Goal: Task Accomplishment & Management: Complete application form

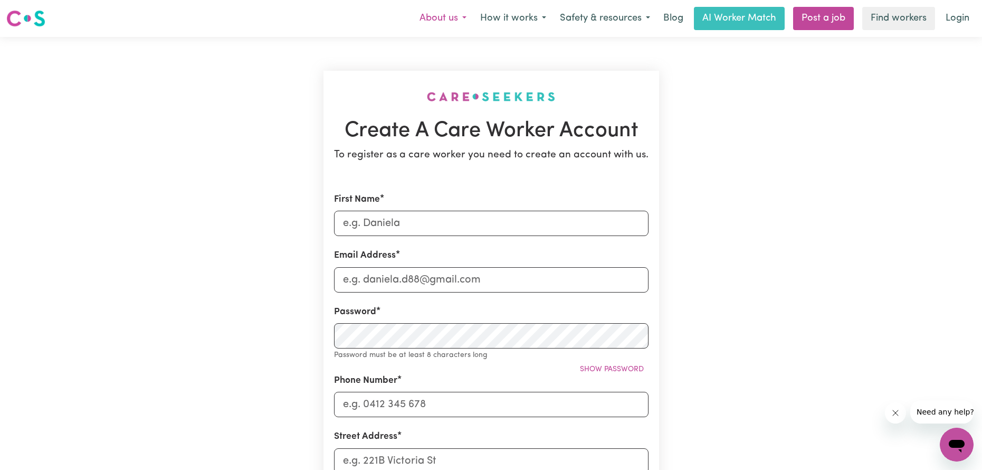
click at [452, 16] on button "About us" at bounding box center [443, 18] width 61 height 22
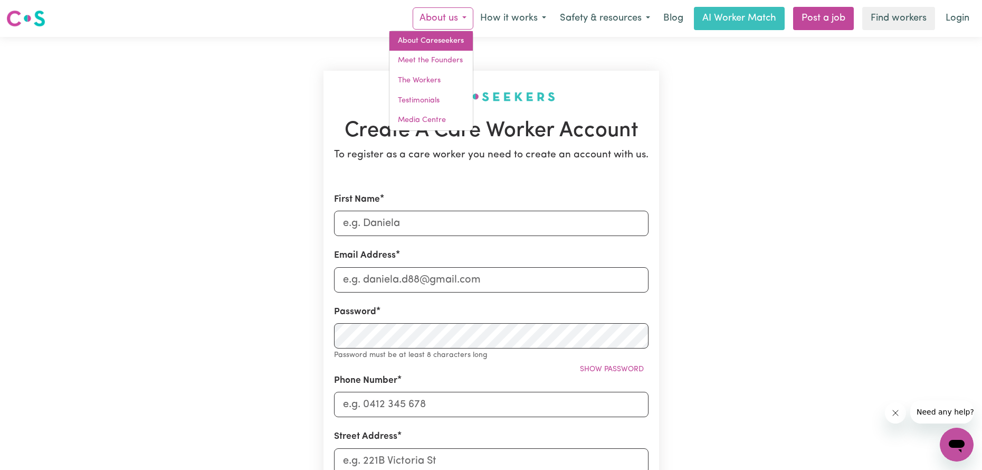
click at [449, 49] on link "About Careseekers" at bounding box center [431, 41] width 83 height 20
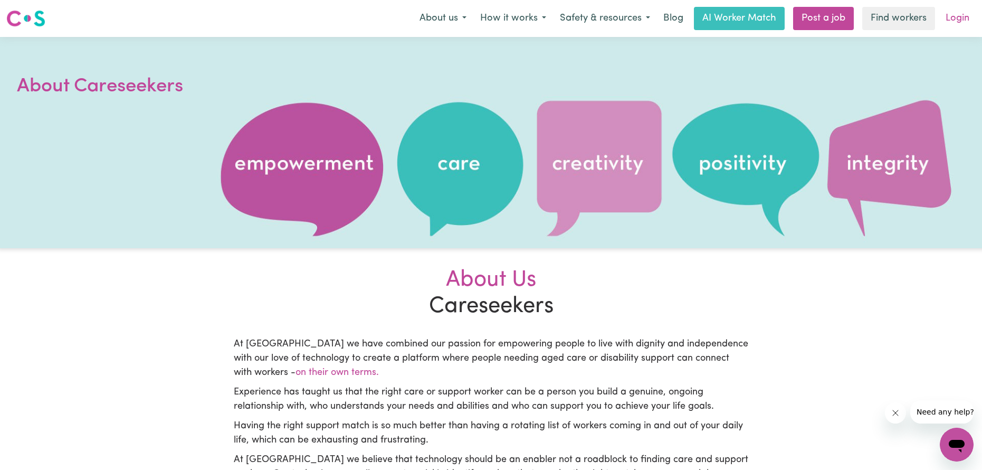
click at [963, 22] on link "Login" at bounding box center [958, 18] width 36 height 23
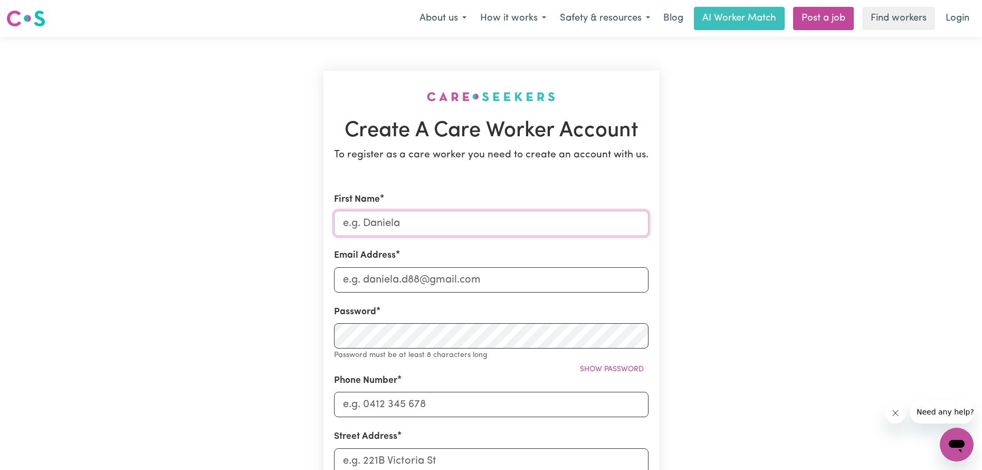
click at [363, 222] on input "First Name" at bounding box center [491, 223] width 315 height 25
type input "Priyanka"
type input "[EMAIL_ADDRESS][DOMAIN_NAME]"
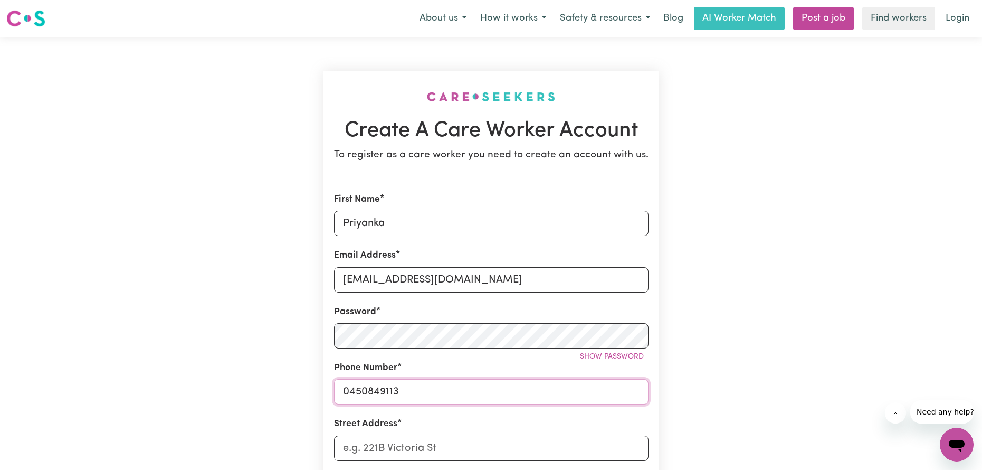
type input "0450849113"
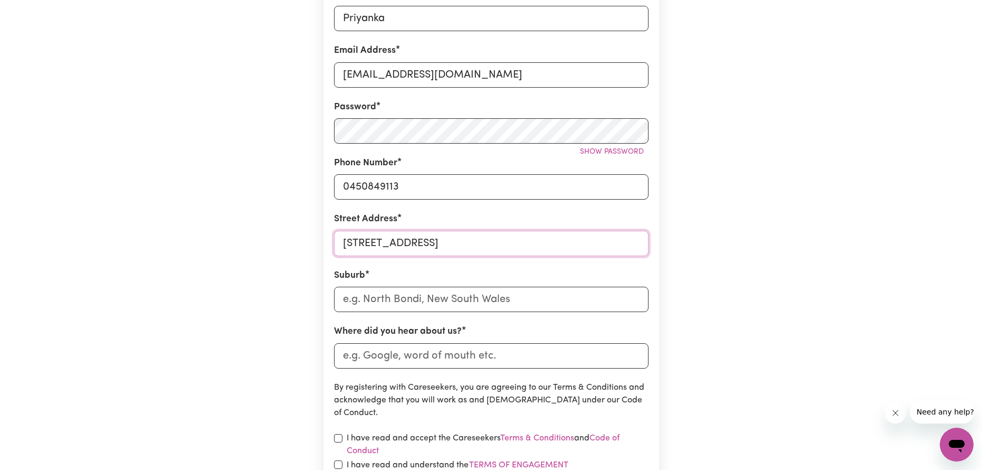
scroll to position [211, 0]
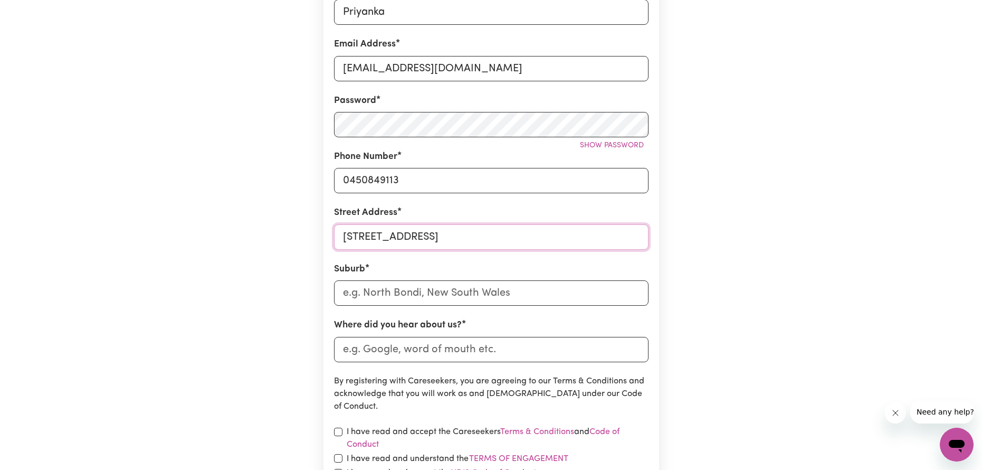
type input "[STREET_ADDRESS]"
click at [399, 288] on input "text" at bounding box center [491, 292] width 315 height 25
type input "Highton"
type input "Indeed"
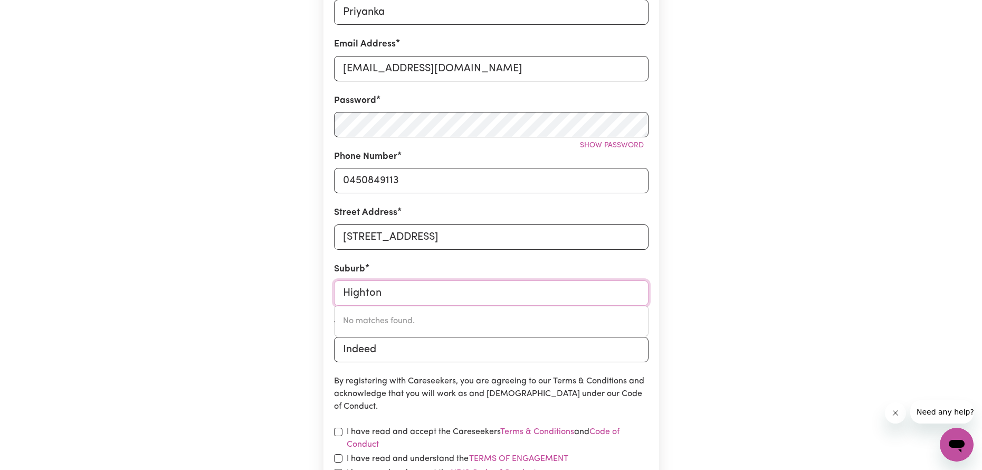
click at [385, 289] on input "Highton" at bounding box center [491, 292] width 315 height 25
type input "Highton"
type input "[PERSON_NAME], 3216"
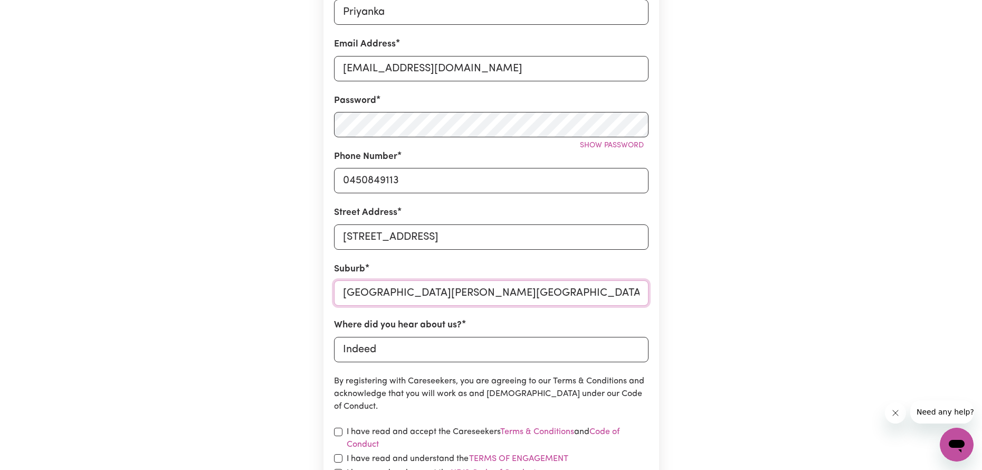
type input "[GEOGRAPHIC_DATA][PERSON_NAME][GEOGRAPHIC_DATA], 3216"
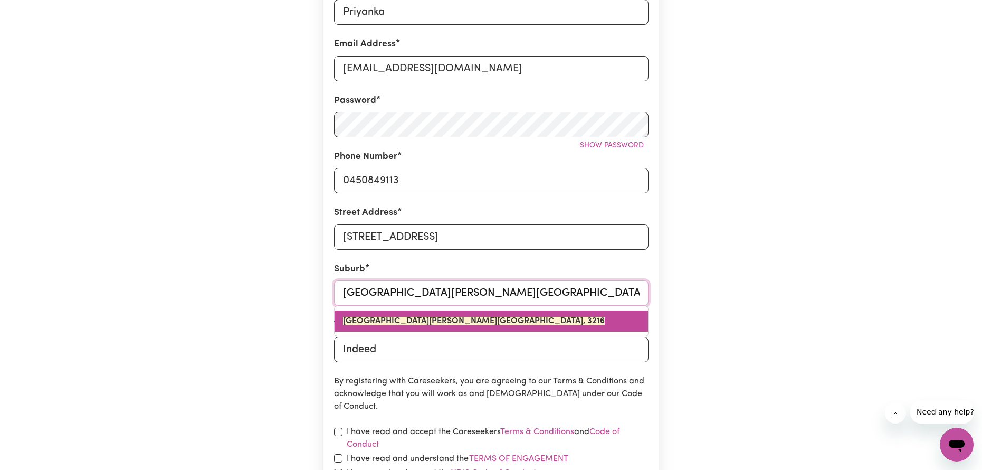
click at [412, 318] on mark "[GEOGRAPHIC_DATA][PERSON_NAME][GEOGRAPHIC_DATA], 3216" at bounding box center [474, 321] width 262 height 8
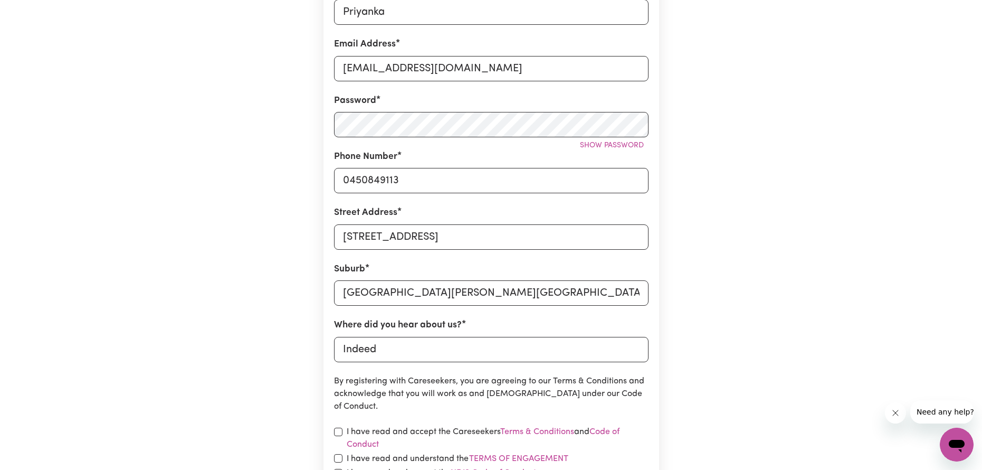
click at [769, 232] on div "Create A Care Worker Account To register as a care worker you need to create an…" at bounding box center [491, 205] width 697 height 758
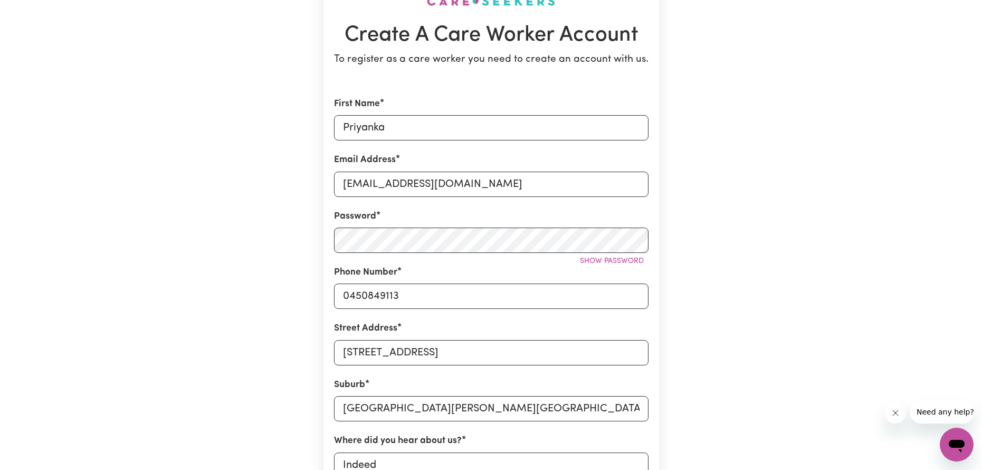
scroll to position [0, 0]
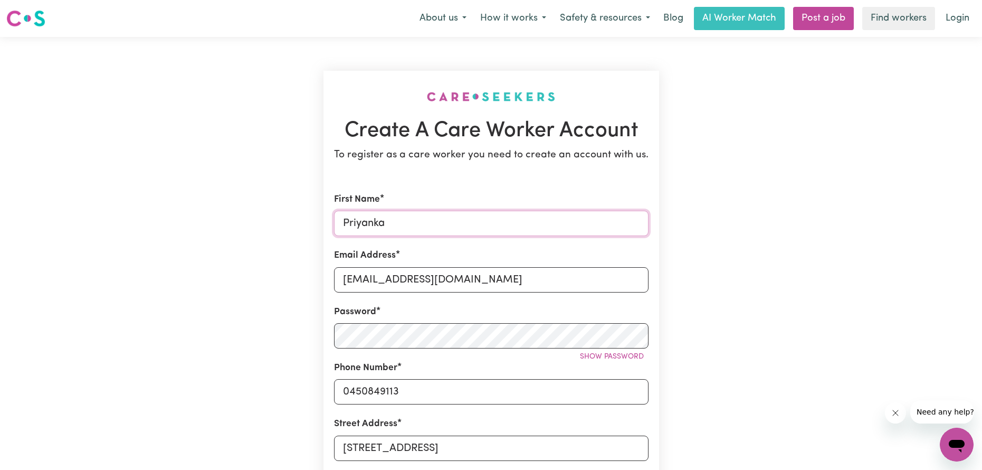
click at [433, 215] on input "Priyanka" at bounding box center [491, 223] width 315 height 25
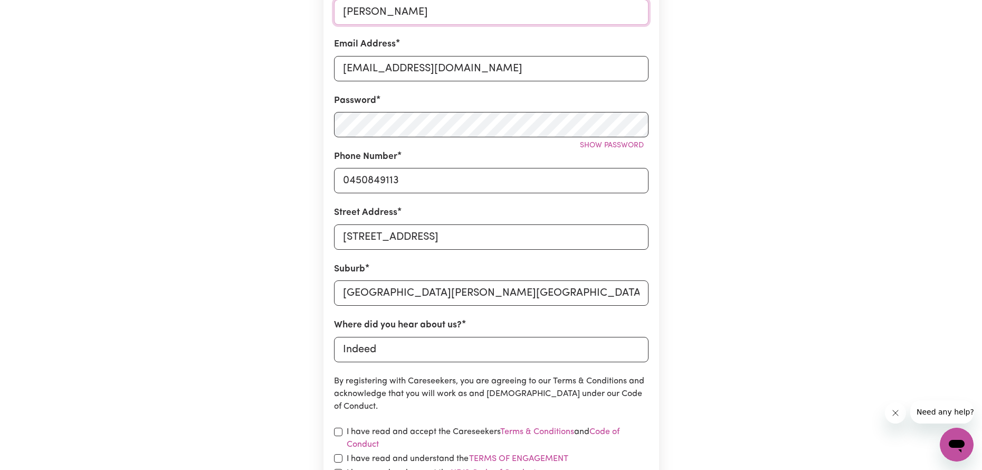
scroll to position [370, 0]
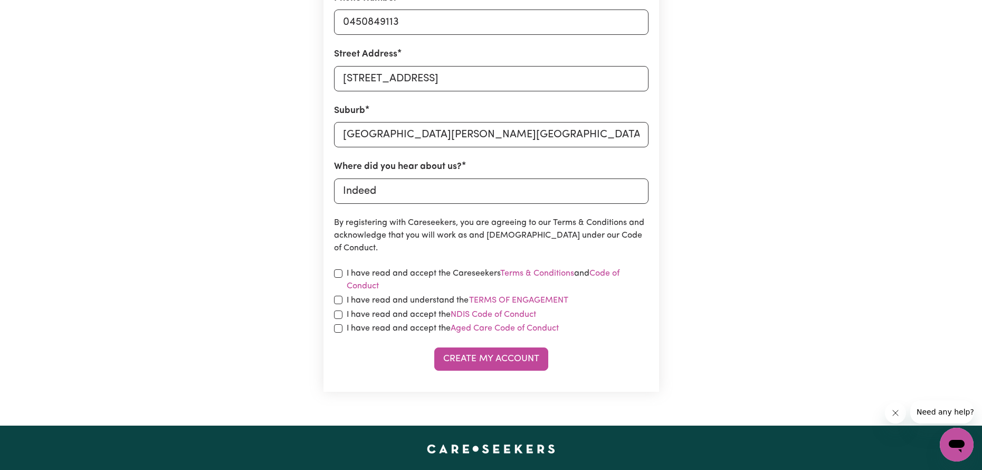
type input "[PERSON_NAME]"
click at [336, 328] on input "checkbox" at bounding box center [338, 328] width 8 height 8
checkbox input "true"
click at [340, 318] on input "checkbox" at bounding box center [338, 314] width 8 height 8
checkbox input "true"
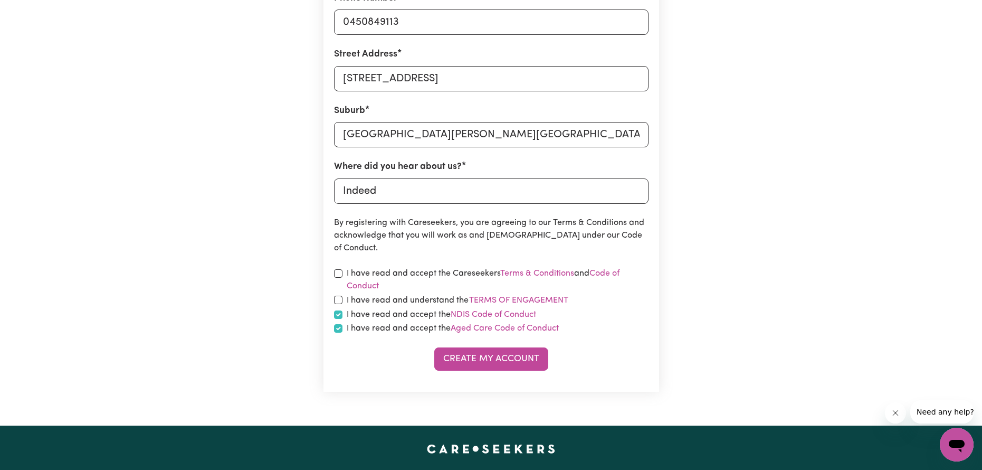
click at [342, 291] on div "I have read and accept the Careseekers Terms & Conditions and Code of Conduct" at bounding box center [491, 279] width 315 height 25
click at [340, 269] on input "checkbox" at bounding box center [338, 273] width 8 height 8
checkbox input "true"
click at [342, 302] on input "checkbox" at bounding box center [338, 300] width 8 height 8
checkbox input "true"
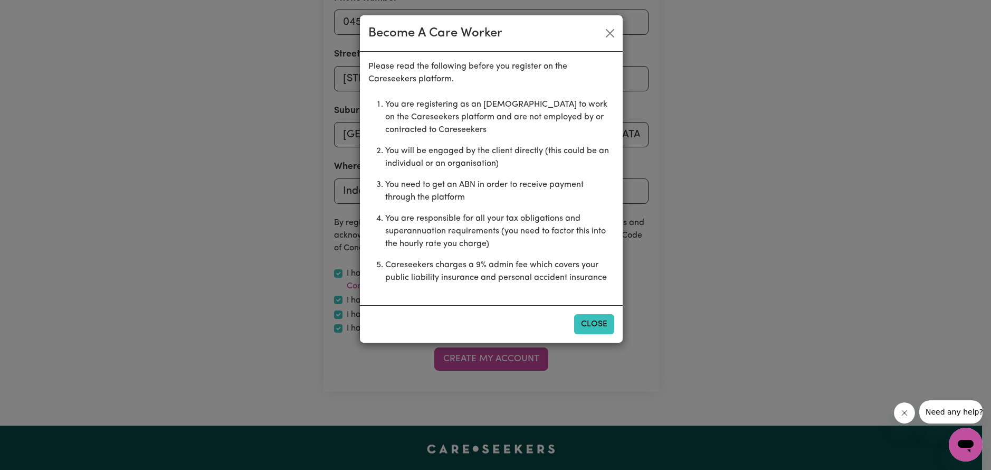
click at [603, 329] on button "Close" at bounding box center [594, 324] width 40 height 20
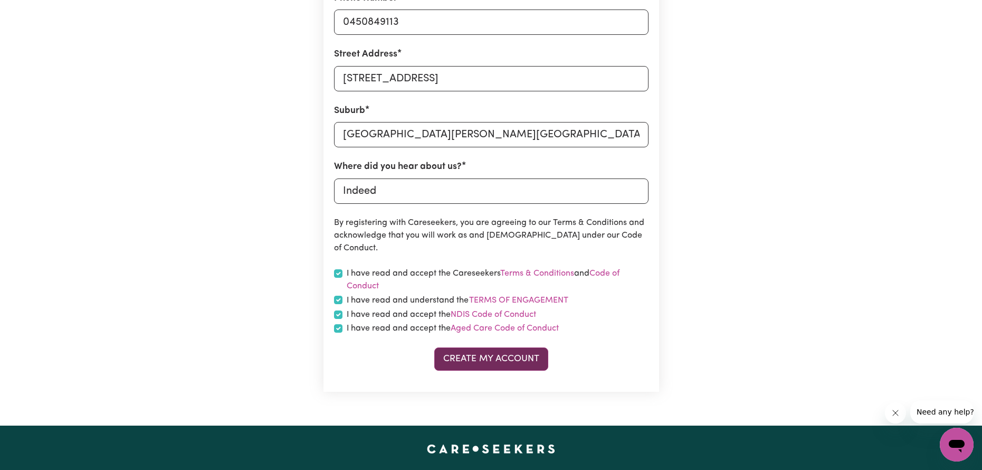
drag, startPoint x: 507, startPoint y: 375, endPoint x: 506, endPoint y: 365, distance: 10.0
click at [507, 366] on section "Create A Care Worker Account To register as a care worker you need to create an…" at bounding box center [492, 46] width 336 height 690
click at [506, 364] on button "Create My Account" at bounding box center [491, 358] width 114 height 23
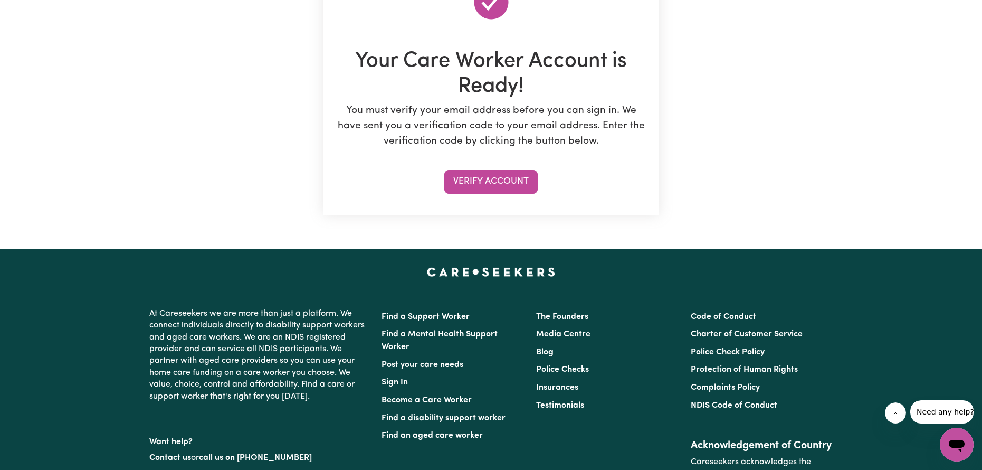
scroll to position [0, 0]
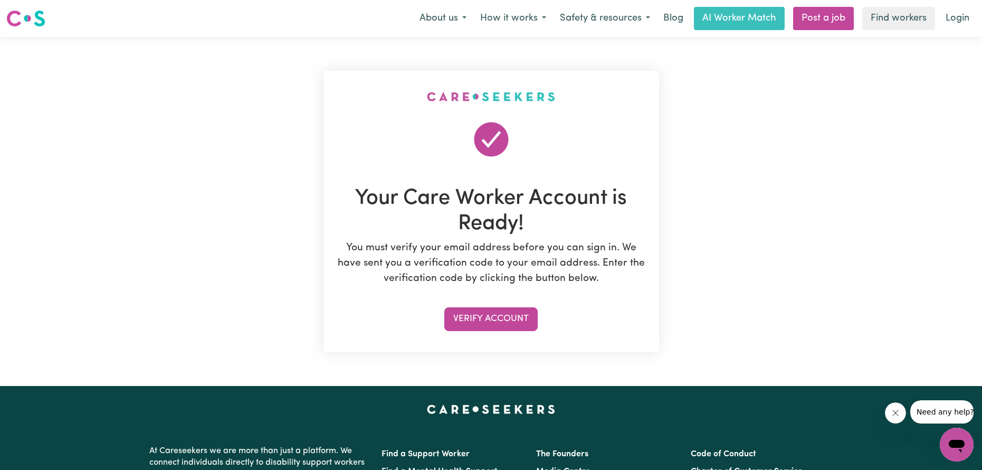
click at [899, 129] on main "Your Care Worker Account is Ready! You must verify your email address before yo…" at bounding box center [491, 211] width 982 height 349
click at [534, 332] on section "Your Care Worker Account is Ready! You must verify your email address before yo…" at bounding box center [492, 211] width 336 height 281
click at [519, 319] on button "Verify Account" at bounding box center [490, 318] width 93 height 23
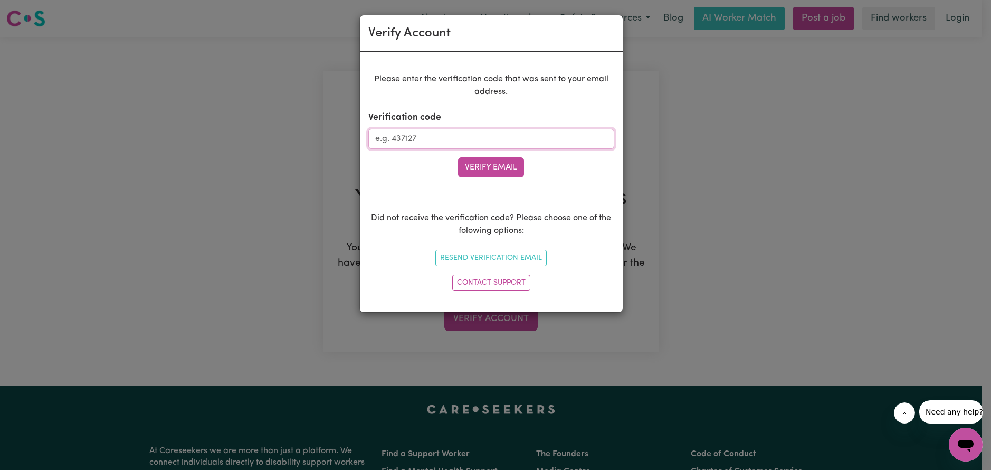
click at [408, 141] on input "Verification code" at bounding box center [491, 139] width 246 height 20
type input "434437"
click at [459, 168] on button "Verify Email" at bounding box center [491, 167] width 66 height 20
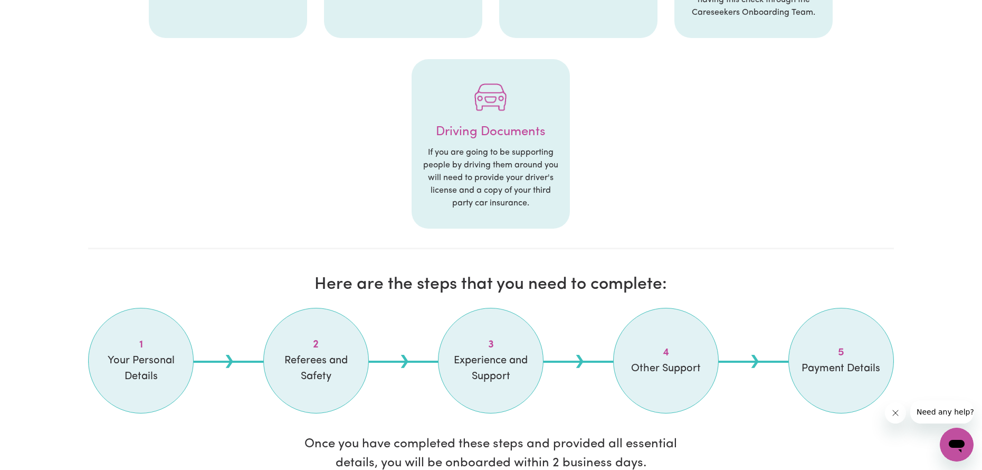
scroll to position [739, 0]
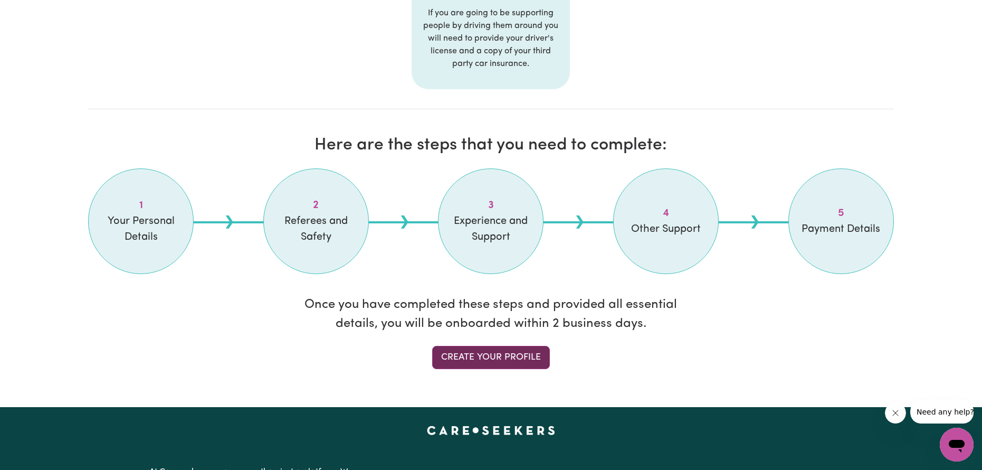
click at [524, 361] on link "Create your profile" at bounding box center [491, 357] width 118 height 23
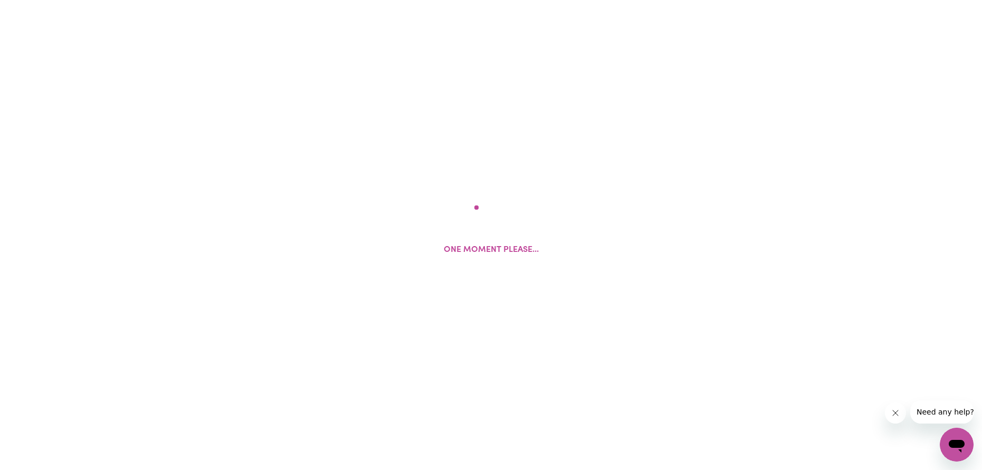
select select "Studying a healthcare related degree or qualification"
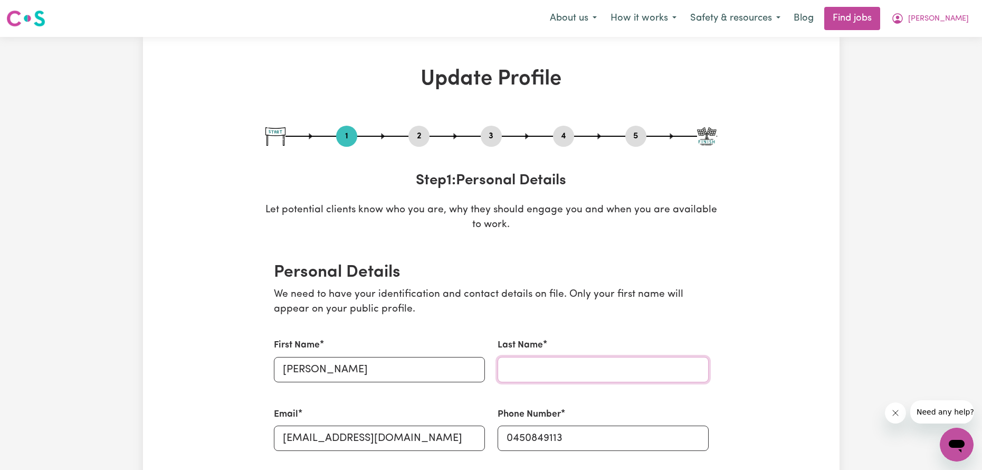
click at [625, 357] on input "Last Name" at bounding box center [603, 369] width 211 height 25
type input "Mehra"
click at [379, 367] on input "[PERSON_NAME]" at bounding box center [379, 369] width 211 height 25
type input "Priyanka"
drag, startPoint x: 816, startPoint y: 289, endPoint x: 721, endPoint y: 313, distance: 97.9
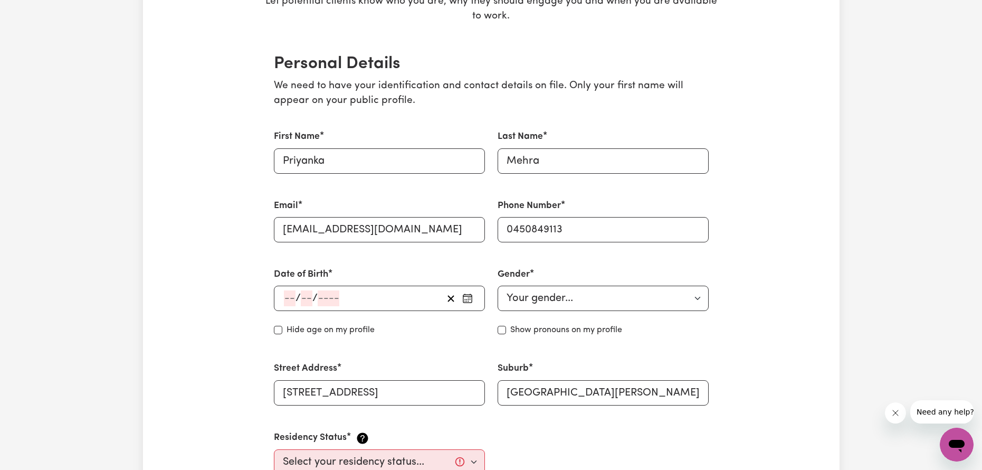
scroll to position [211, 0]
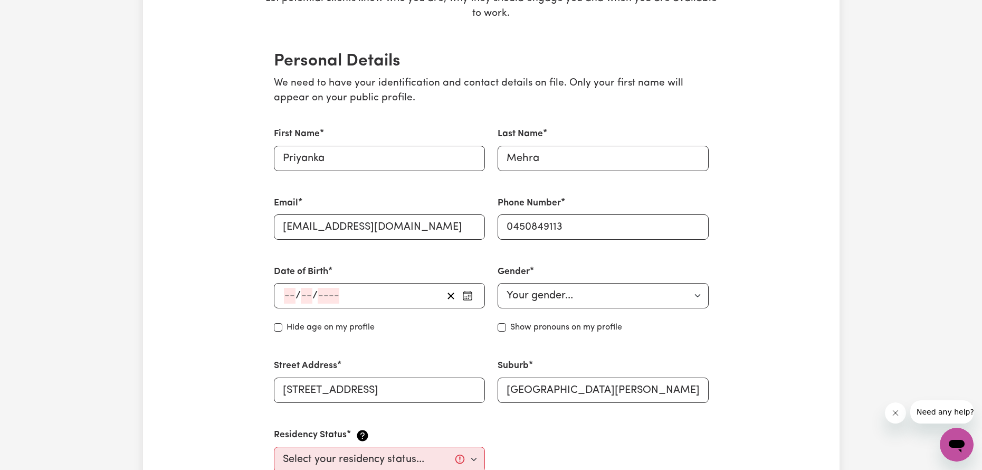
click at [308, 295] on input "number" at bounding box center [307, 296] width 12 height 16
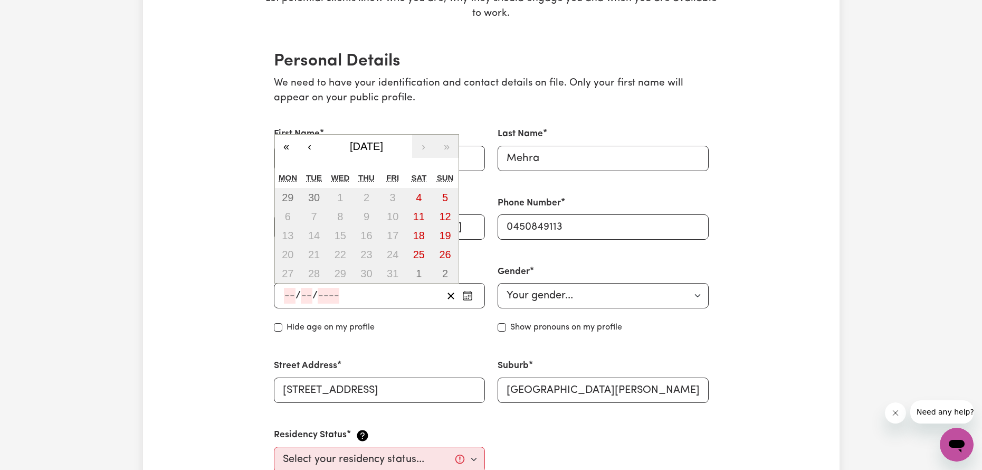
click at [289, 298] on input "number" at bounding box center [290, 296] width 12 height 16
type input "01"
type input "04"
type input "198"
type input "[DATE]"
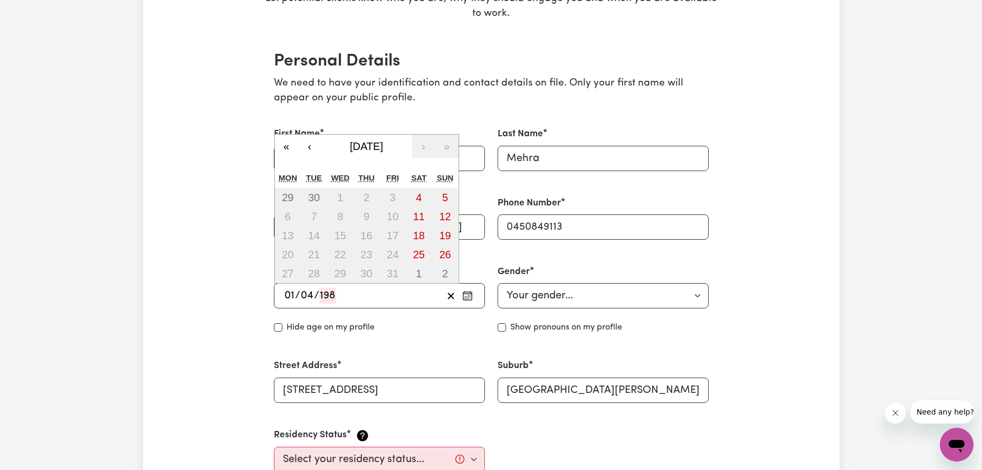
type input "1"
type input "4"
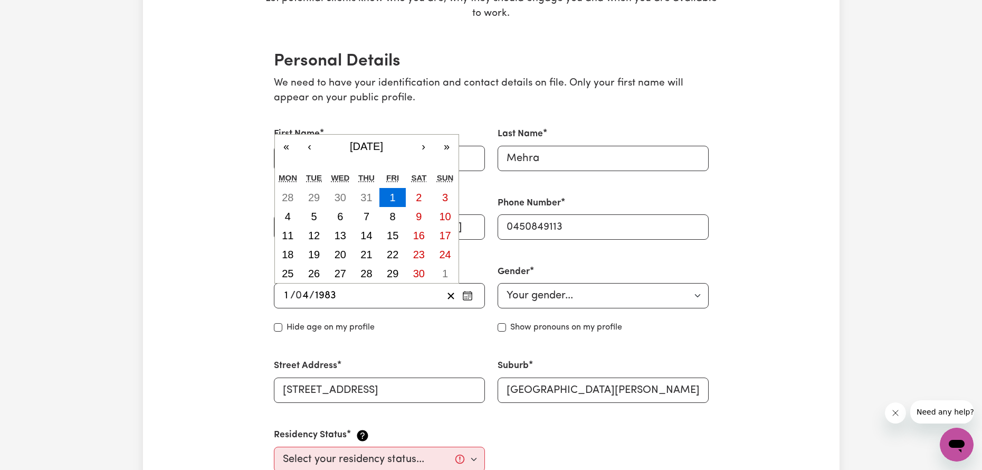
type input "1983"
click at [400, 203] on button "1" at bounding box center [393, 197] width 26 height 19
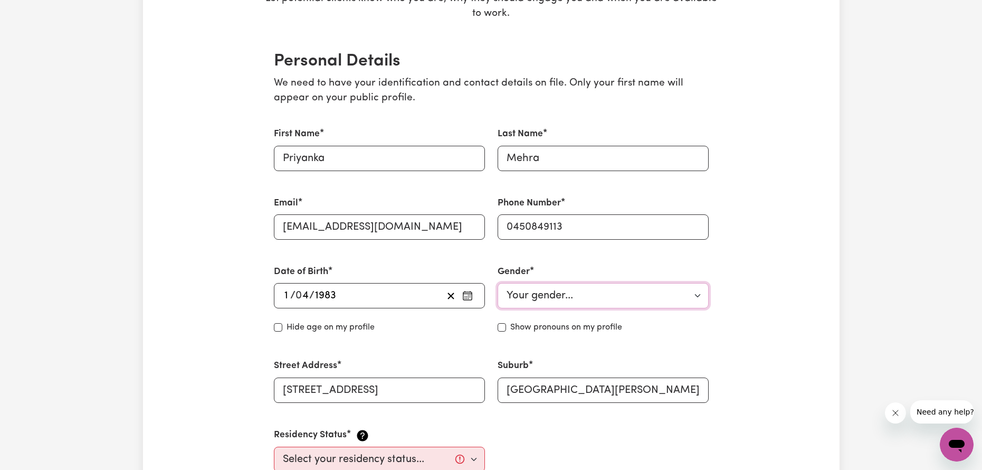
click at [590, 294] on select "Your gender... [DEMOGRAPHIC_DATA] [DEMOGRAPHIC_DATA] [DEMOGRAPHIC_DATA] Other P…" at bounding box center [603, 295] width 211 height 25
select select "[DEMOGRAPHIC_DATA]"
click at [498, 283] on select "Your gender... [DEMOGRAPHIC_DATA] [DEMOGRAPHIC_DATA] [DEMOGRAPHIC_DATA] Other P…" at bounding box center [603, 295] width 211 height 25
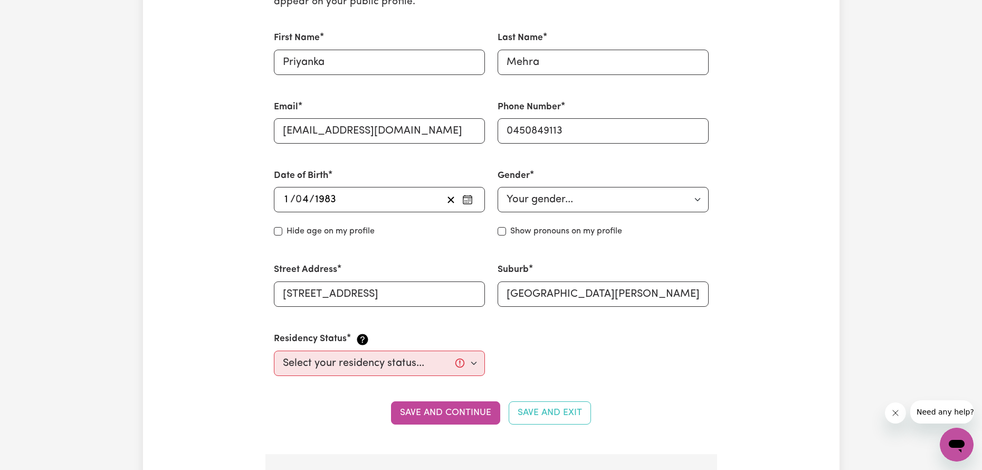
scroll to position [370, 0]
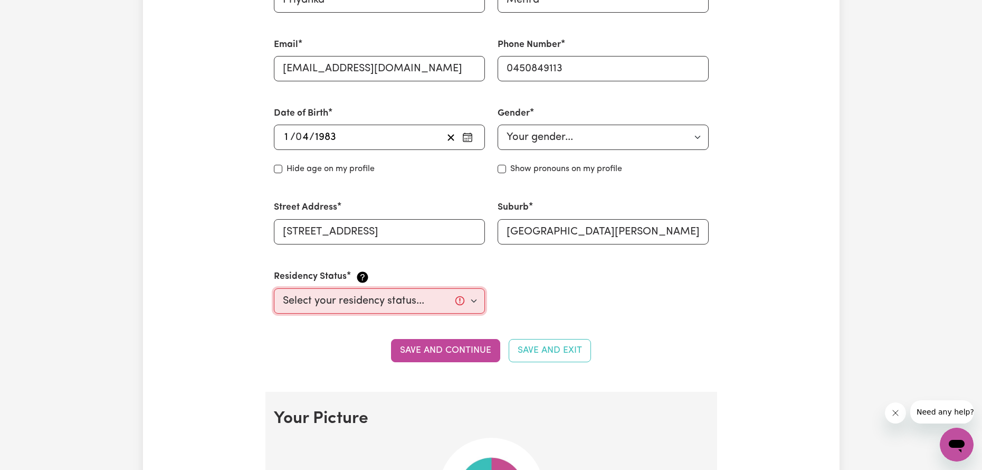
click at [334, 294] on select "Select your residency status... [DEMOGRAPHIC_DATA] citizen Australian PR [DEMOG…" at bounding box center [379, 300] width 211 height 25
select select "Australian PR"
click at [274, 288] on select "Select your residency status... [DEMOGRAPHIC_DATA] citizen Australian PR [DEMOG…" at bounding box center [379, 300] width 211 height 25
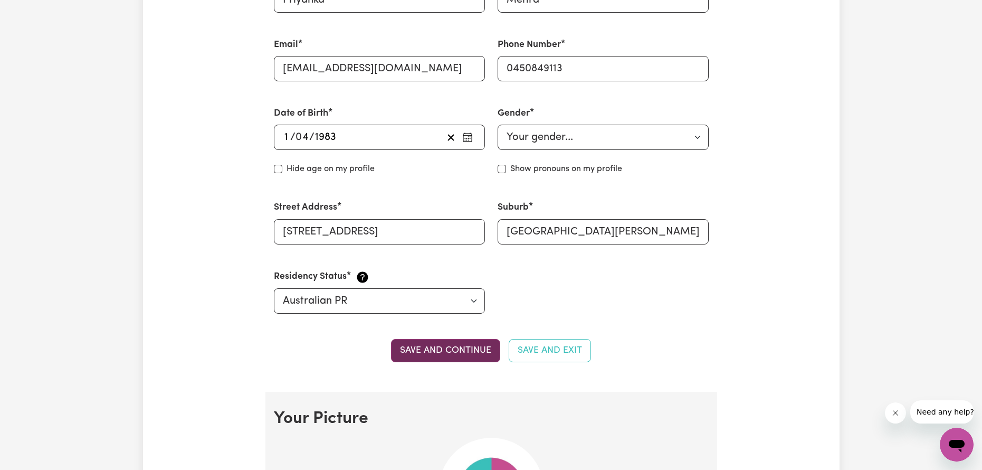
click at [454, 359] on button "Save and continue" at bounding box center [445, 350] width 109 height 23
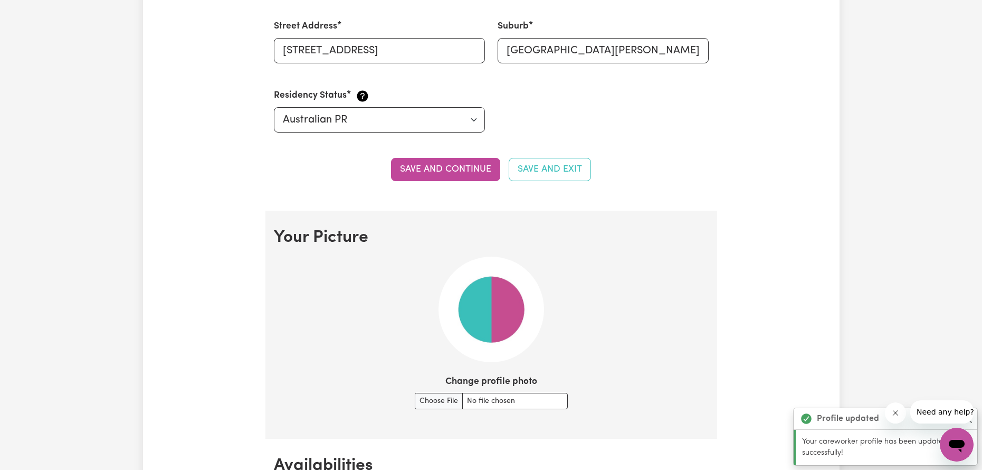
scroll to position [761, 0]
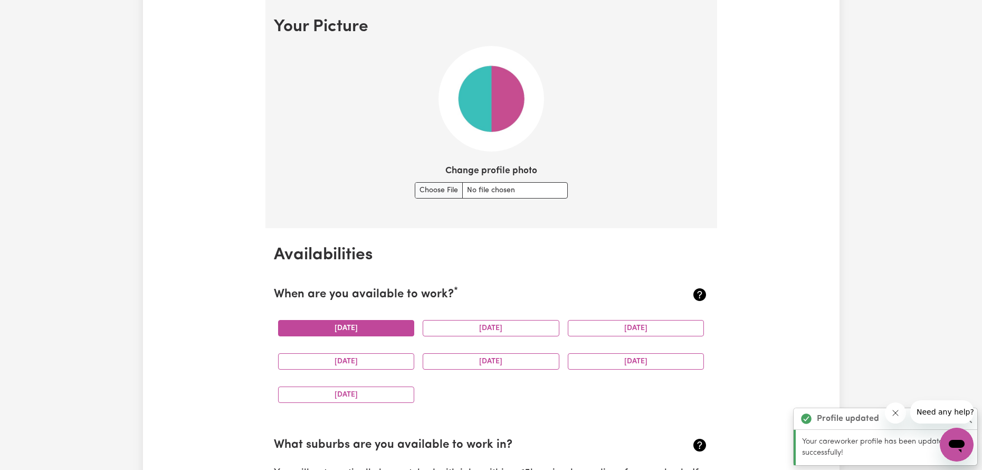
click at [327, 330] on button "[DATE]" at bounding box center [346, 328] width 137 height 16
click at [393, 355] on button "[DATE]" at bounding box center [346, 361] width 137 height 16
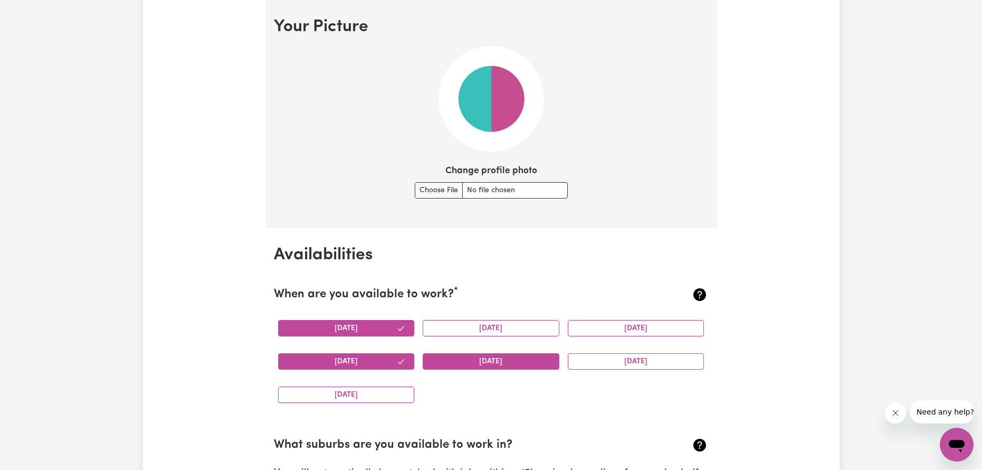
click at [450, 356] on button "[DATE]" at bounding box center [491, 361] width 137 height 16
click at [590, 370] on div "[DATE]" at bounding box center [636, 361] width 145 height 33
click at [590, 366] on button "[DATE]" at bounding box center [636, 361] width 137 height 16
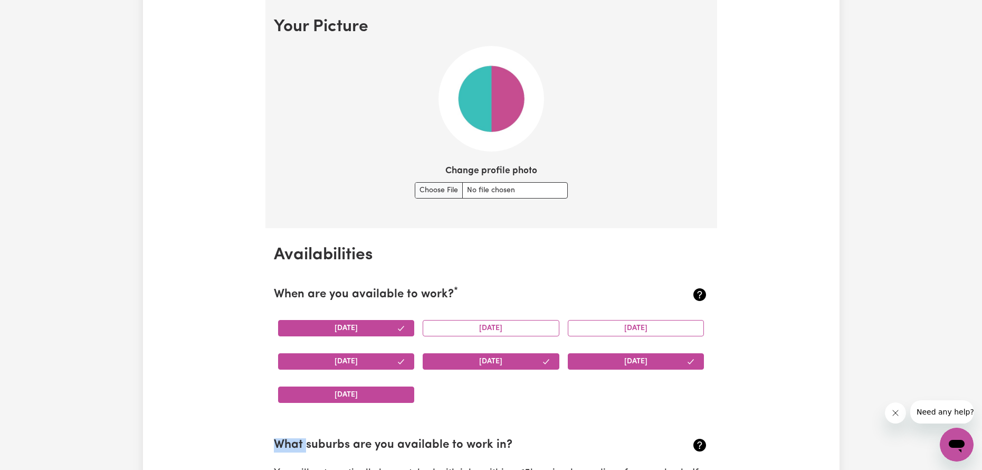
click at [385, 393] on button "[DATE]" at bounding box center [346, 394] width 137 height 16
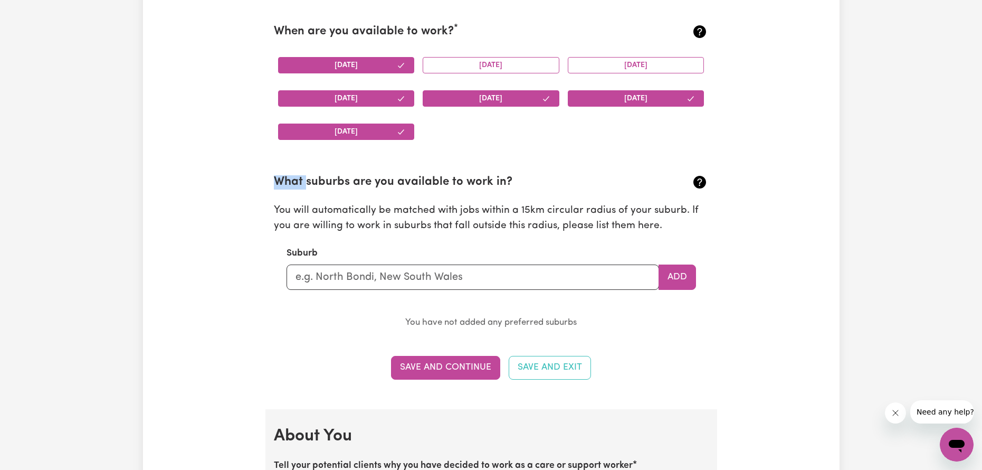
scroll to position [1025, 0]
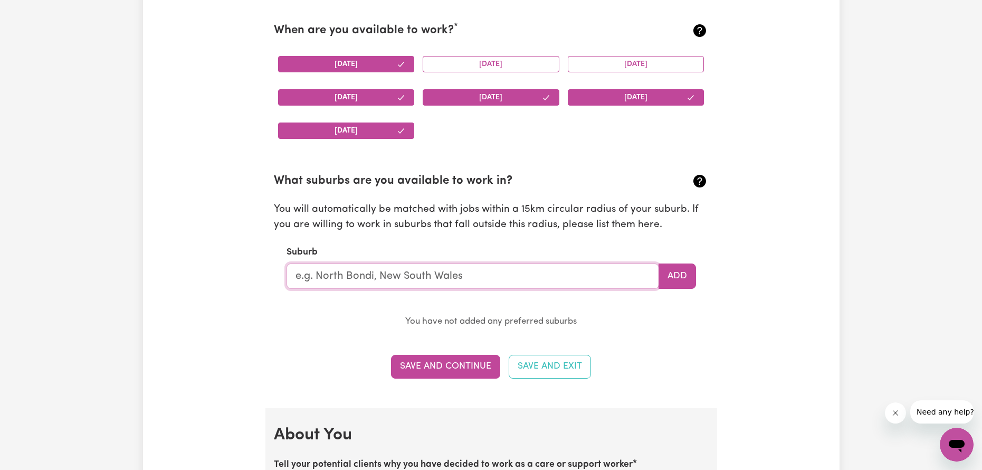
click at [369, 285] on input "text" at bounding box center [473, 275] width 373 height 25
type input "geelong"
type input "geelong, [GEOGRAPHIC_DATA], 3220"
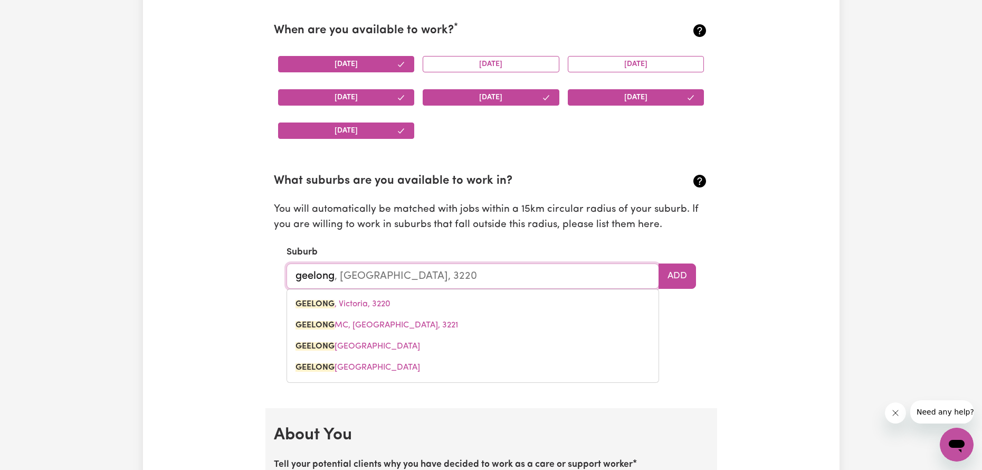
type input "GEELONG, [GEOGRAPHIC_DATA], 3220"
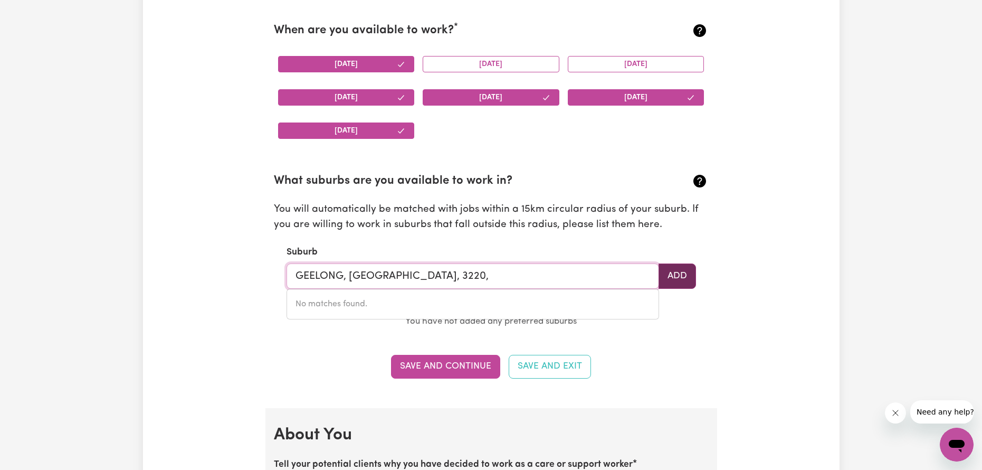
type input "GEELONG, [GEOGRAPHIC_DATA], 3220,"
click at [685, 285] on button "Add" at bounding box center [677, 275] width 37 height 25
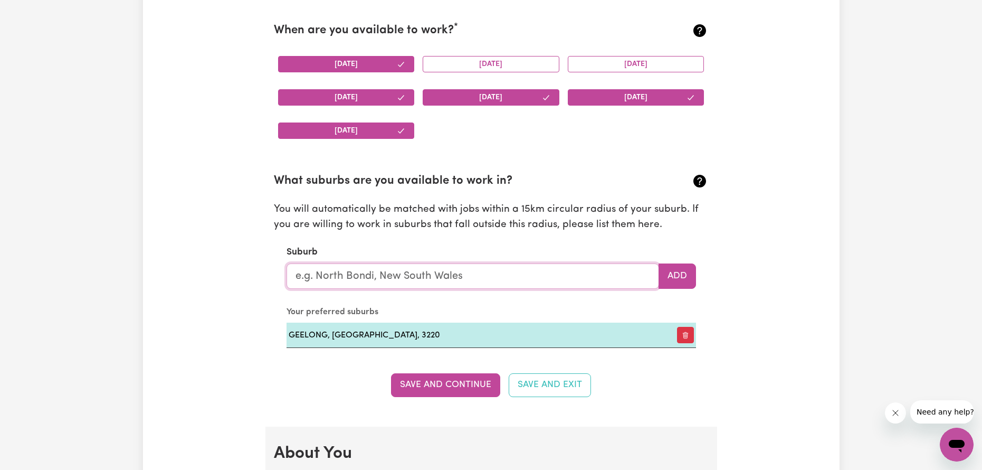
click at [545, 281] on input "text" at bounding box center [473, 275] width 373 height 25
type input "werr"
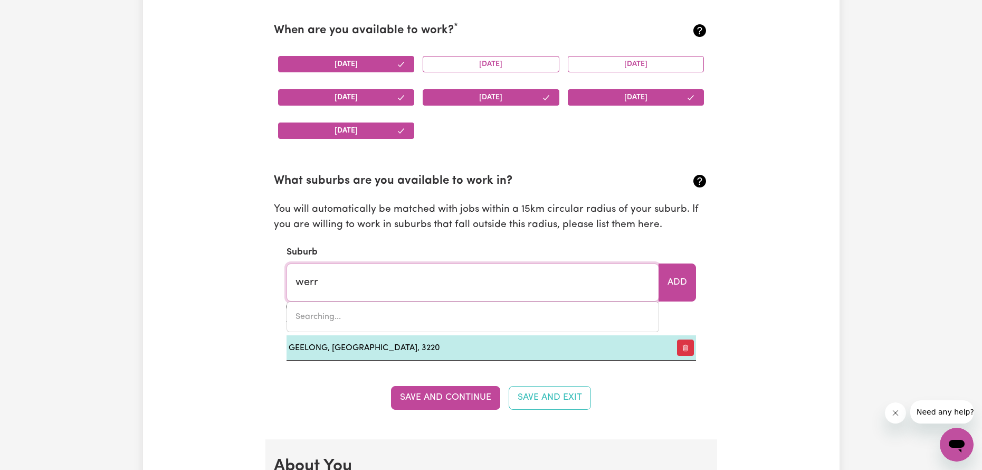
type input "[GEOGRAPHIC_DATA], [GEOGRAPHIC_DATA], 2534"
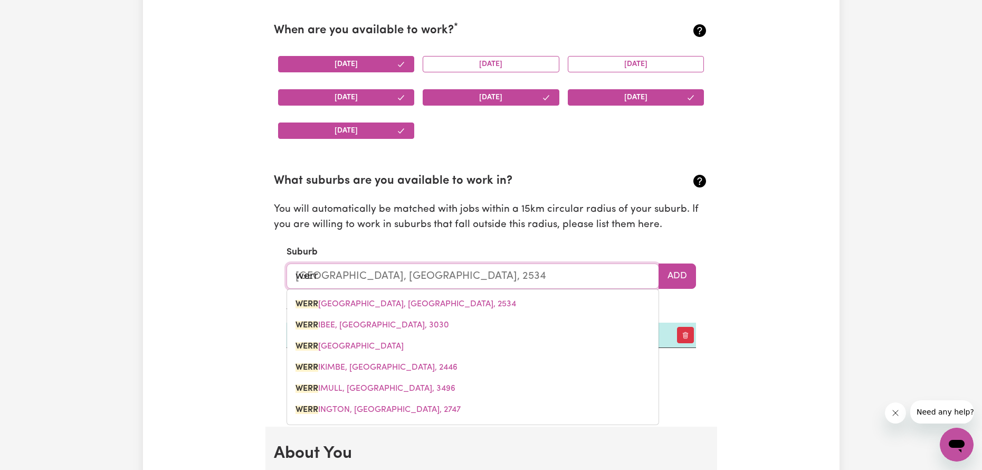
type input "werri"
type input "[GEOGRAPHIC_DATA], [GEOGRAPHIC_DATA], 2534"
type input "werrib"
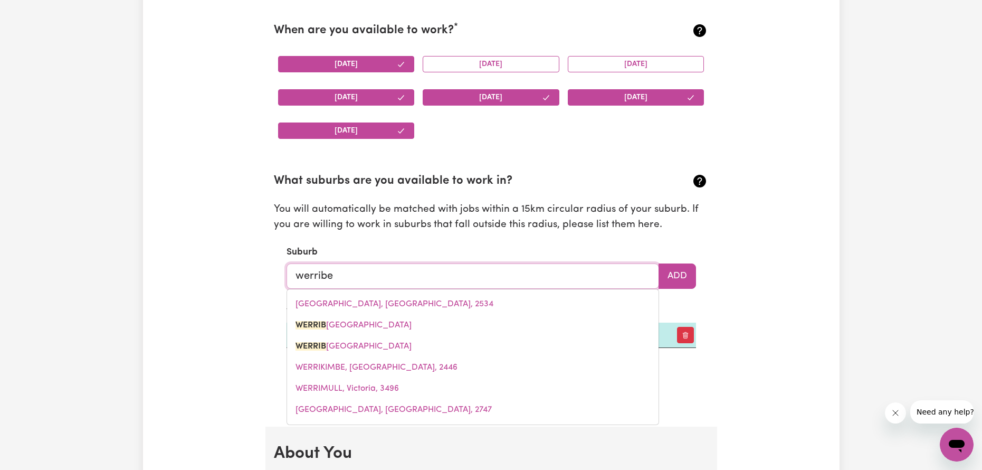
type input "werribee"
type input "werribee, Victoria, 3030"
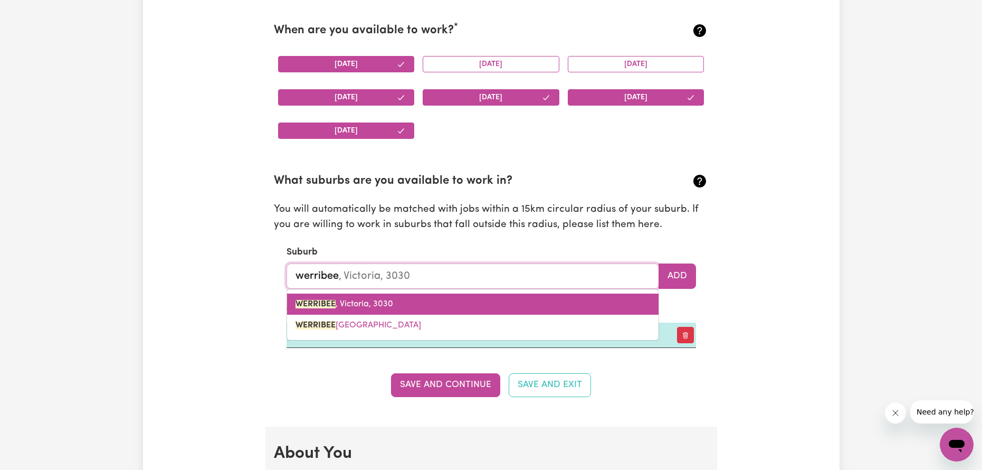
click at [378, 312] on link "WERRIBEE , [GEOGRAPHIC_DATA], 3030" at bounding box center [473, 304] width 372 height 21
type input "WERRIBEE, [GEOGRAPHIC_DATA], 3030"
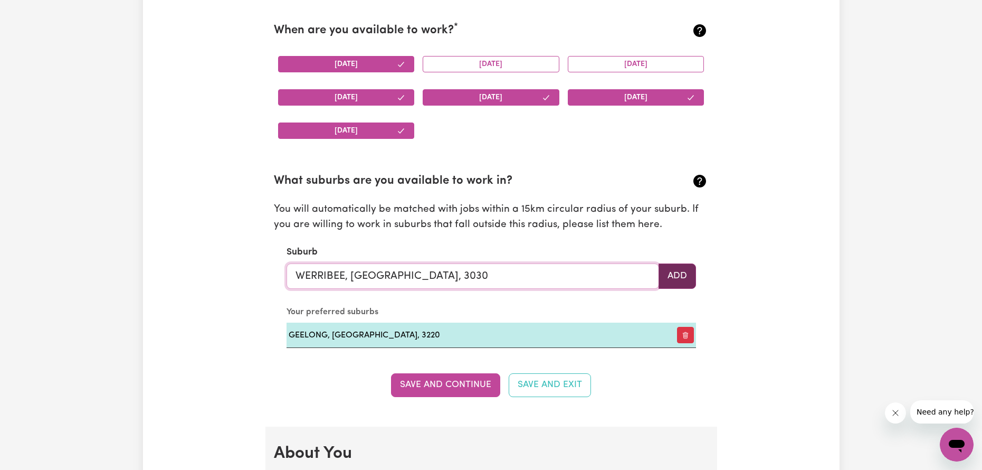
type input "WERRIBEE, [GEOGRAPHIC_DATA], 3030"
click at [676, 280] on button "Add" at bounding box center [677, 275] width 37 height 25
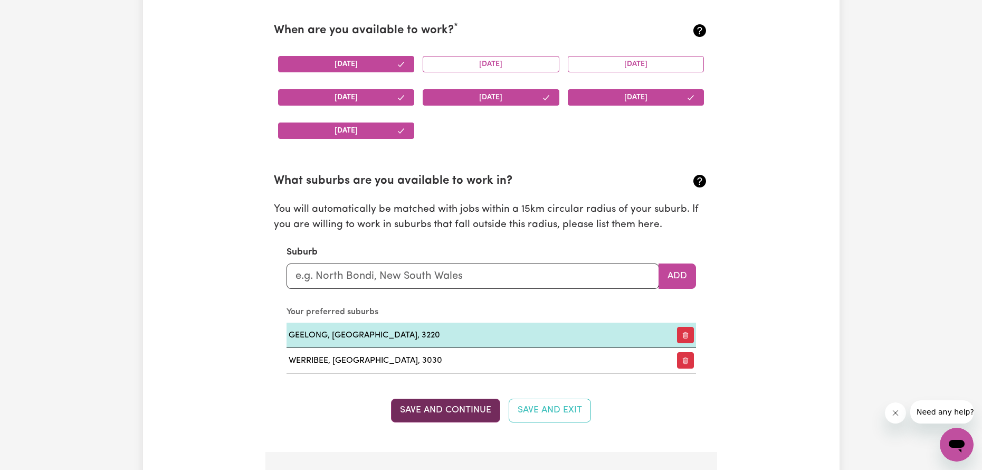
click at [425, 417] on button "Save and Continue" at bounding box center [445, 410] width 109 height 23
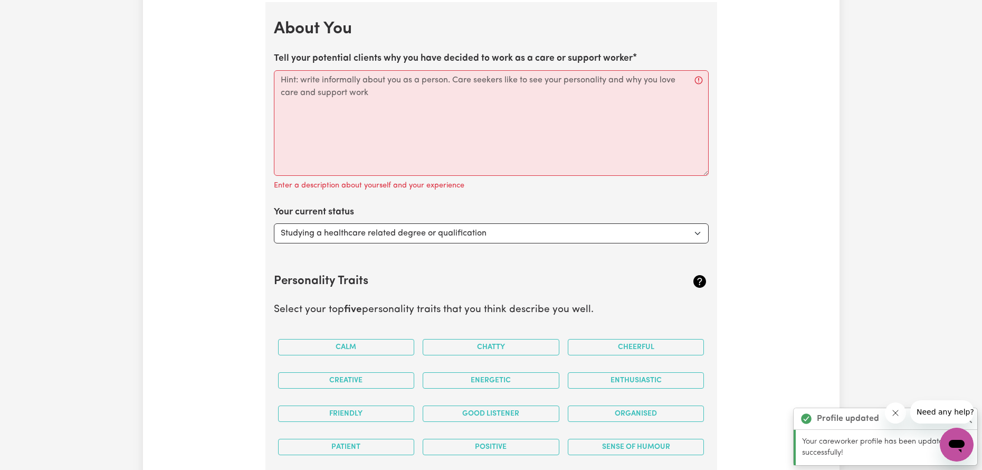
scroll to position [1476, 0]
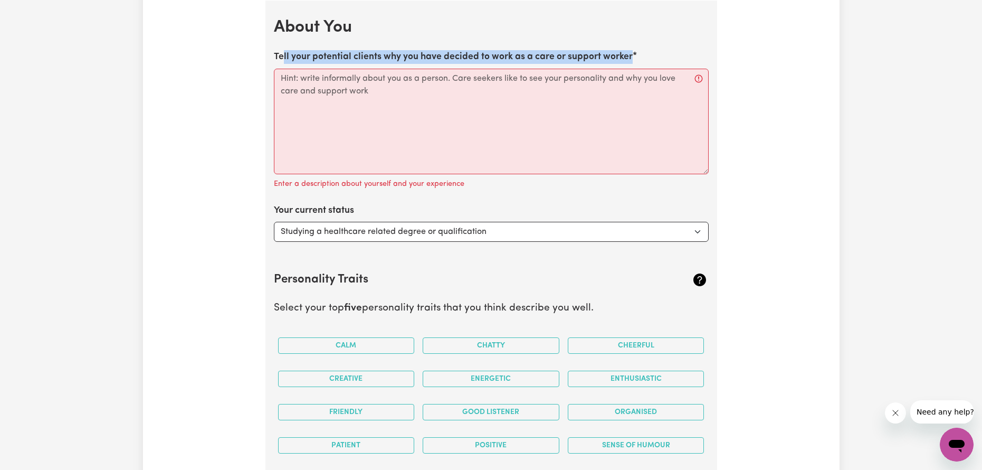
drag, startPoint x: 650, startPoint y: 51, endPoint x: 283, endPoint y: 56, distance: 366.4
click at [283, 56] on div "Tell your potential clients why you have decided to work as a care or support w…" at bounding box center [491, 120] width 435 height 140
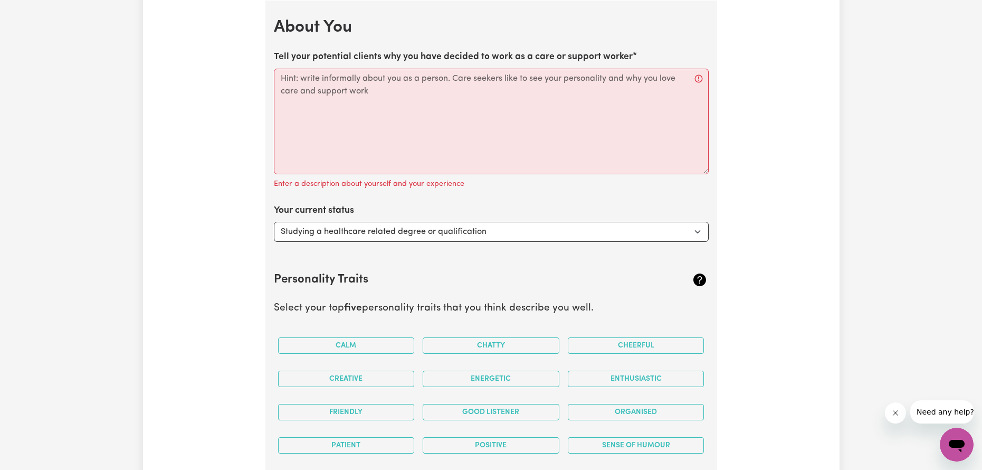
click at [671, 53] on div "Tell your potential clients why you have decided to work as a care or support w…" at bounding box center [491, 120] width 435 height 140
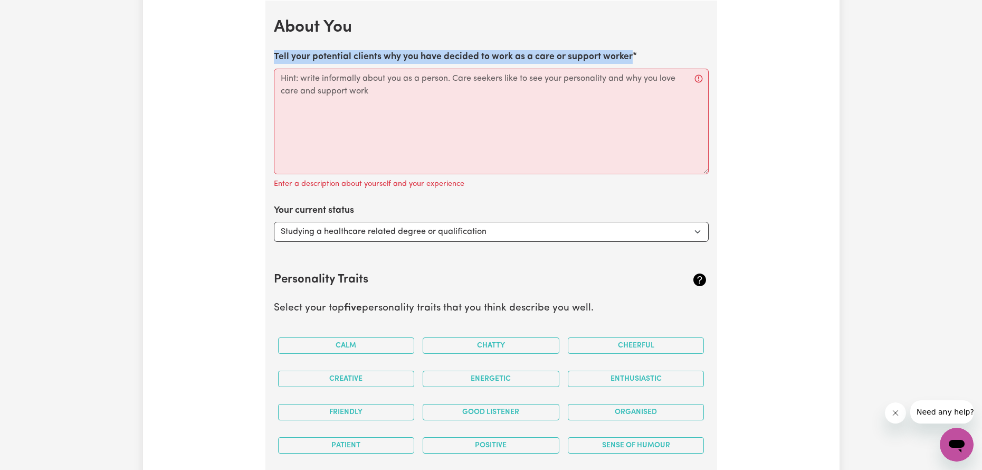
drag, startPoint x: 641, startPoint y: 56, endPoint x: 270, endPoint y: 60, distance: 371.1
copy label "Tell your potential clients why you have decided to work as a care or support w…"
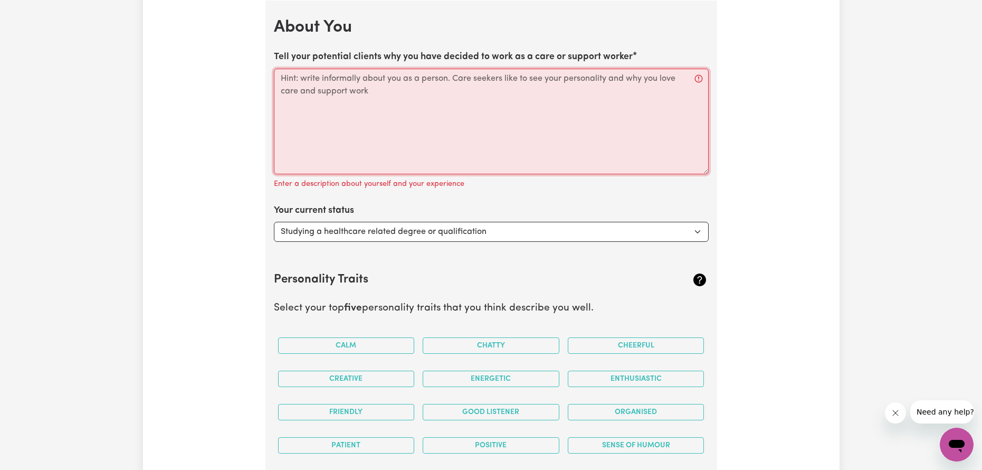
drag, startPoint x: 396, startPoint y: 129, endPoint x: 383, endPoint y: 131, distance: 13.4
click at [395, 129] on textarea "Tell your potential clients why you have decided to work as a care or support w…" at bounding box center [491, 122] width 435 height 106
paste textarea "you are passionate about making a positive difference in people's lives, foster…"
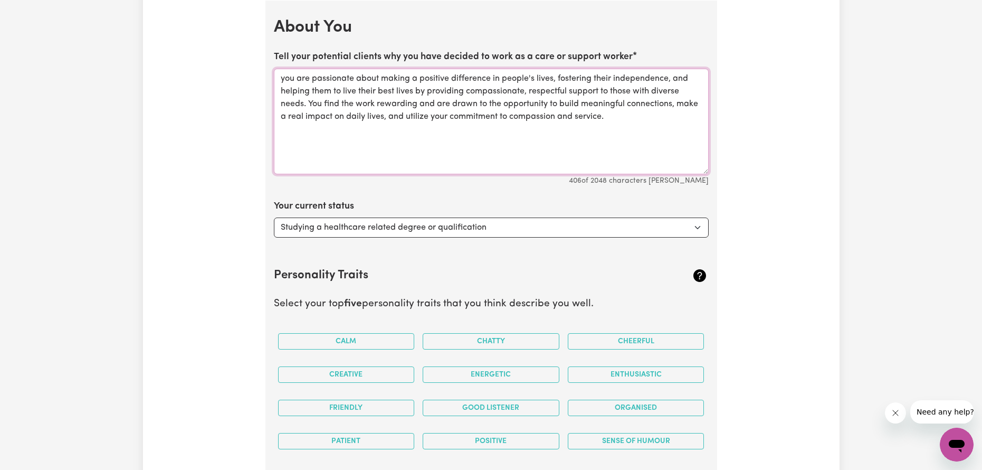
click at [295, 81] on textarea "you are passionate about making a positive difference in people's lives, foster…" at bounding box center [491, 122] width 435 height 106
click at [325, 73] on textarea "Expereinces Disability Support worker are passionate about making a positive di…" at bounding box center [491, 122] width 435 height 106
click at [453, 77] on textarea "Expereinced as a Disability Support worker are passionate about making a positi…" at bounding box center [491, 122] width 435 height 106
click at [543, 108] on textarea "Expereinced as a Disability Support worker for 3 years, I am passionate about m…" at bounding box center [491, 122] width 435 height 106
click at [537, 104] on textarea "Expereinced as a Disability Support worker for 3 years, I am passionate about m…" at bounding box center [491, 122] width 435 height 106
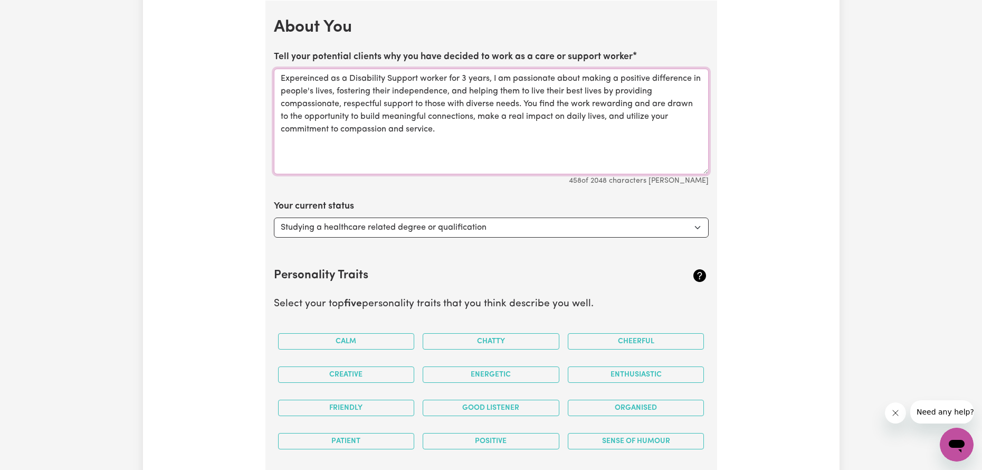
drag, startPoint x: 543, startPoint y: 101, endPoint x: 542, endPoint y: 108, distance: 6.9
click at [543, 106] on textarea "Expereinced as a Disability Support worker for 3 years, I am passionate about m…" at bounding box center [491, 122] width 435 height 106
click at [655, 109] on textarea "Expereinced as a Disability Support worker for 3 years, I am passionate about m…" at bounding box center [491, 122] width 435 height 106
type textarea "Expereinced as a Disability Support worker for 3 years, I am passionate about m…"
click at [347, 225] on select "Select... Studying a healthcare related degree or qualification Studying a non-…" at bounding box center [491, 227] width 435 height 20
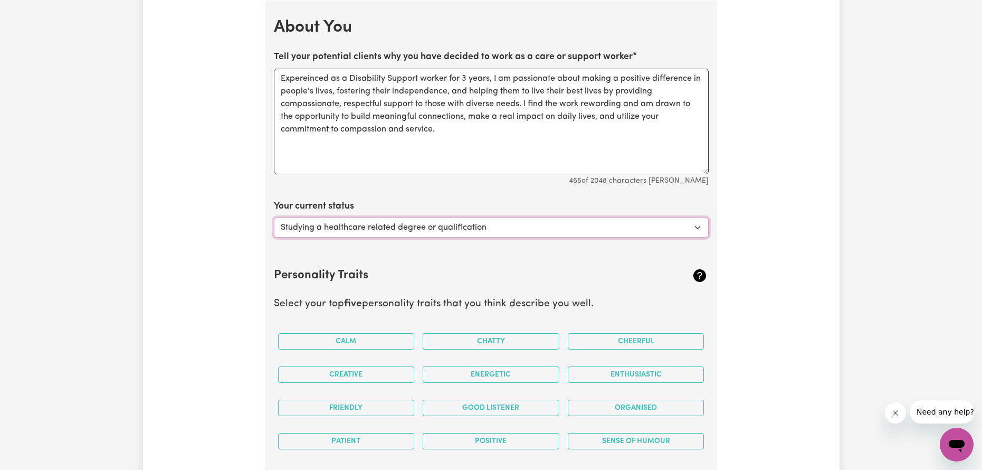
select select "Looking for extra work to fill my week and/or weekends"
click at [274, 217] on select "Select... Studying a healthcare related degree or qualification Studying a non-…" at bounding box center [491, 227] width 435 height 20
click at [686, 274] on div at bounding box center [672, 275] width 72 height 17
click at [294, 82] on textarea "Expereinced as a Disability Support worker for 3 years, I am passionate about m…" at bounding box center [491, 122] width 435 height 106
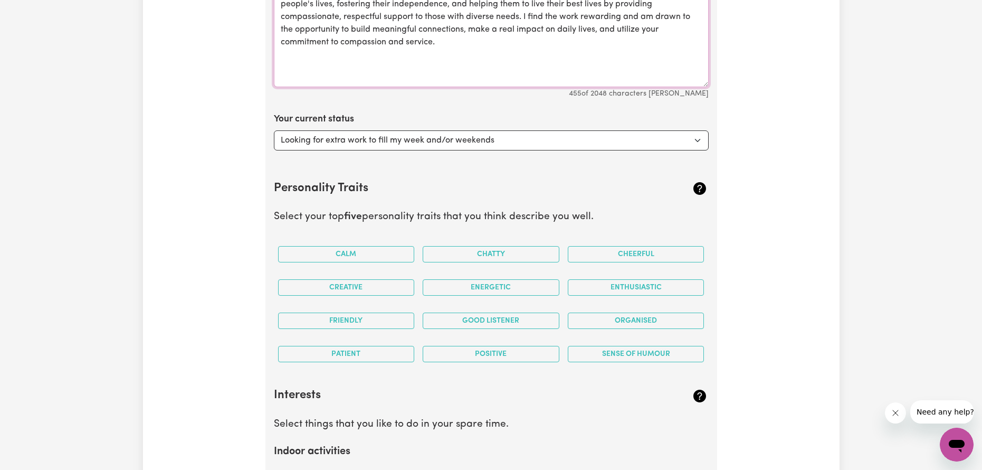
scroll to position [1635, 0]
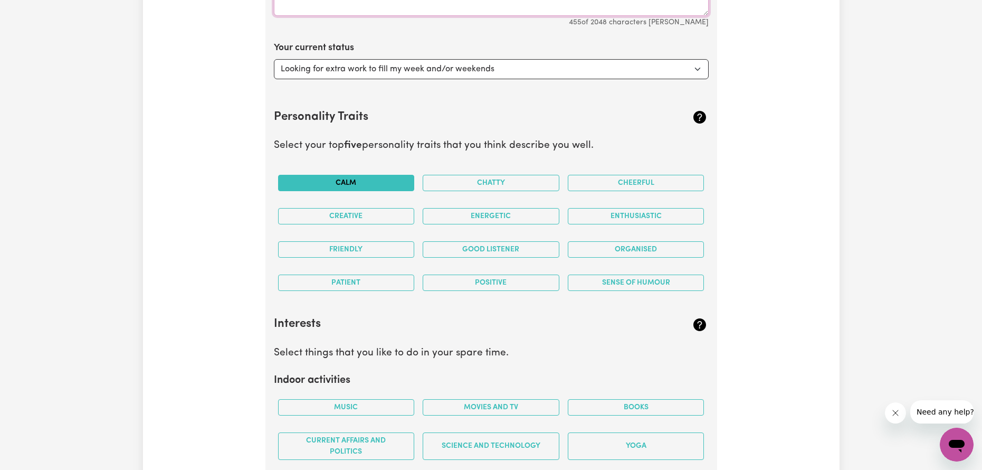
type textarea "Experienced as a Disability Support worker for 3 years, I am passionate about m…"
click at [343, 189] on button "Calm" at bounding box center [346, 183] width 137 height 16
drag, startPoint x: 604, startPoint y: 182, endPoint x: 555, endPoint y: 190, distance: 50.2
click at [602, 182] on button "Cheerful" at bounding box center [636, 183] width 137 height 16
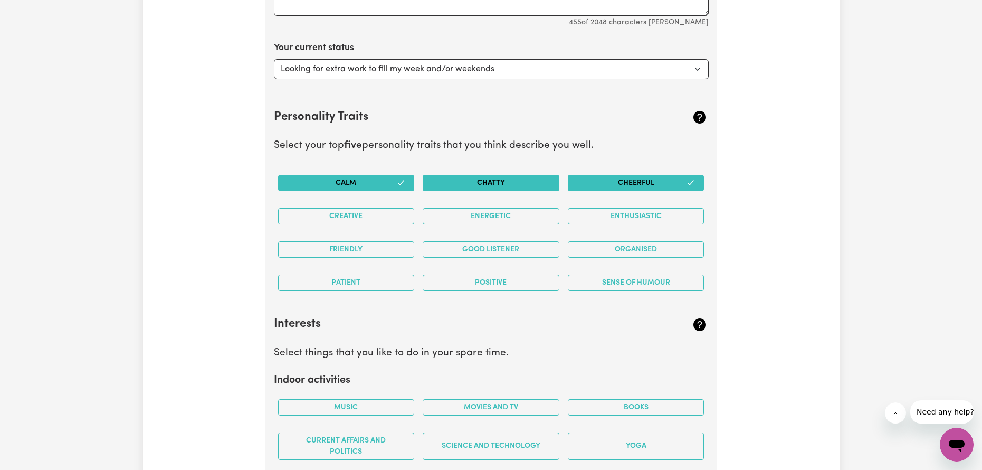
click at [526, 191] on button "Chatty" at bounding box center [491, 183] width 137 height 16
click at [509, 221] on button "Energetic" at bounding box center [491, 216] width 137 height 16
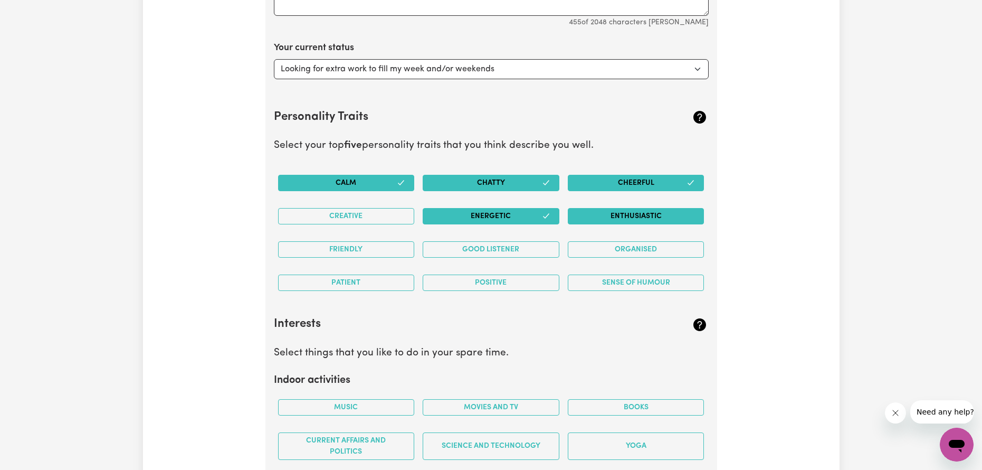
click at [601, 224] on button "Enthusiastic" at bounding box center [636, 216] width 137 height 16
click at [619, 245] on button "Organised" at bounding box center [636, 249] width 137 height 16
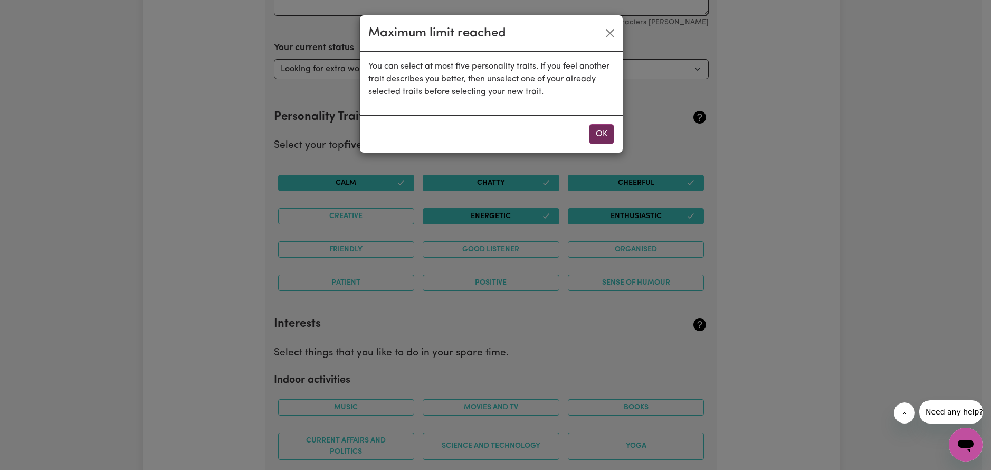
click at [600, 132] on button "OK" at bounding box center [601, 134] width 25 height 20
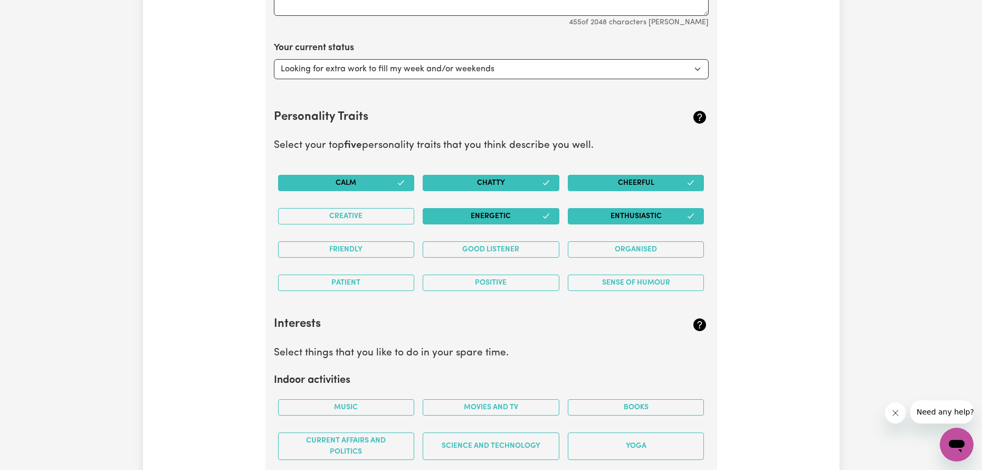
drag, startPoint x: 647, startPoint y: 213, endPoint x: 536, endPoint y: 208, distance: 111.5
click at [639, 213] on button "Enthusiastic" at bounding box center [636, 216] width 137 height 16
click at [535, 208] on button "Energetic" at bounding box center [491, 216] width 137 height 16
click at [537, 220] on button "Energetic" at bounding box center [491, 216] width 137 height 16
click at [504, 217] on button "Energetic" at bounding box center [491, 216] width 137 height 16
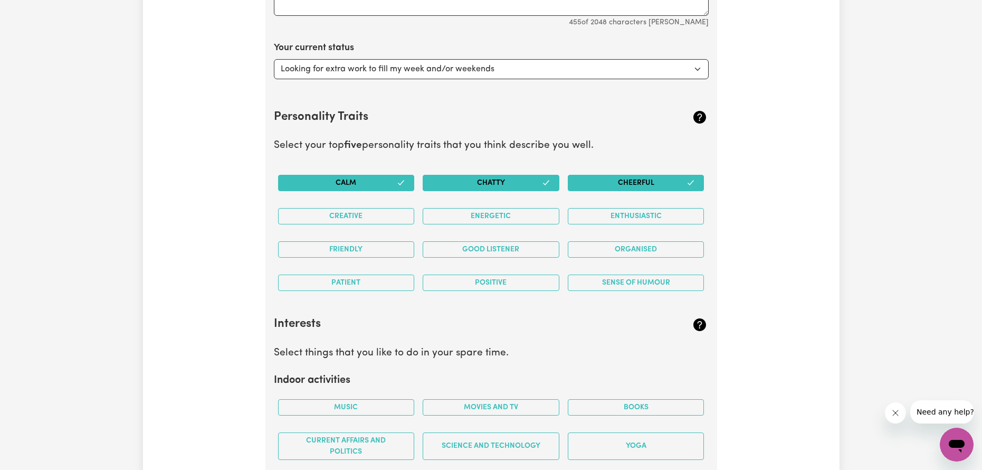
click at [495, 258] on div "Good Listener" at bounding box center [491, 249] width 145 height 33
click at [495, 255] on button "Good Listener" at bounding box center [491, 249] width 137 height 16
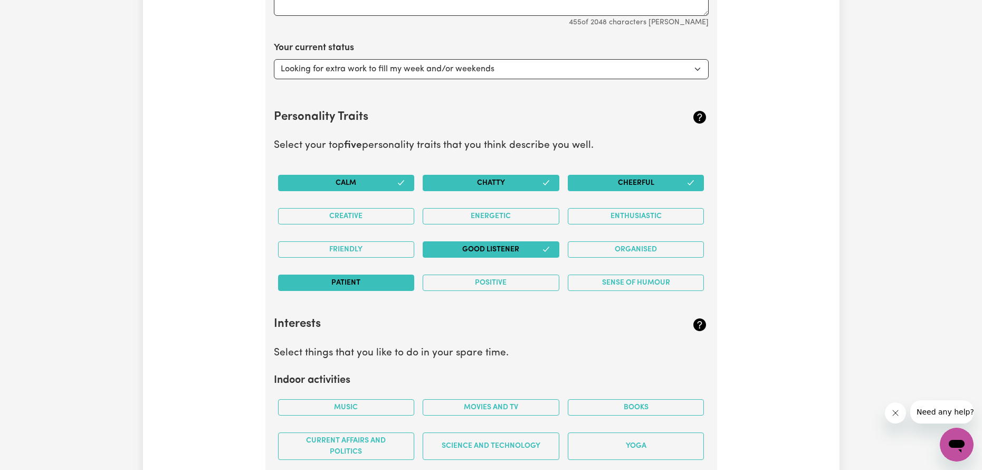
click at [363, 289] on button "Patient" at bounding box center [346, 283] width 137 height 16
click at [465, 285] on button "Positive" at bounding box center [491, 283] width 137 height 16
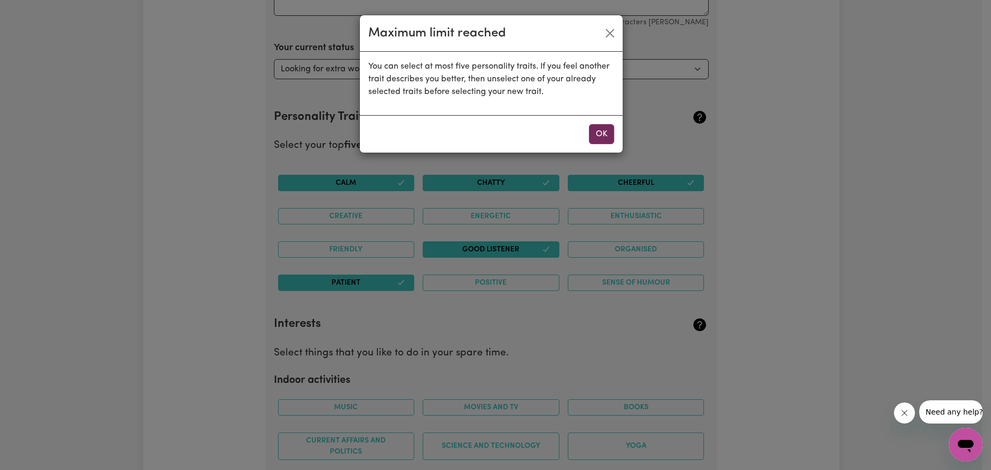
click at [610, 130] on button "OK" at bounding box center [601, 134] width 25 height 20
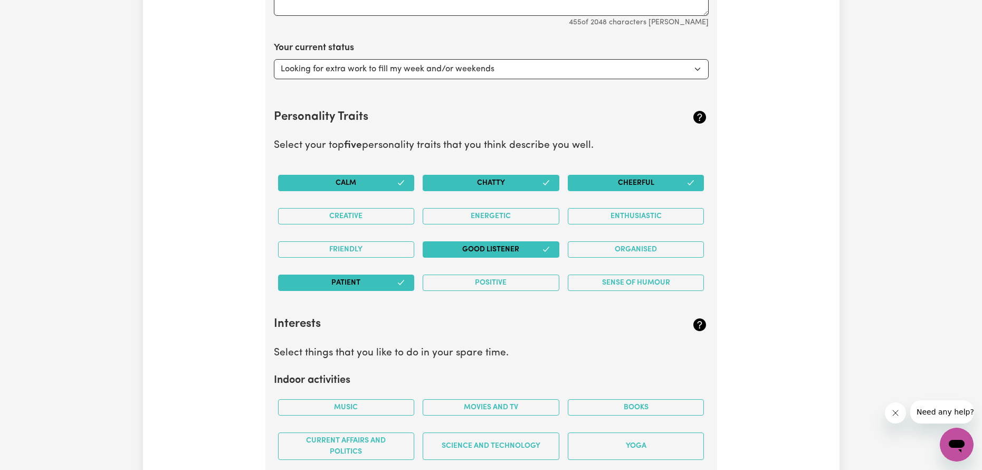
click at [539, 186] on button "Chatty" at bounding box center [491, 183] width 137 height 16
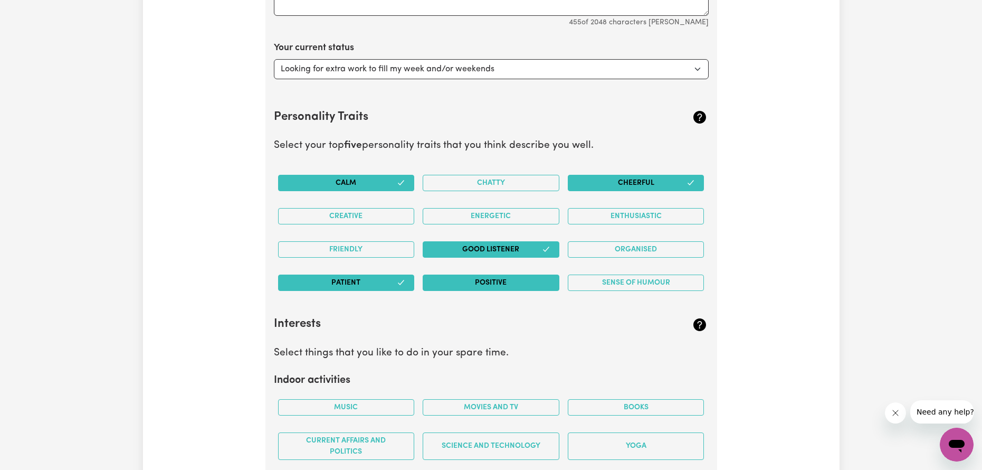
click at [537, 276] on button "Positive" at bounding box center [491, 283] width 137 height 16
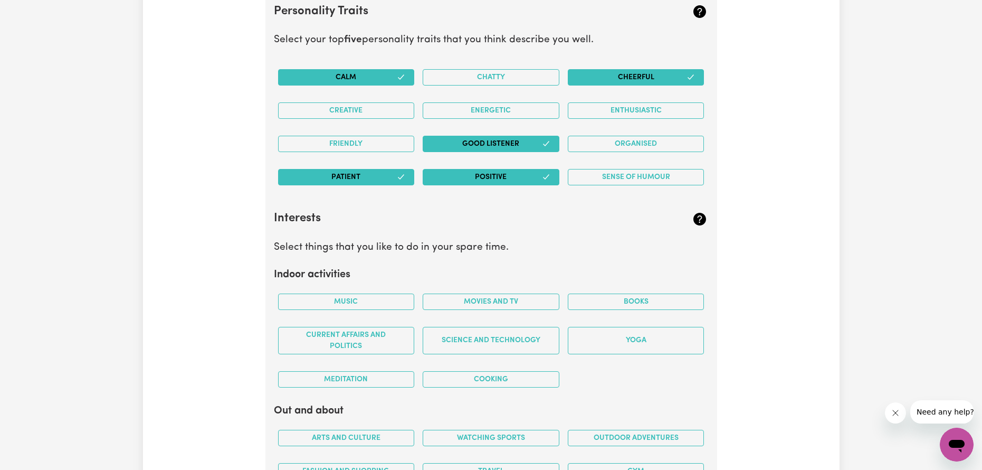
scroll to position [1793, 0]
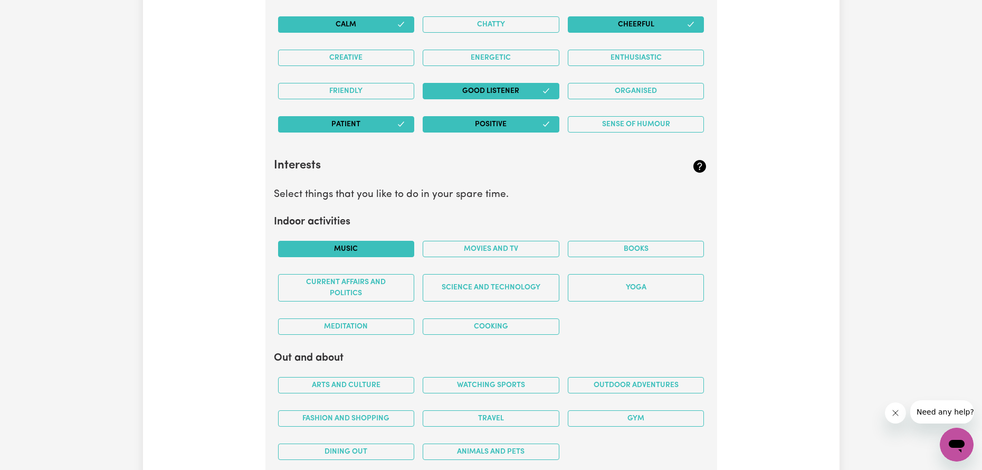
drag, startPoint x: 394, startPoint y: 250, endPoint x: 474, endPoint y: 250, distance: 79.7
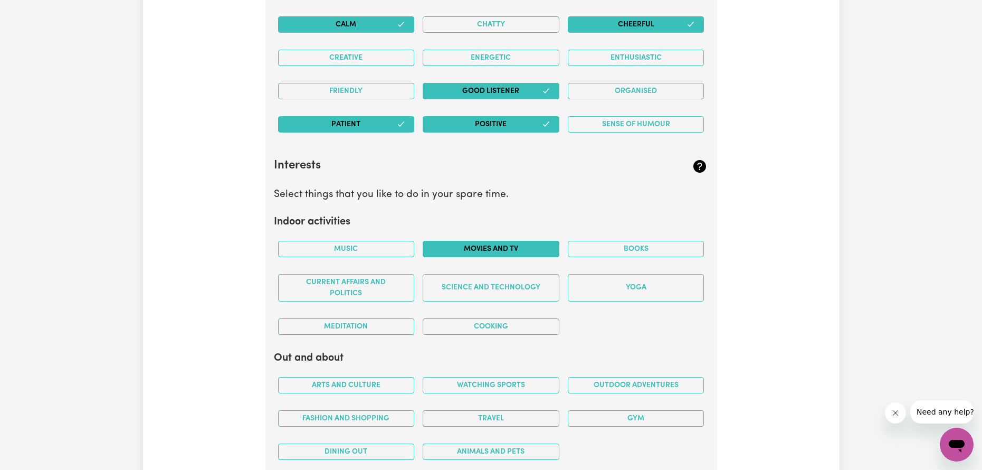
click at [395, 251] on button "Music" at bounding box center [346, 249] width 137 height 16
click at [475, 249] on button "Movies and TV" at bounding box center [491, 249] width 137 height 16
click at [623, 258] on div "Books" at bounding box center [636, 248] width 145 height 33
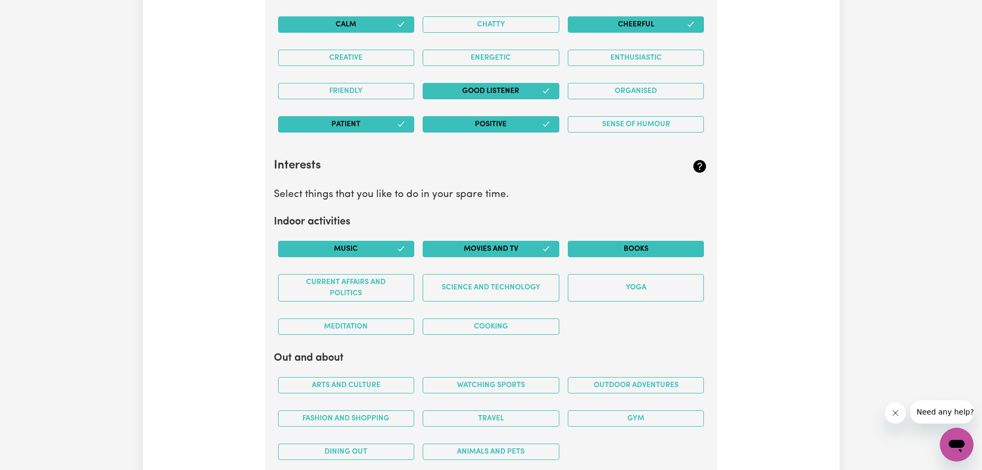
click at [623, 254] on button "Books" at bounding box center [636, 249] width 137 height 16
click at [383, 320] on button "Meditation" at bounding box center [346, 326] width 137 height 16
click at [442, 329] on button "Cooking" at bounding box center [491, 326] width 137 height 16
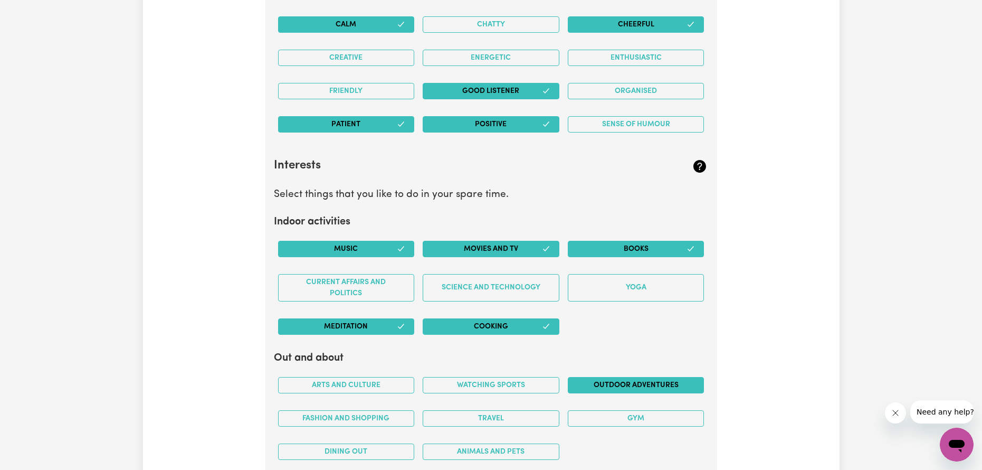
scroll to position [1952, 0]
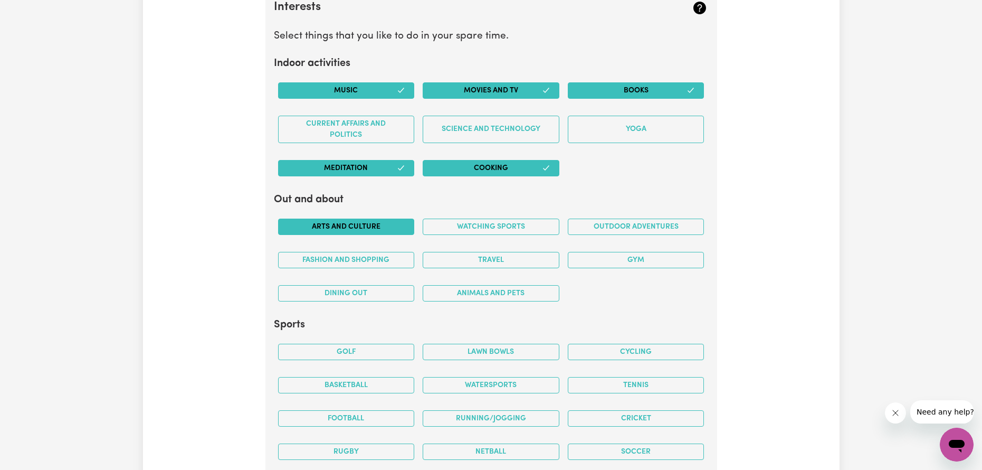
click at [386, 222] on button "Arts and Culture" at bounding box center [346, 227] width 137 height 16
click at [461, 232] on button "Watching sports" at bounding box center [491, 227] width 137 height 16
click at [527, 238] on div "Watching sports" at bounding box center [491, 226] width 145 height 33
click at [542, 222] on icon "button" at bounding box center [546, 226] width 8 height 8
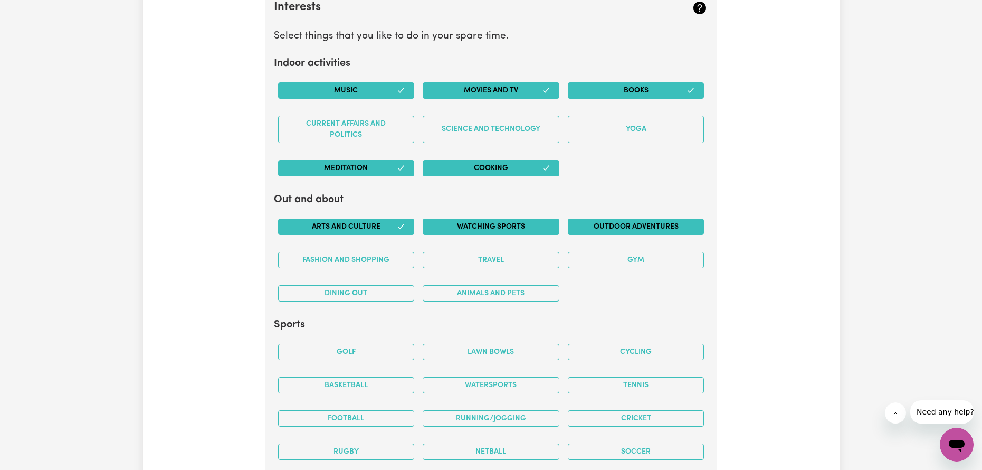
click at [624, 223] on button "Outdoor adventures" at bounding box center [636, 227] width 137 height 16
click at [600, 231] on button "Outdoor adventures" at bounding box center [636, 227] width 137 height 16
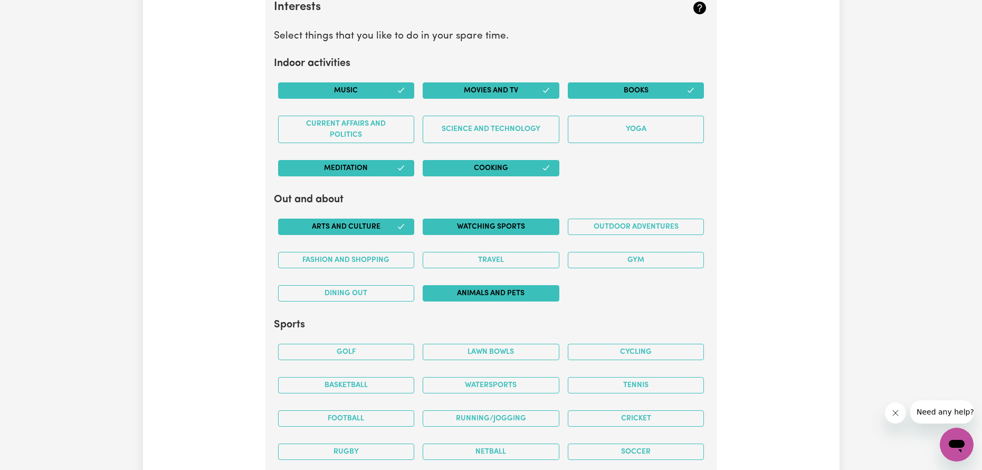
click at [525, 295] on button "Animals and pets" at bounding box center [491, 293] width 137 height 16
click at [386, 295] on button "Dining out" at bounding box center [346, 293] width 137 height 16
click at [390, 271] on div "Fashion and shopping" at bounding box center [346, 259] width 145 height 33
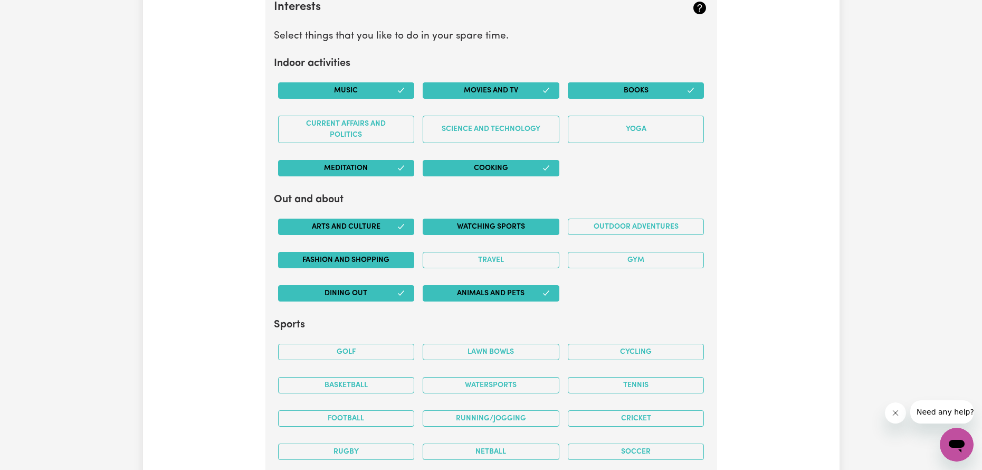
click at [393, 262] on button "Fashion and shopping" at bounding box center [346, 260] width 137 height 16
click at [459, 266] on button "Travel" at bounding box center [491, 260] width 137 height 16
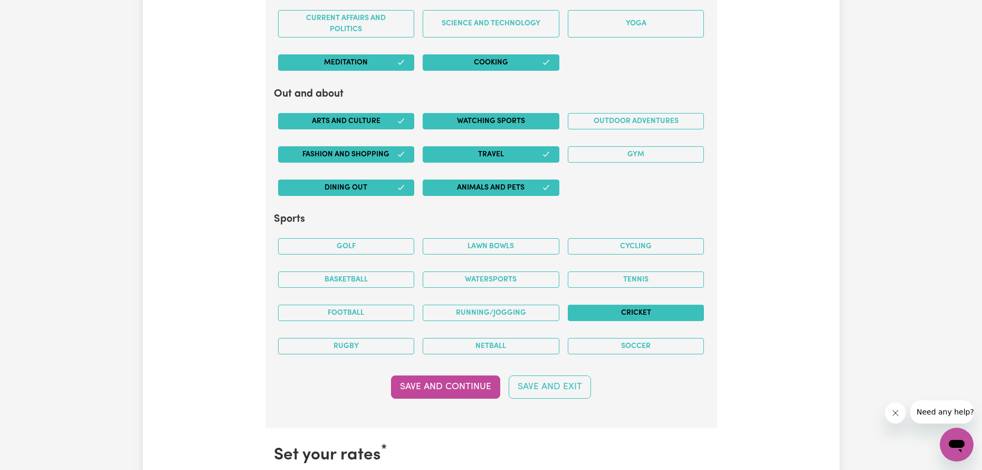
click at [637, 307] on button "Cricket" at bounding box center [636, 313] width 137 height 16
click at [467, 396] on button "Save and Continue" at bounding box center [445, 386] width 109 height 23
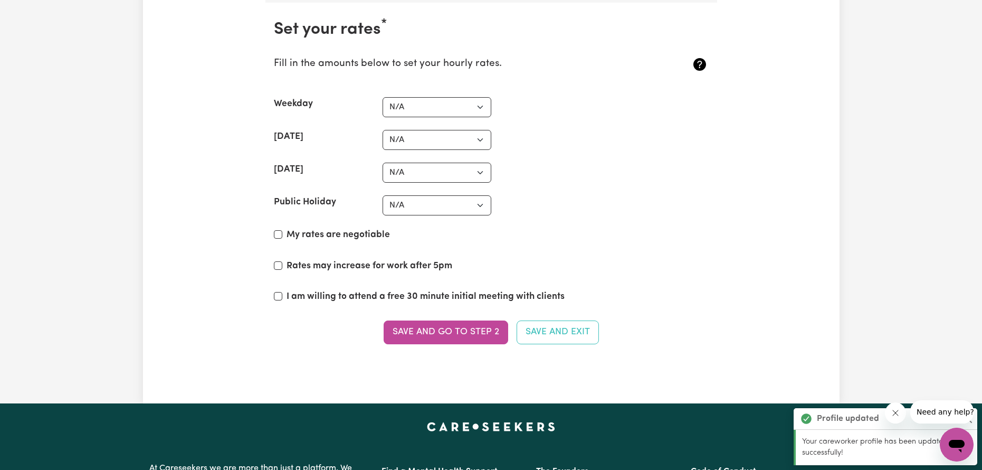
scroll to position [2485, 0]
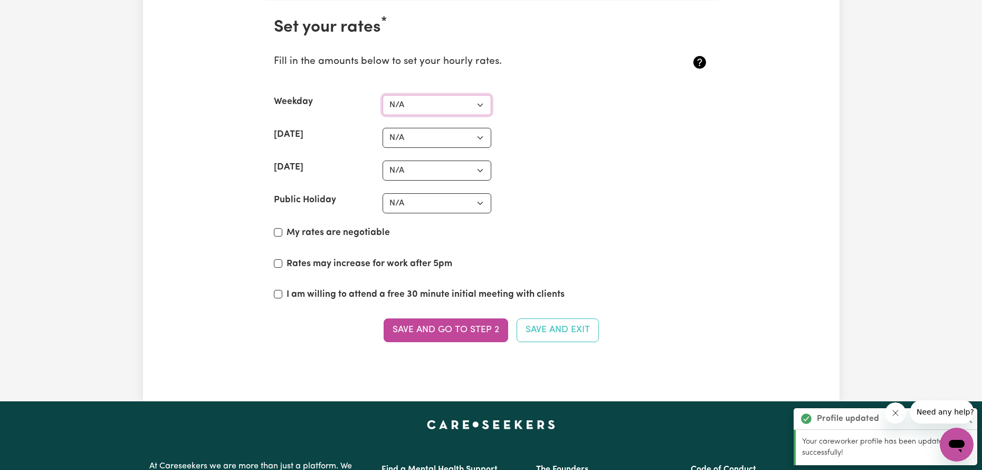
click at [406, 103] on select "N/A $37 $38 $39 $40 $41 $42 $43 $44 $45 $46 $47 $48 $49 $50 $51 $52 $53 $54 $55…" at bounding box center [437, 105] width 109 height 20
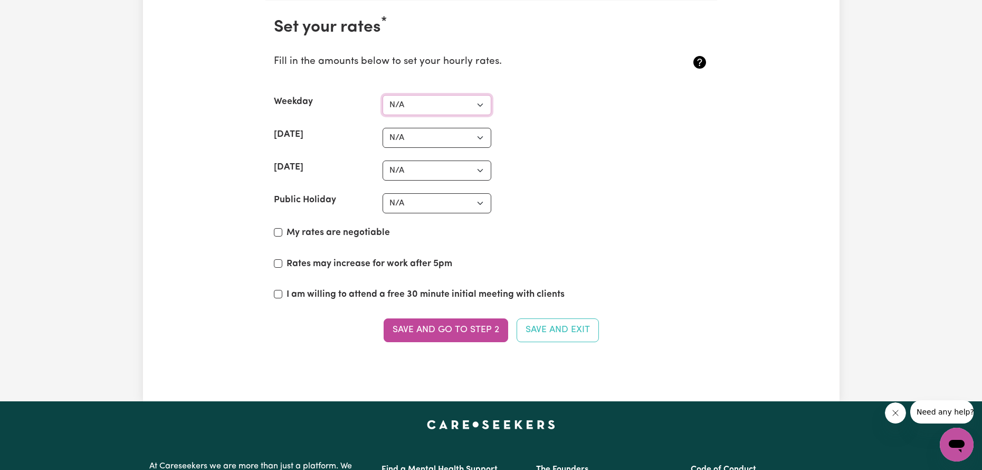
select select "43"
click at [383, 95] on select "N/A $37 $38 $39 $40 $41 $42 $43 $44 $45 $46 $47 $48 $49 $50 $51 $52 $53 $54 $55…" at bounding box center [437, 105] width 109 height 20
click at [416, 144] on select "N/A $37 $38 $39 $40 $41 $42 $43 $44 $45 $46 $47 $48 $49 $50 $51 $52 $53 $54 $55…" at bounding box center [437, 138] width 109 height 20
select select "62"
click at [383, 128] on select "N/A $37 $38 $39 $40 $41 $42 $43 $44 $45 $46 $47 $48 $49 $50 $51 $52 $53 $54 $55…" at bounding box center [437, 138] width 109 height 20
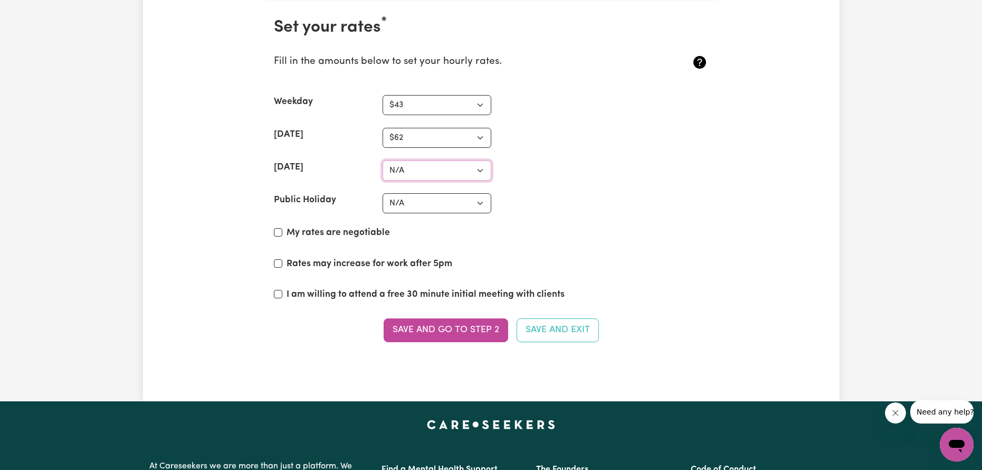
click at [415, 175] on select "N/A $37 $38 $39 $40 $41 $42 $43 $44 $45 $46 $47 $48 $49 $50 $51 $52 $53 $54 $55…" at bounding box center [437, 170] width 109 height 20
select select "72"
click at [383, 160] on select "N/A $37 $38 $39 $40 $41 $42 $43 $44 $45 $46 $47 $48 $49 $50 $51 $52 $53 $54 $55…" at bounding box center [437, 170] width 109 height 20
click at [552, 205] on div "Public Holiday N/A $37 $38 $39 $40 $41 $42 $43 $44 $45 $46 $47 $48 $49 $50 $51 …" at bounding box center [491, 203] width 435 height 20
click at [475, 205] on select "N/A $37 $38 $39 $40 $41 $42 $43 $44 $45 $46 $47 $48 $49 $50 $51 $52 $53 $54 $55…" at bounding box center [437, 203] width 109 height 20
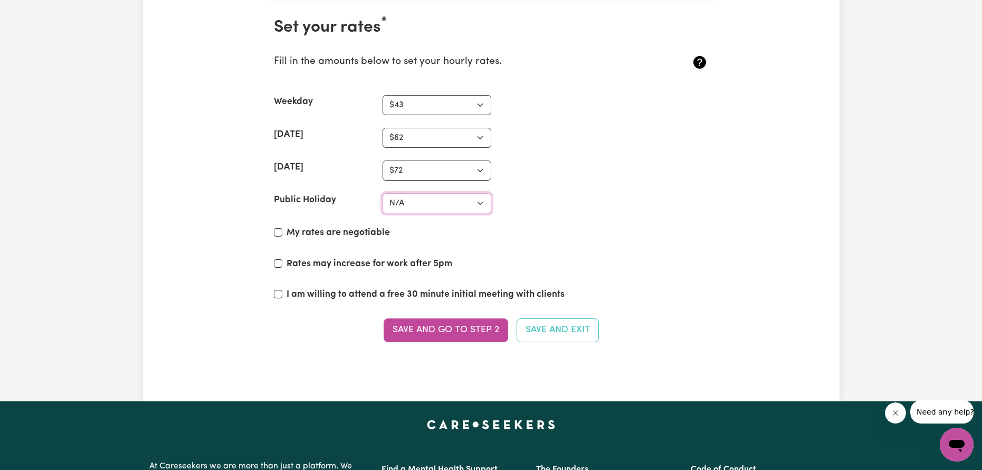
select select "90"
click at [383, 193] on select "N/A $37 $38 $39 $40 $41 $42 $43 $44 $45 $46 $47 $48 $49 $50 $51 $52 $53 $54 $55…" at bounding box center [437, 203] width 109 height 20
click at [704, 203] on div "Public Holiday N/A $37 $38 $39 $40 $41 $42 $43 $44 $45 $46 $47 $48 $49 $50 $51 …" at bounding box center [491, 203] width 435 height 20
click at [358, 228] on label "My rates are negotiable" at bounding box center [338, 233] width 103 height 14
click at [282, 228] on input "My rates are negotiable" at bounding box center [278, 232] width 8 height 8
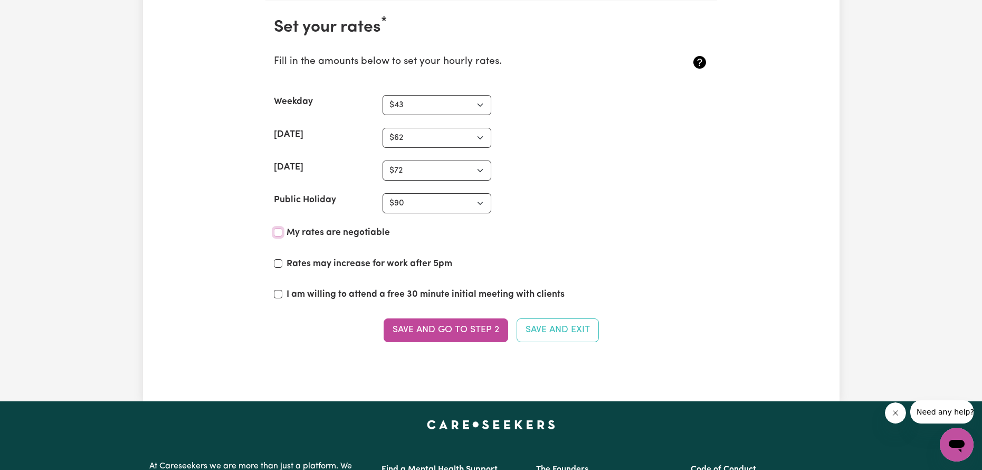
checkbox input "true"
click at [361, 286] on section "Set your rates * Fill in the amounts below to set your hourly rates. Weekday N/…" at bounding box center [492, 186] width 452 height 371
click at [361, 298] on label "I am willing to attend a free 30 minute initial meeting with clients" at bounding box center [426, 295] width 278 height 14
click at [282, 298] on input "I am willing to attend a free 30 minute initial meeting with clients" at bounding box center [278, 294] width 8 height 8
checkbox input "true"
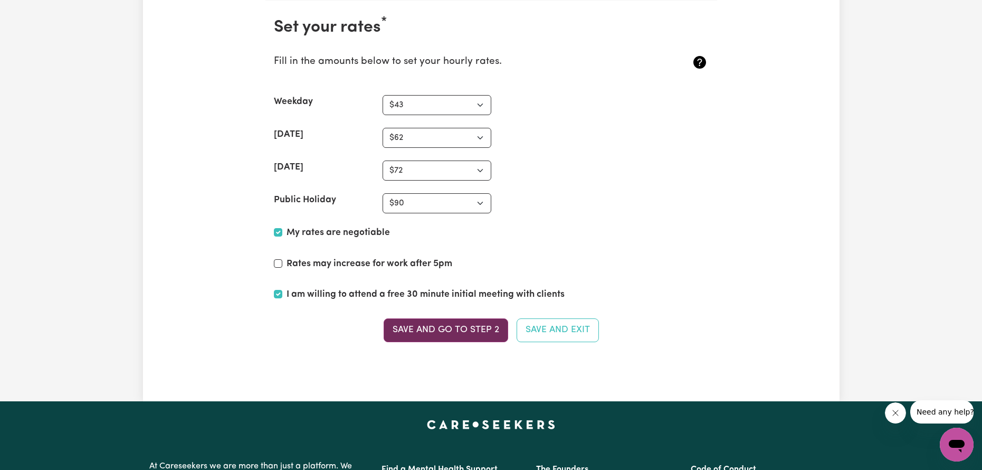
click at [438, 329] on button "Save and go to Step 2" at bounding box center [446, 329] width 125 height 23
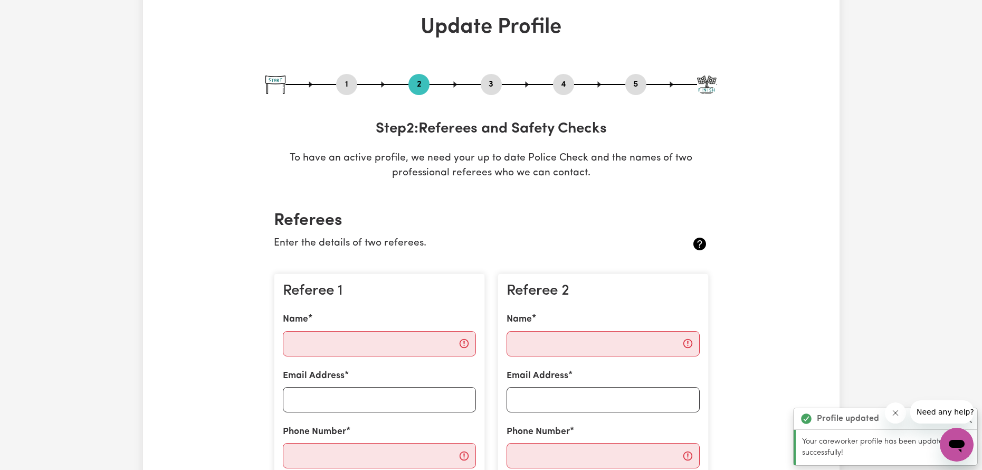
scroll to position [106, 0]
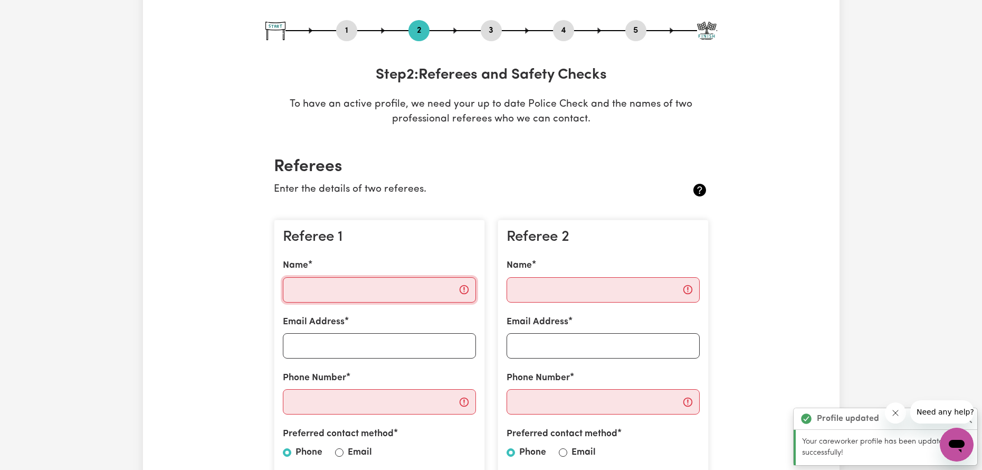
click at [356, 298] on input "Name" at bounding box center [379, 289] width 193 height 25
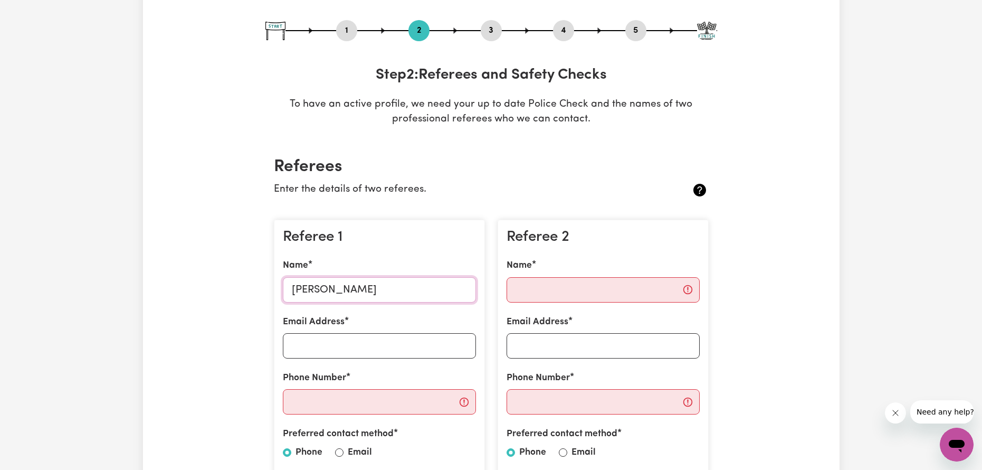
type input "[PERSON_NAME]"
click at [434, 335] on input "Email Address" at bounding box center [379, 345] width 193 height 25
type input "[EMAIL_ADDRESS][DOMAIN_NAME]"
click at [377, 394] on input "Phone Number" at bounding box center [379, 401] width 193 height 25
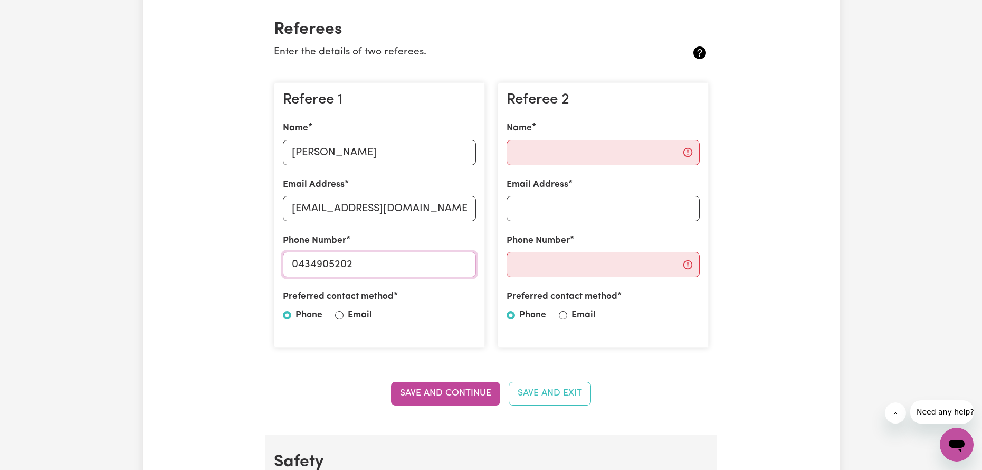
scroll to position [264, 0]
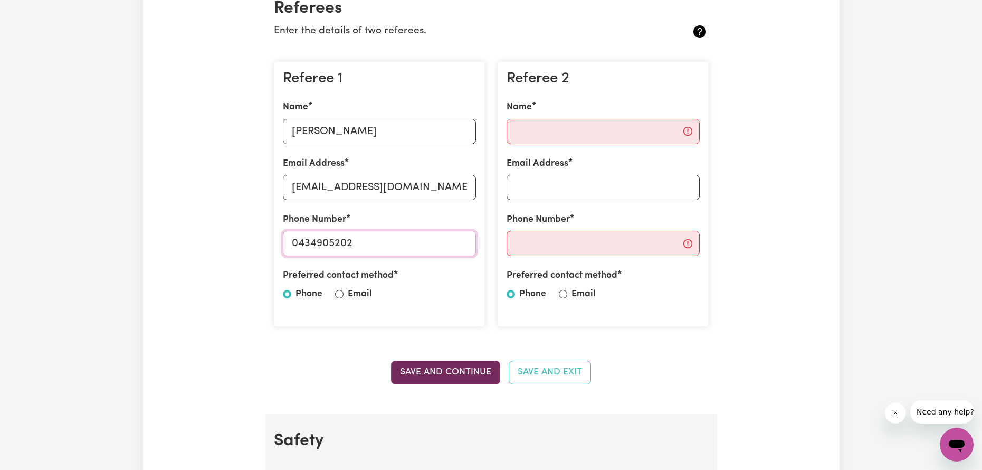
type input "0434905202"
click at [426, 376] on button "Save and Continue" at bounding box center [445, 372] width 109 height 23
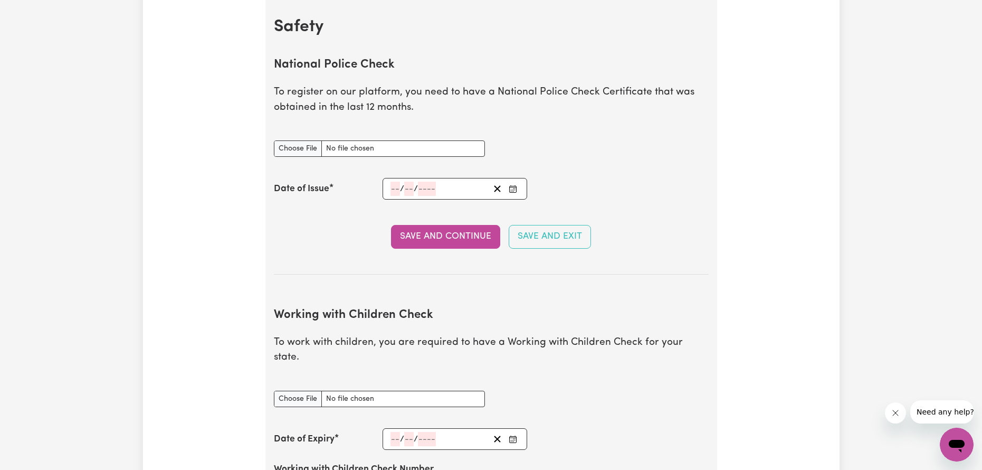
scroll to position [836, 0]
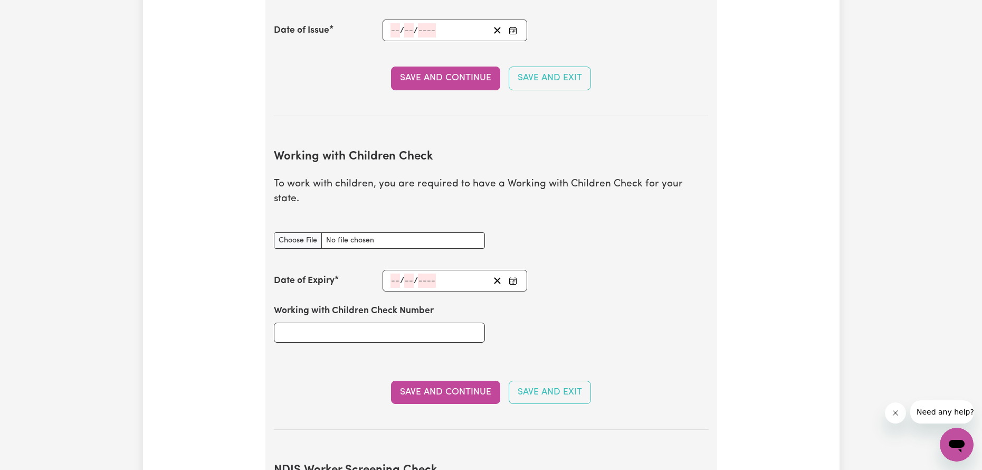
click at [501, 382] on div "Save and Continue Save and Exit" at bounding box center [491, 392] width 435 height 23
click at [480, 381] on button "Save and Continue" at bounding box center [445, 392] width 109 height 23
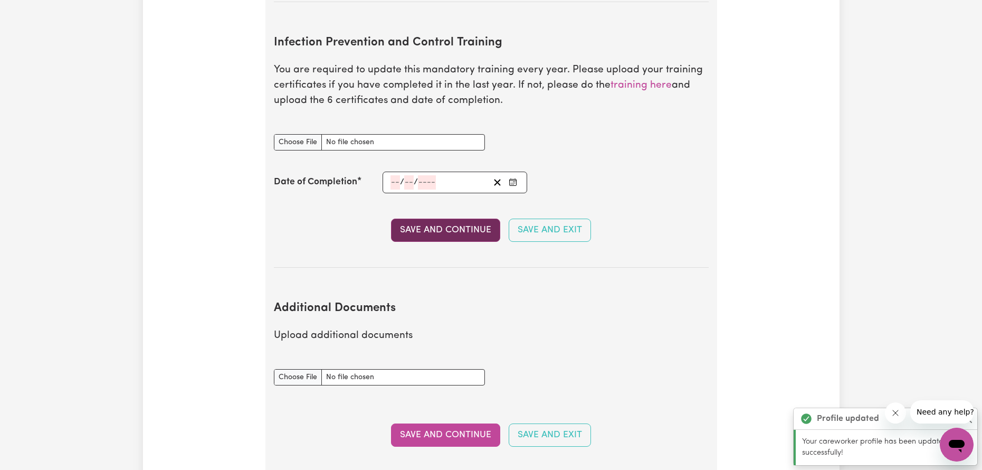
scroll to position [1637, 0]
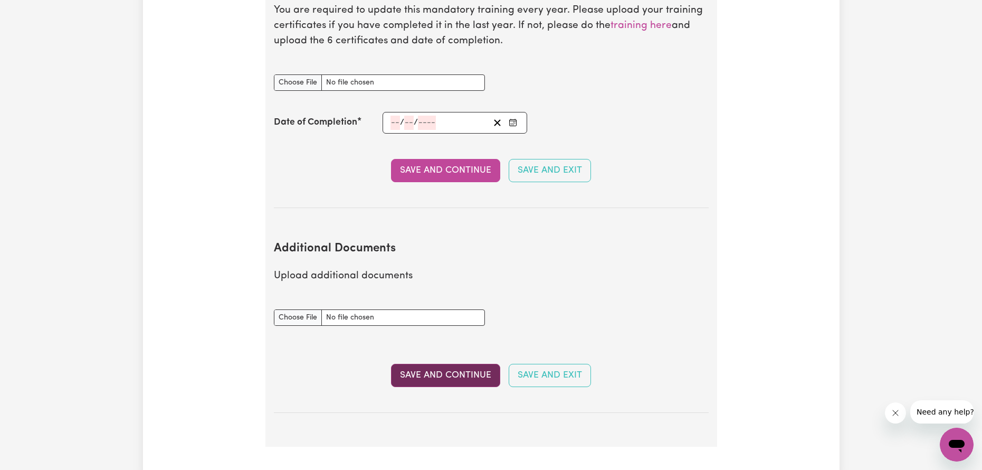
click at [451, 364] on button "Save and Continue" at bounding box center [445, 375] width 109 height 23
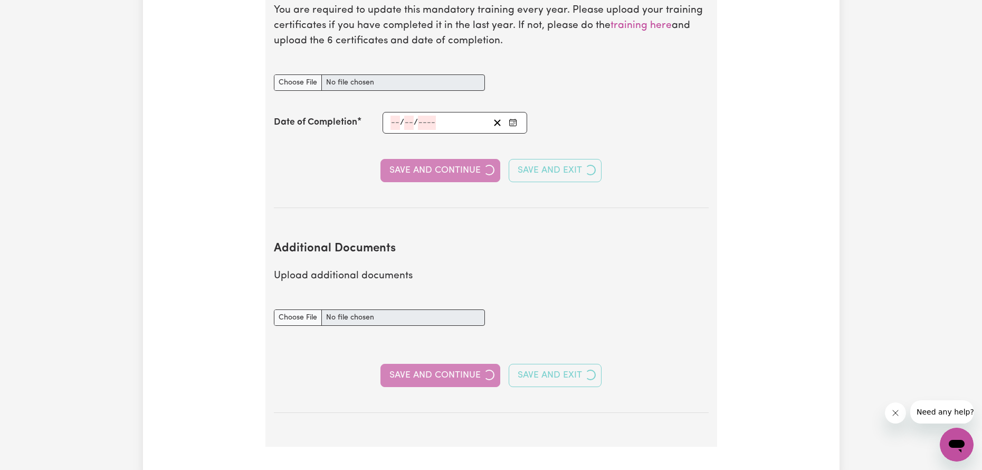
select select "Certificate III (Individual Support)"
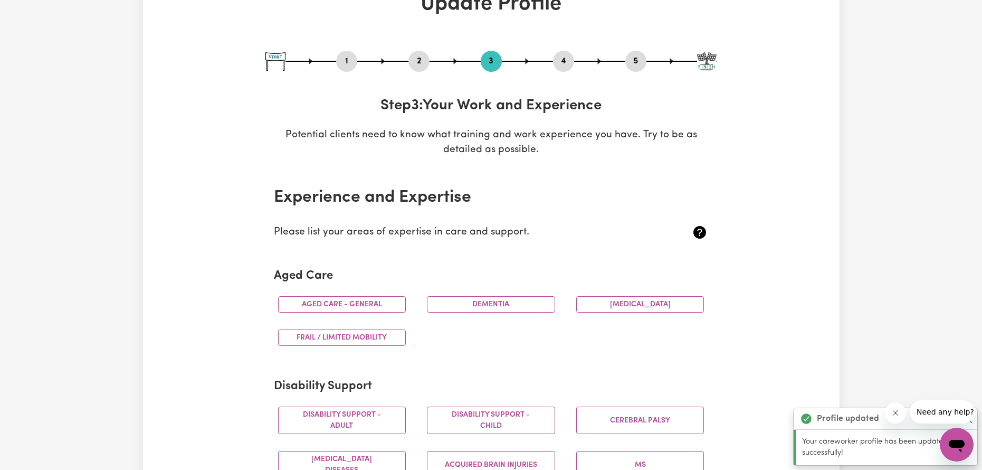
scroll to position [158, 0]
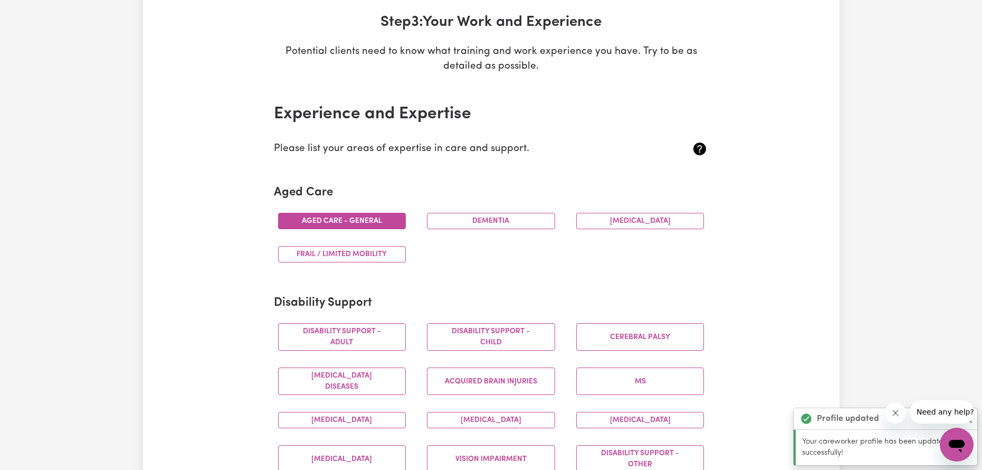
click at [377, 216] on button "Aged care - General" at bounding box center [342, 221] width 128 height 16
click at [428, 209] on div "Dementia" at bounding box center [491, 220] width 149 height 33
click at [441, 212] on div "Dementia" at bounding box center [491, 220] width 149 height 33
click at [476, 230] on div "Dementia" at bounding box center [491, 220] width 149 height 33
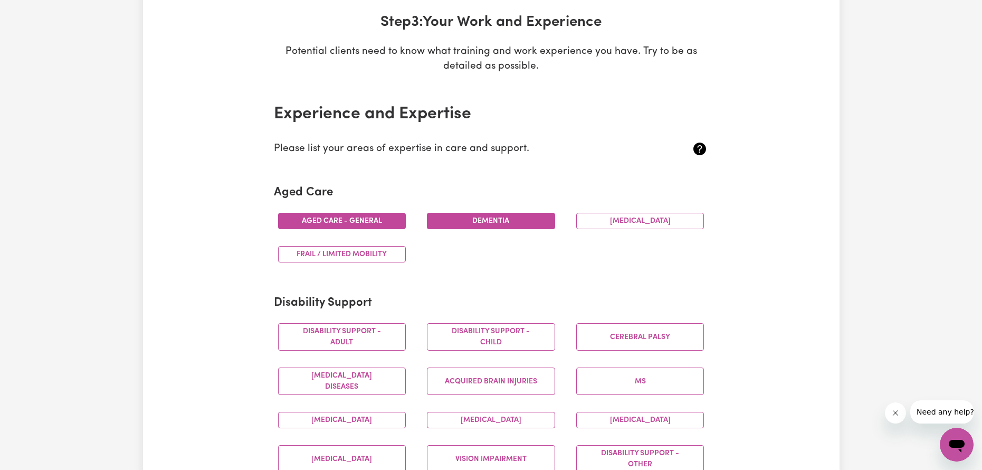
click at [474, 220] on button "Dementia" at bounding box center [491, 221] width 128 height 16
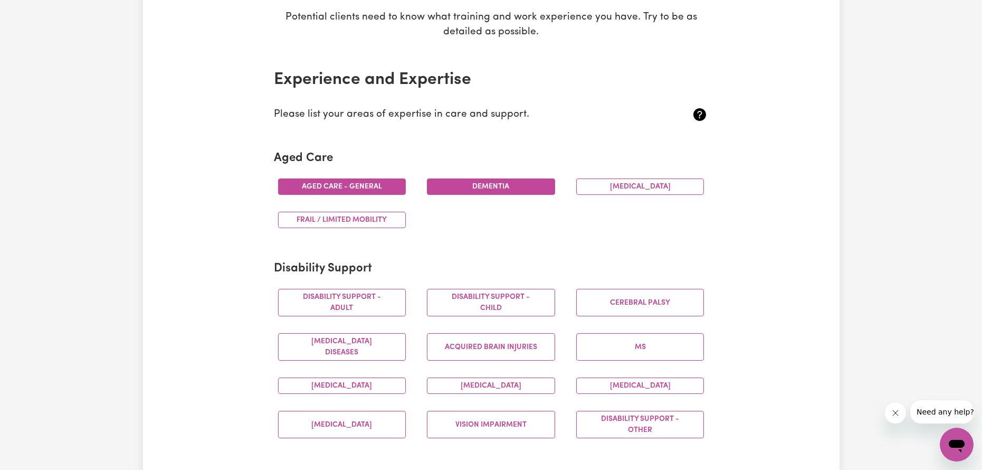
scroll to position [211, 0]
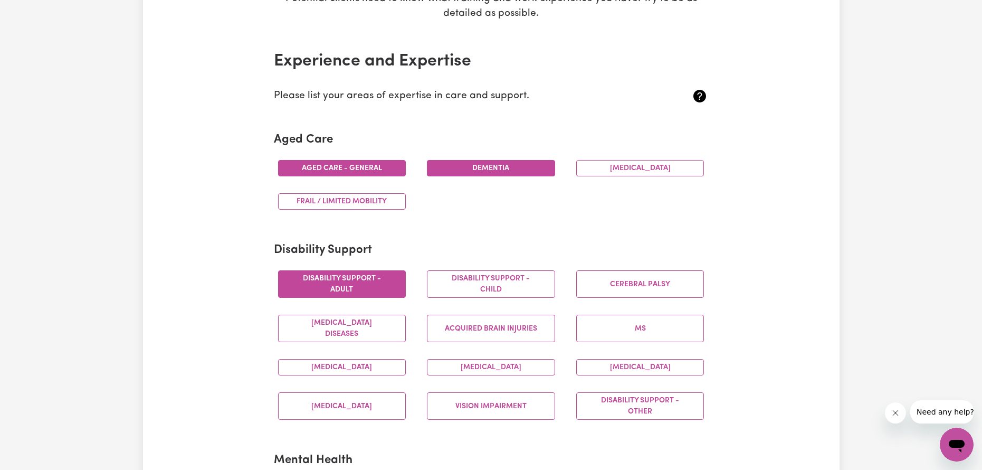
click at [367, 277] on button "Disability support - Adult" at bounding box center [342, 283] width 128 height 27
click at [457, 277] on button "Disability support - Child" at bounding box center [491, 283] width 128 height 27
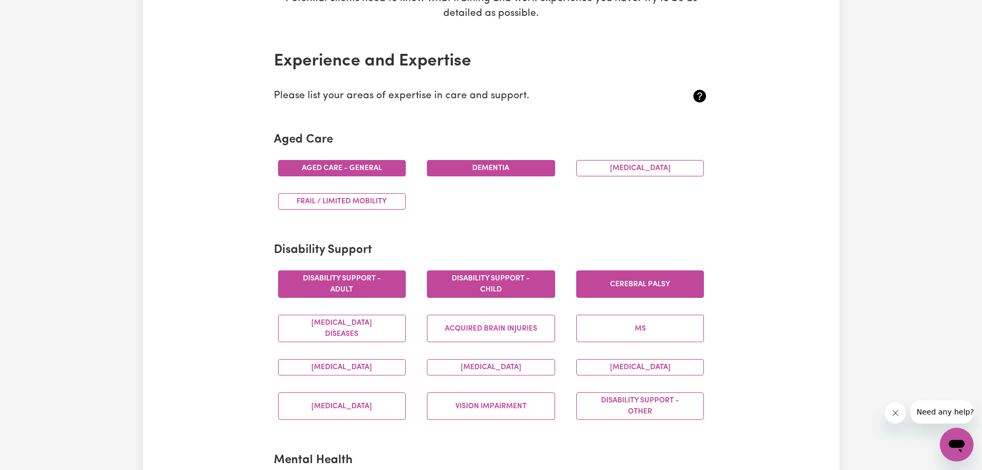
click at [620, 285] on button "Cerebral Palsy" at bounding box center [640, 283] width 128 height 27
click at [526, 333] on button "Acquired Brain Injuries" at bounding box center [491, 328] width 128 height 27
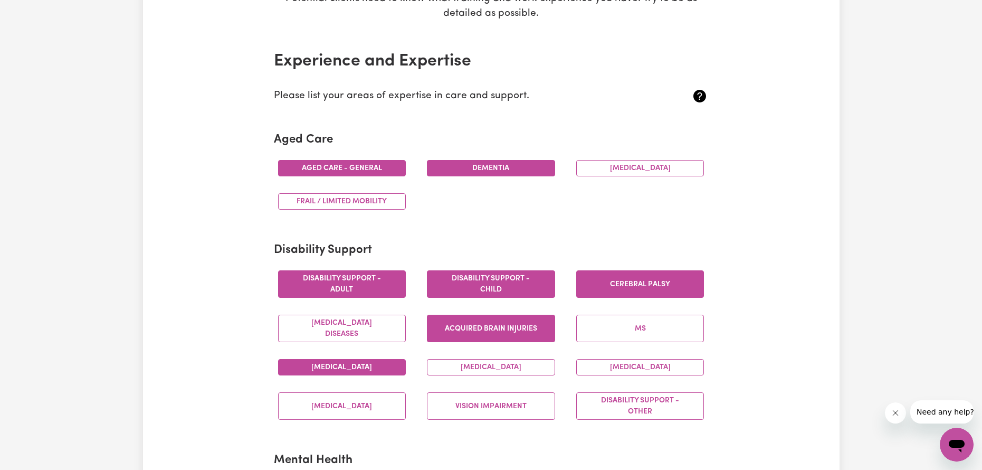
click at [393, 366] on button "[MEDICAL_DATA]" at bounding box center [342, 367] width 128 height 16
click at [467, 368] on button "[MEDICAL_DATA]" at bounding box center [491, 367] width 128 height 16
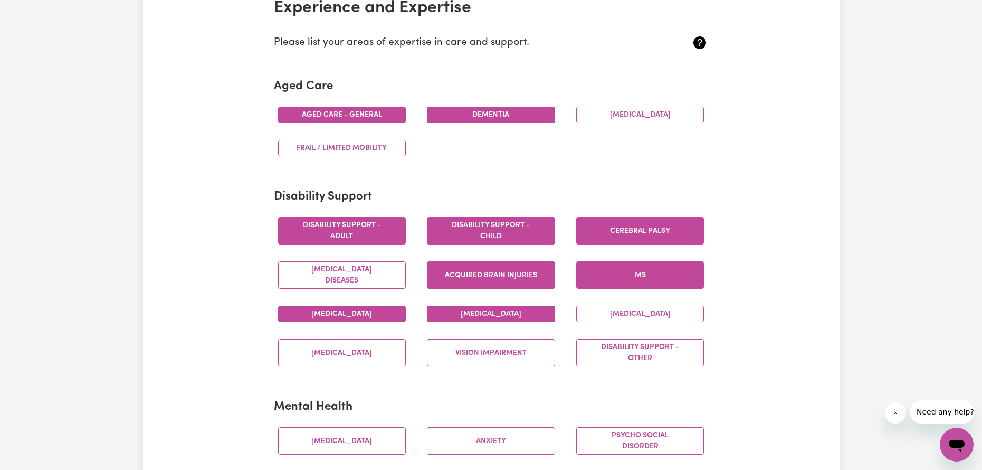
scroll to position [317, 0]
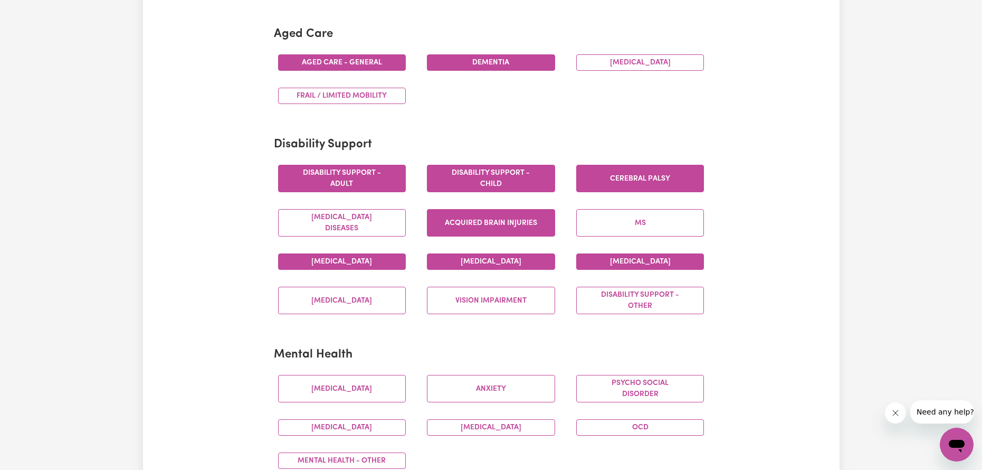
click at [669, 261] on button "[MEDICAL_DATA]" at bounding box center [640, 261] width 128 height 16
click at [528, 314] on button "Vision impairment" at bounding box center [491, 300] width 128 height 27
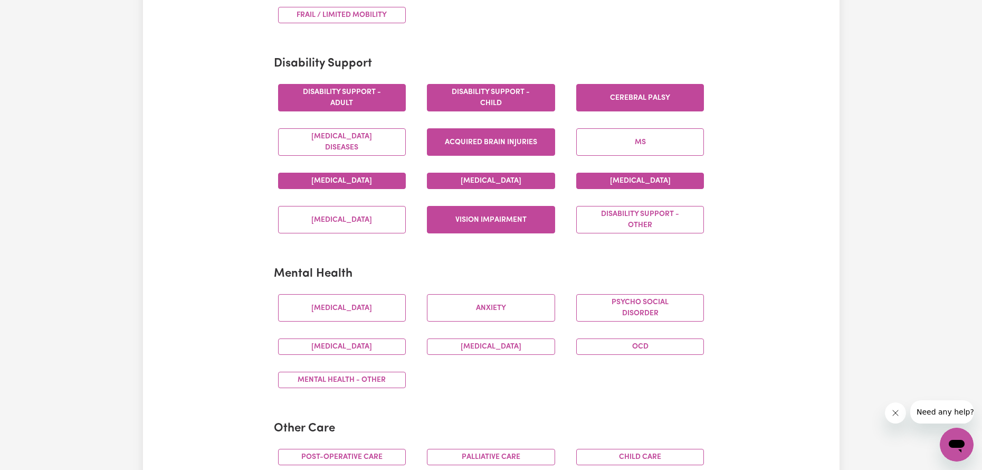
scroll to position [422, 0]
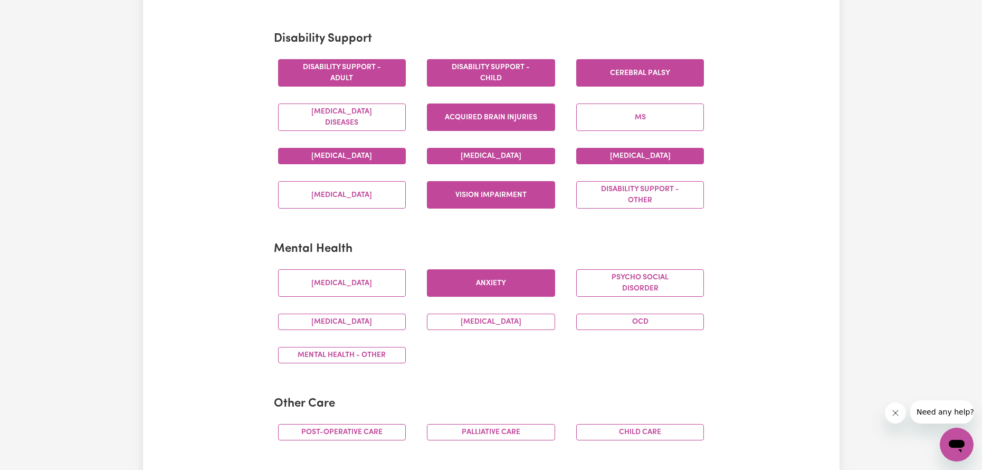
click at [532, 287] on button "Anxiety" at bounding box center [491, 282] width 128 height 27
click at [387, 291] on button "[MEDICAL_DATA]" at bounding box center [342, 282] width 128 height 27
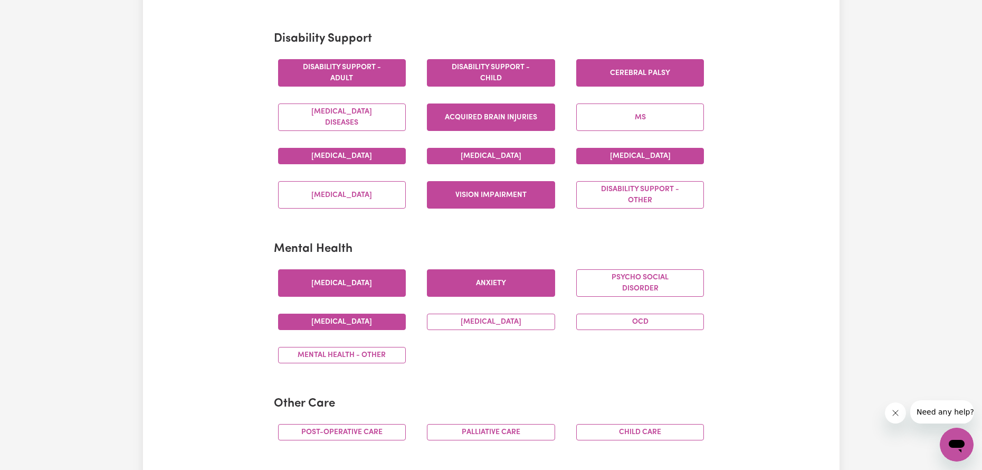
click at [374, 328] on button "[MEDICAL_DATA]" at bounding box center [342, 322] width 128 height 16
click at [464, 313] on div "[MEDICAL_DATA]" at bounding box center [491, 321] width 149 height 33
click at [533, 329] on button "[MEDICAL_DATA]" at bounding box center [491, 322] width 128 height 16
click at [336, 346] on div "Mental Health - Other" at bounding box center [342, 354] width 149 height 33
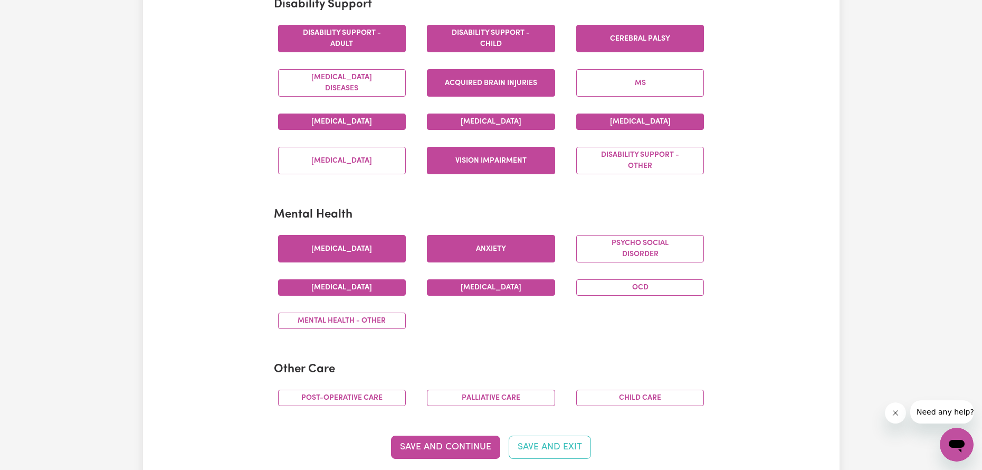
scroll to position [475, 0]
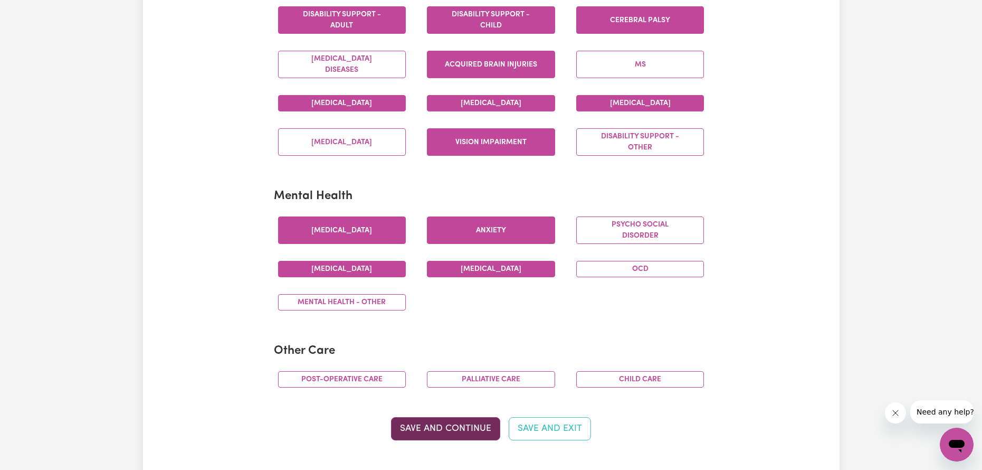
click at [437, 425] on button "Save and Continue" at bounding box center [445, 428] width 109 height 23
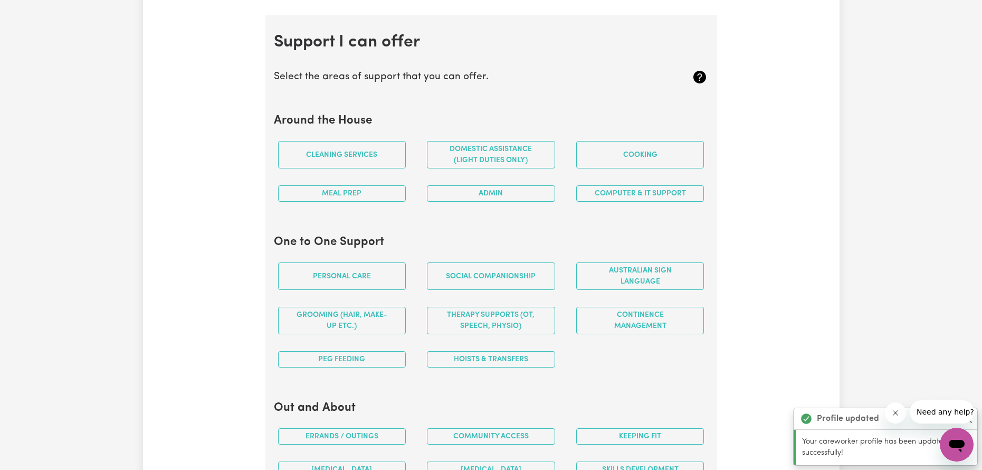
scroll to position [945, 0]
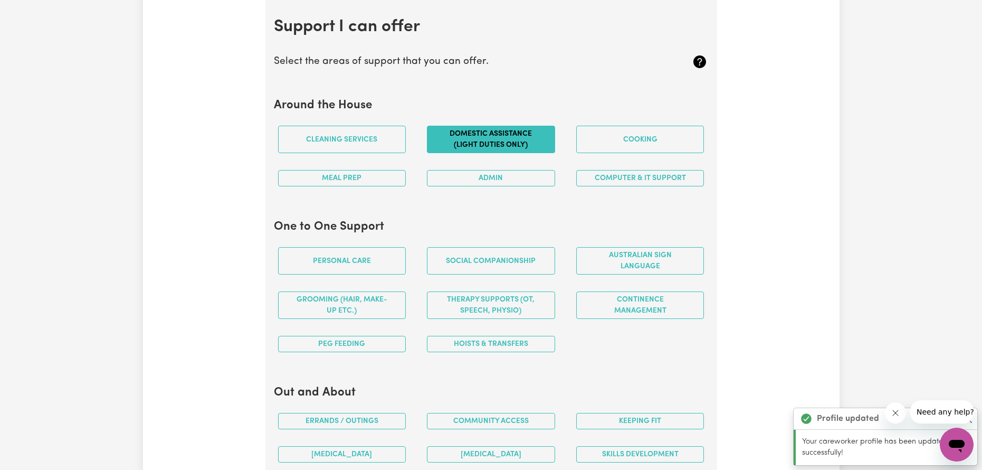
click at [503, 139] on button "Domestic assistance (light duties only)" at bounding box center [491, 139] width 128 height 27
click at [586, 131] on button "Cooking" at bounding box center [640, 139] width 128 height 27
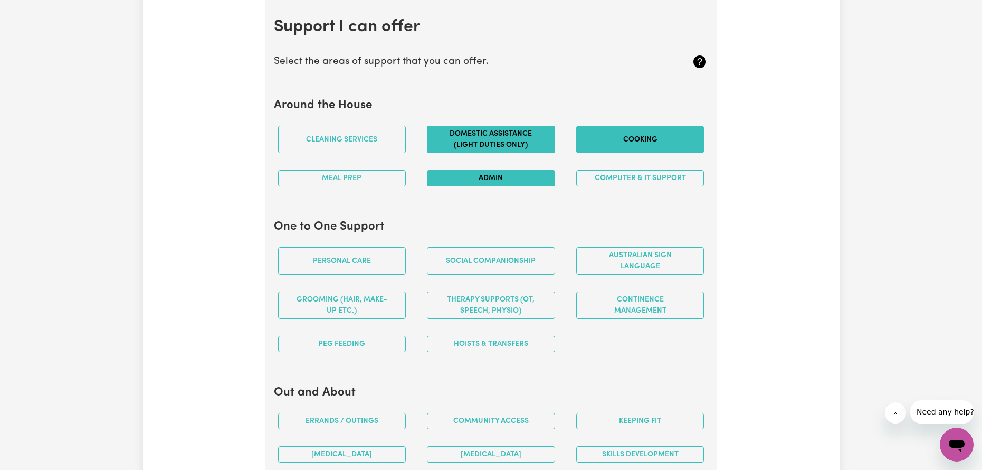
click at [534, 182] on button "Admin" at bounding box center [491, 178] width 128 height 16
click at [306, 184] on button "Meal prep" at bounding box center [342, 178] width 128 height 16
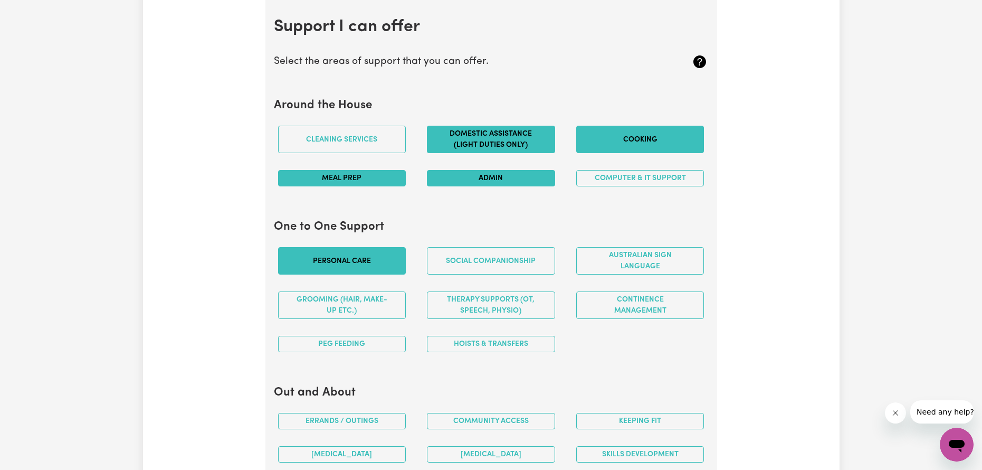
click at [288, 266] on button "Personal care" at bounding box center [342, 260] width 128 height 27
click at [458, 268] on button "Social companionship" at bounding box center [491, 260] width 128 height 27
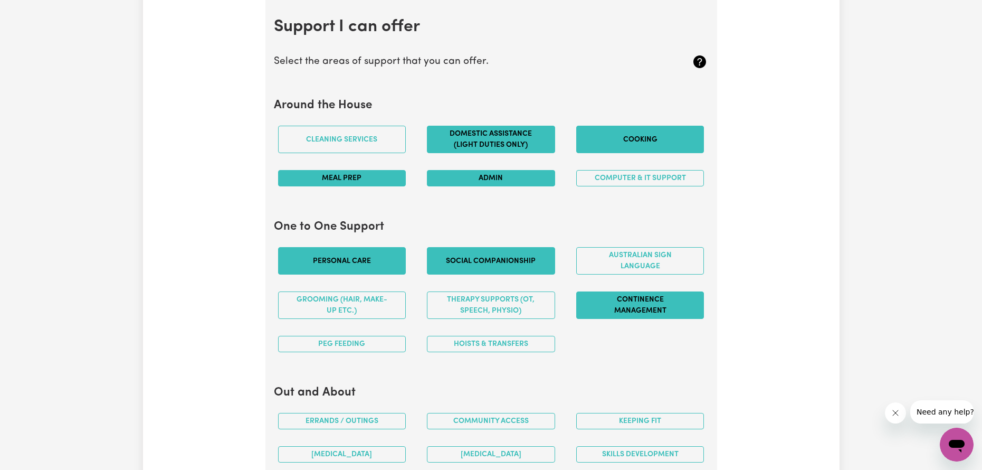
click at [602, 313] on button "Continence management" at bounding box center [640, 304] width 128 height 27
click at [451, 344] on button "Hoists & transfers" at bounding box center [491, 344] width 128 height 16
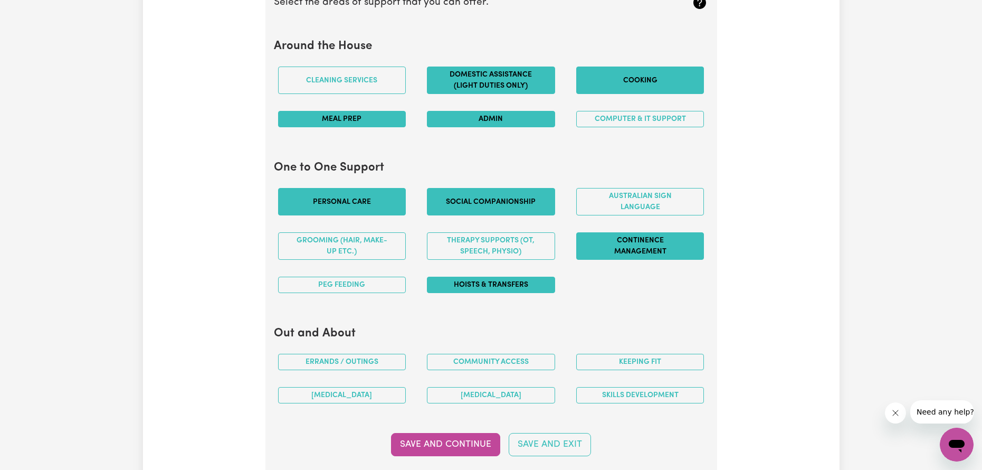
scroll to position [1050, 0]
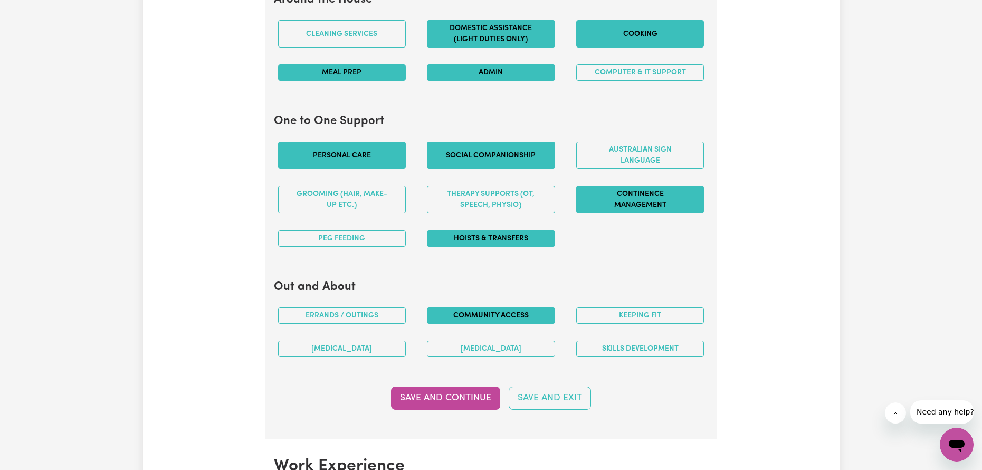
click at [461, 319] on button "Community access" at bounding box center [491, 315] width 128 height 16
click at [384, 315] on button "Errands / Outings" at bounding box center [342, 315] width 128 height 16
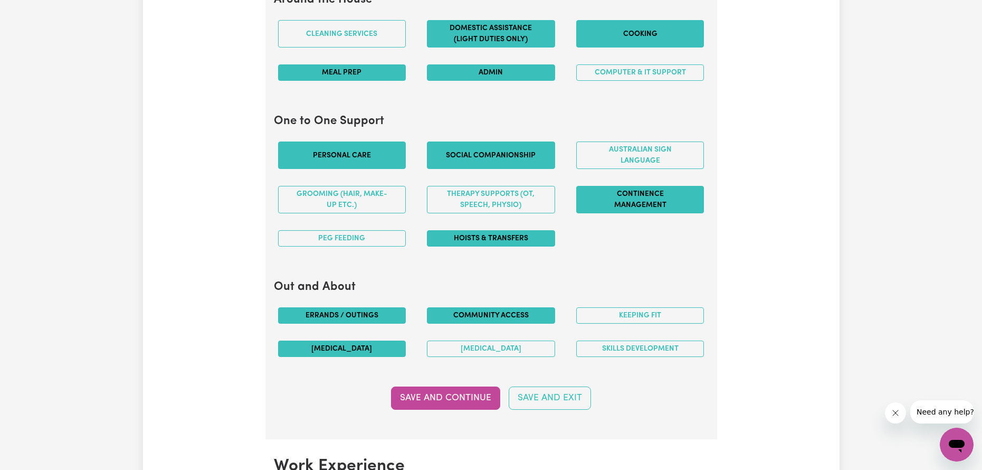
click at [377, 353] on button "[MEDICAL_DATA]" at bounding box center [342, 348] width 128 height 16
click at [402, 347] on button "[MEDICAL_DATA]" at bounding box center [342, 348] width 128 height 16
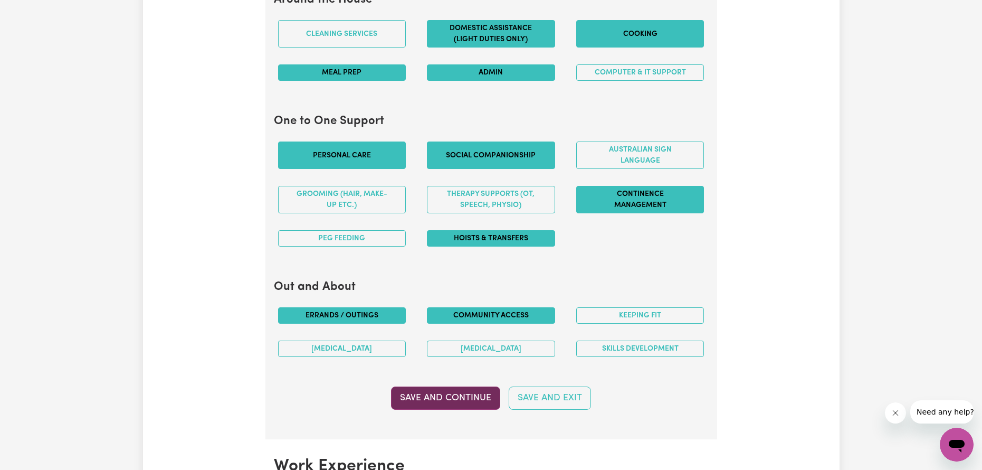
click at [467, 410] on button "Save and Continue" at bounding box center [445, 397] width 109 height 23
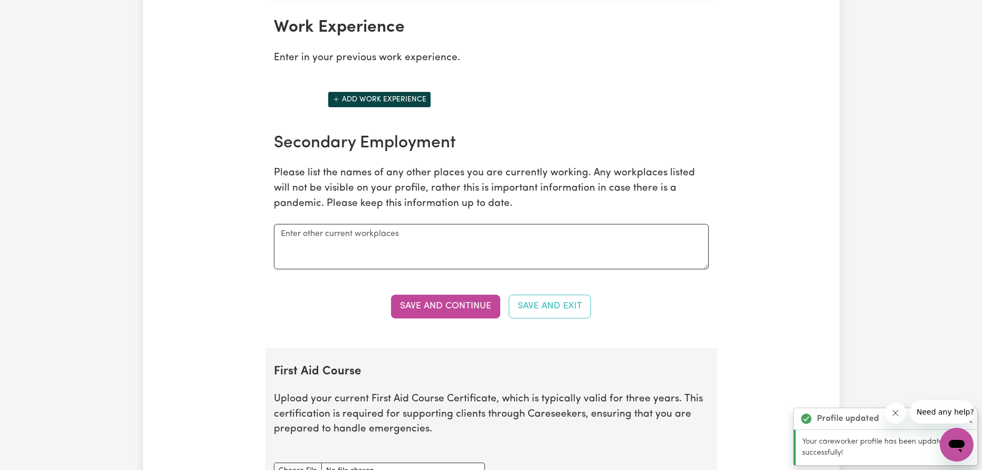
scroll to position [1490, 0]
click at [405, 260] on textarea at bounding box center [491, 245] width 435 height 45
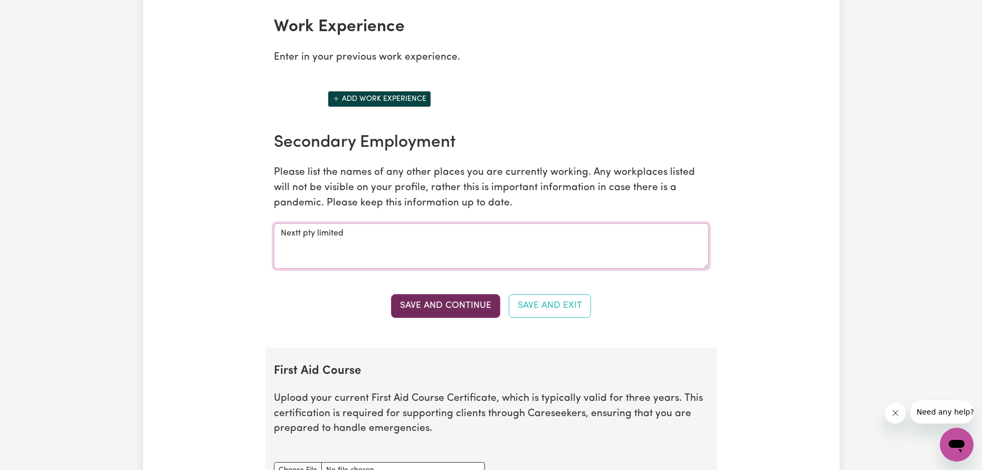
type textarea "Nextt pty limited"
click at [484, 302] on button "Save and Continue" at bounding box center [445, 305] width 109 height 23
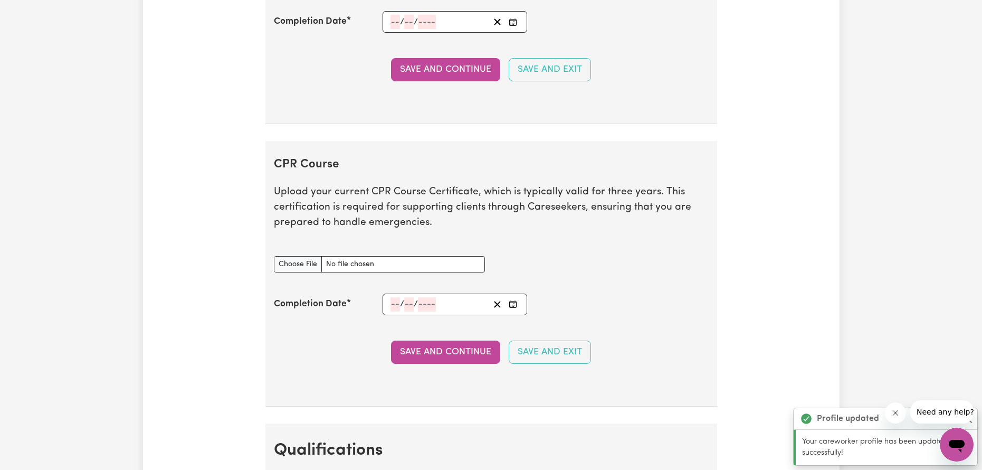
scroll to position [1995, 0]
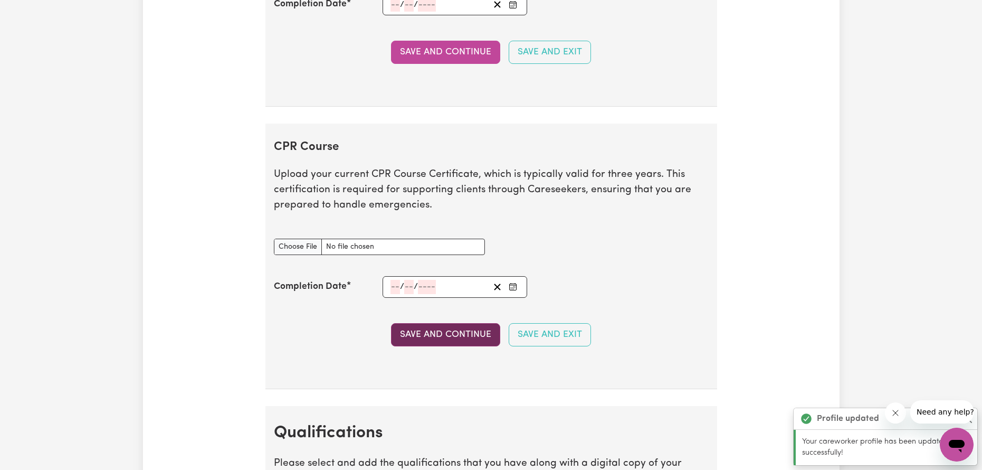
click at [448, 329] on button "Save and Continue" at bounding box center [445, 334] width 109 height 23
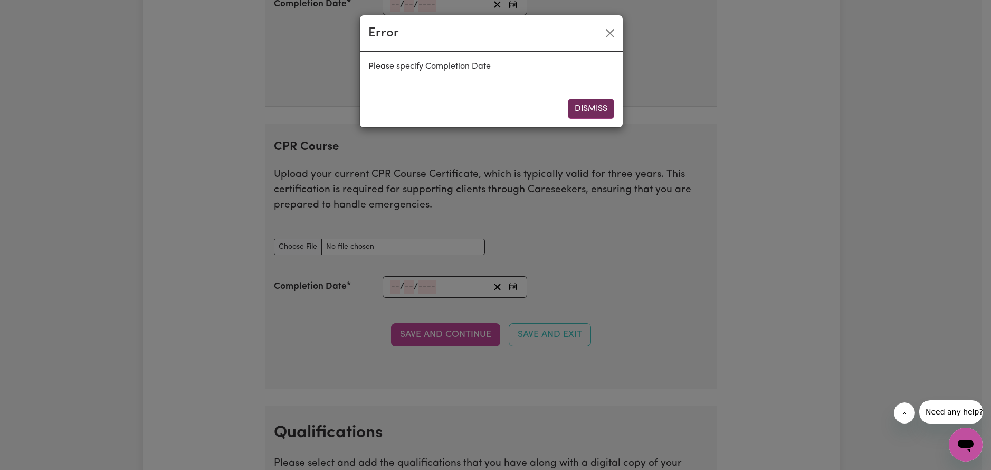
click at [598, 112] on button "Dismiss" at bounding box center [591, 109] width 46 height 20
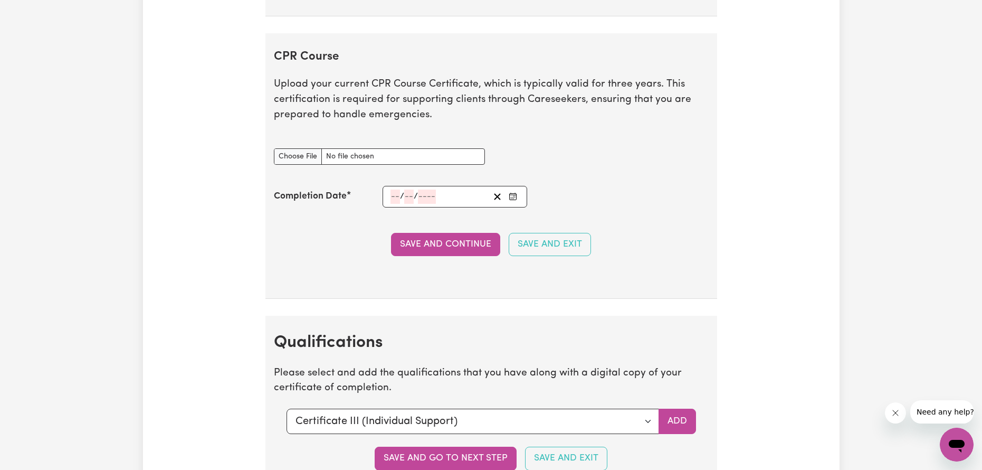
scroll to position [2154, 0]
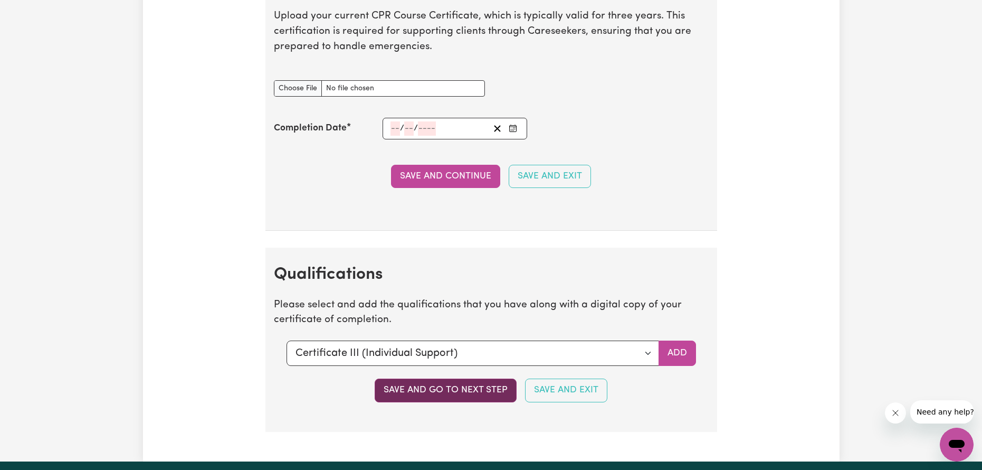
click at [498, 388] on button "Save and go to next step" at bounding box center [446, 389] width 142 height 23
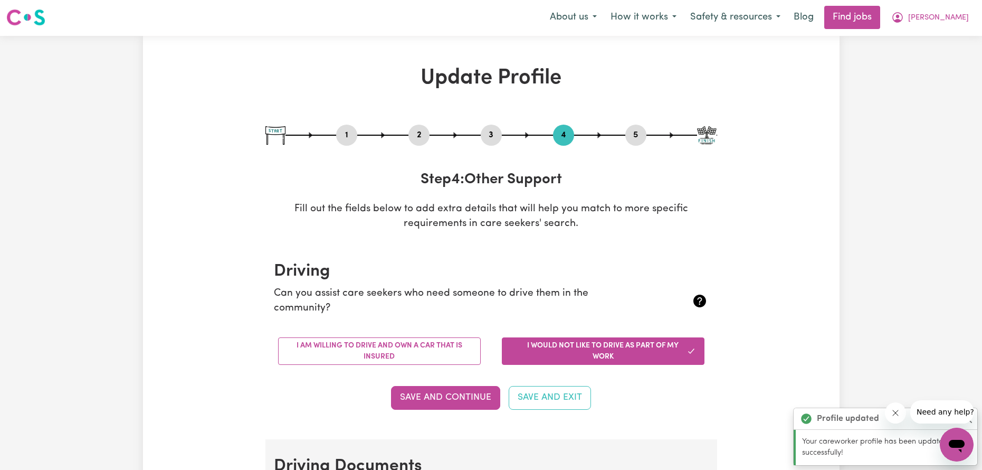
scroll to position [0, 0]
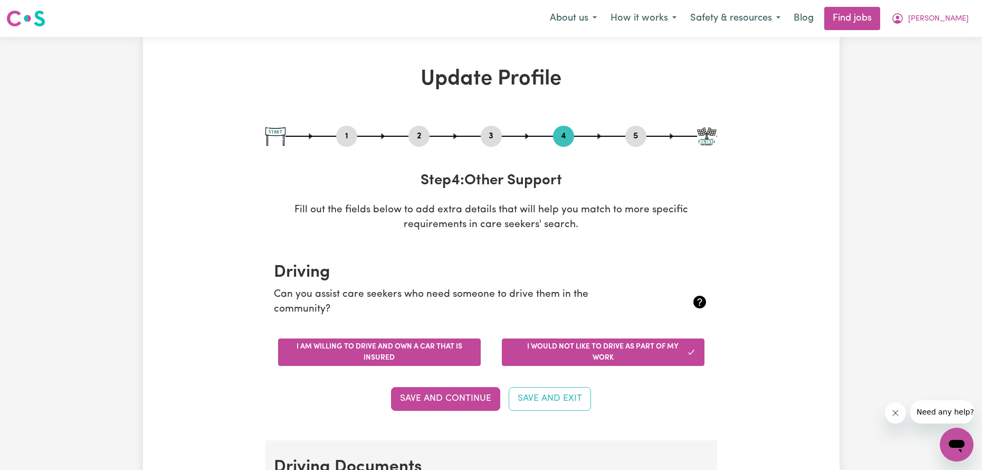
click at [404, 349] on button "I am willing to drive and own a car that is insured" at bounding box center [379, 351] width 203 height 27
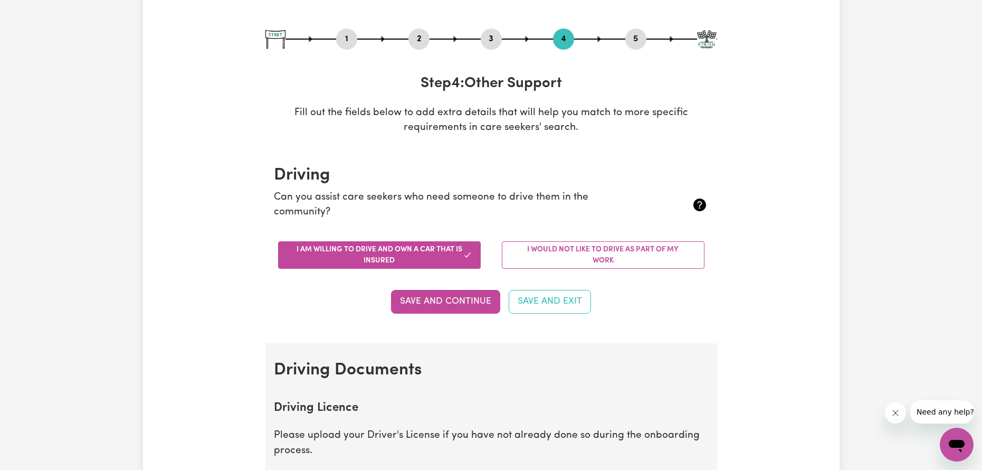
scroll to position [264, 0]
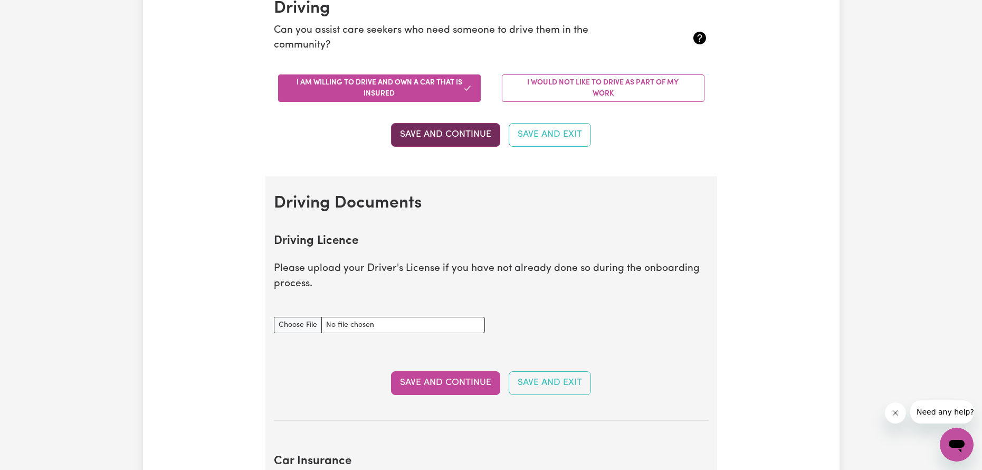
click at [469, 139] on button "Save and Continue" at bounding box center [445, 134] width 109 height 23
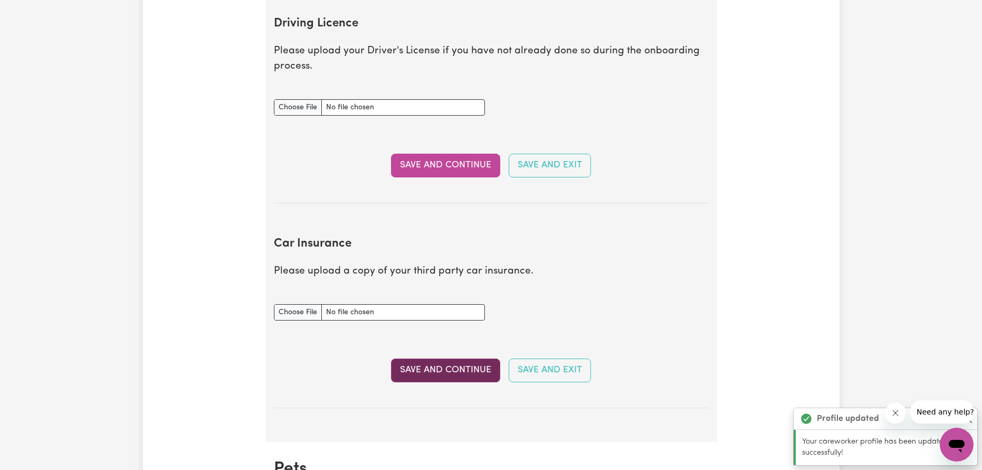
scroll to position [640, 0]
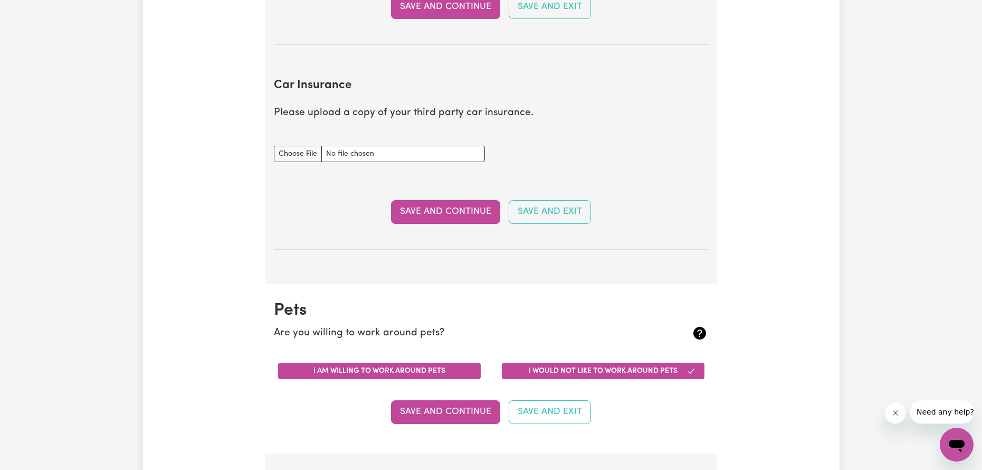
drag, startPoint x: 448, startPoint y: 378, endPoint x: 452, endPoint y: 375, distance: 5.4
click at [450, 376] on button "I am willing to work around pets" at bounding box center [379, 371] width 203 height 16
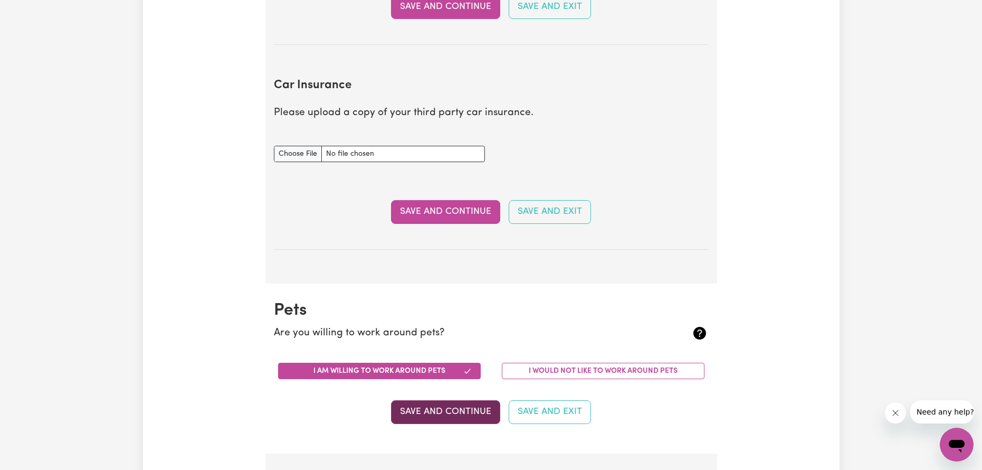
click at [445, 420] on button "Save and Continue" at bounding box center [445, 411] width 109 height 23
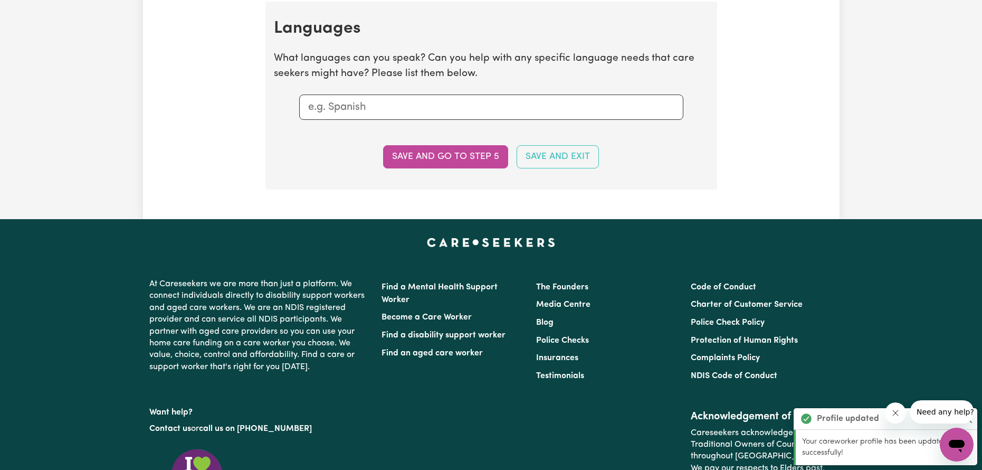
scroll to position [1093, 0]
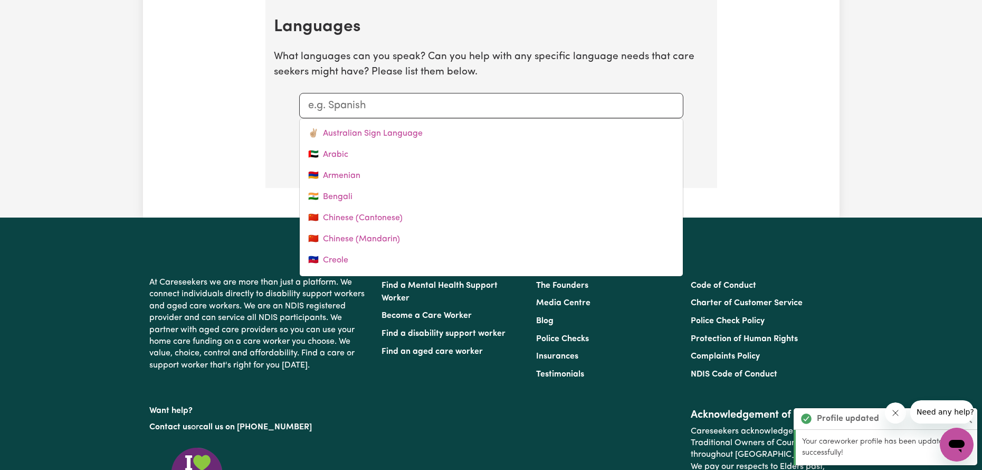
click at [386, 110] on input "text" at bounding box center [491, 106] width 366 height 16
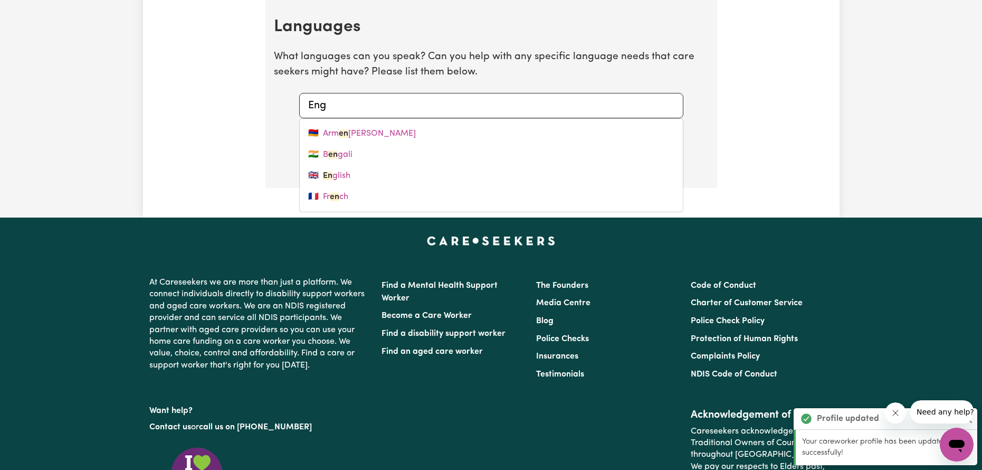
type input "Engl"
type input "English"
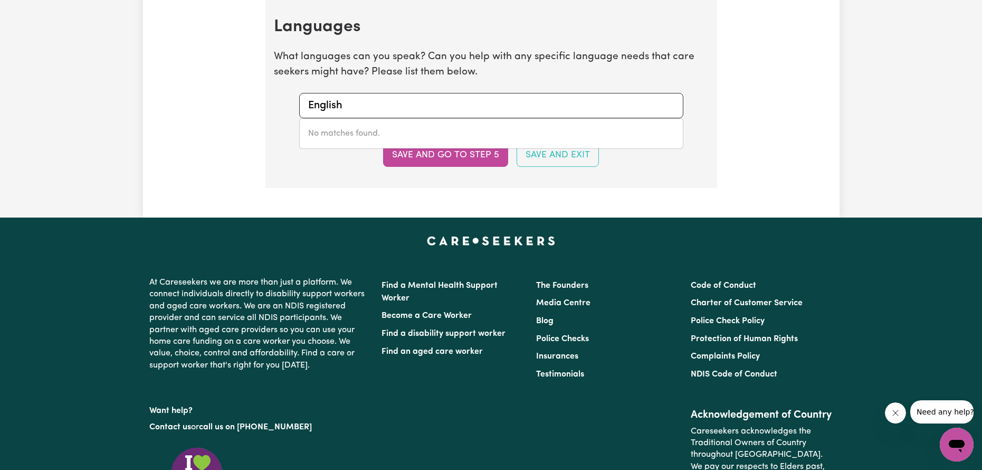
type input "English,"
click at [439, 143] on div "No matches found." at bounding box center [491, 133] width 384 height 31
type input "English, Hindi, Punjabi"
drag, startPoint x: 433, startPoint y: 150, endPoint x: 432, endPoint y: 155, distance: 5.3
click at [432, 150] on button "Save and go to step 5" at bounding box center [445, 155] width 125 height 23
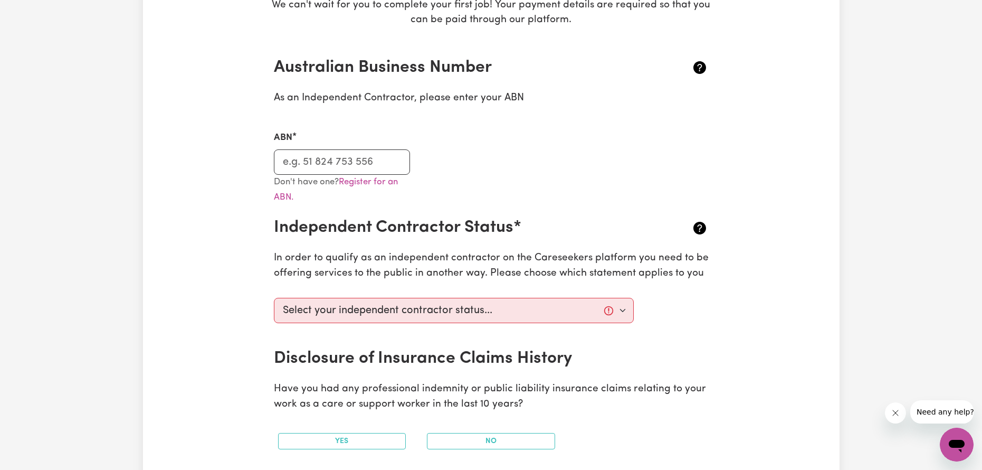
scroll to position [211, 0]
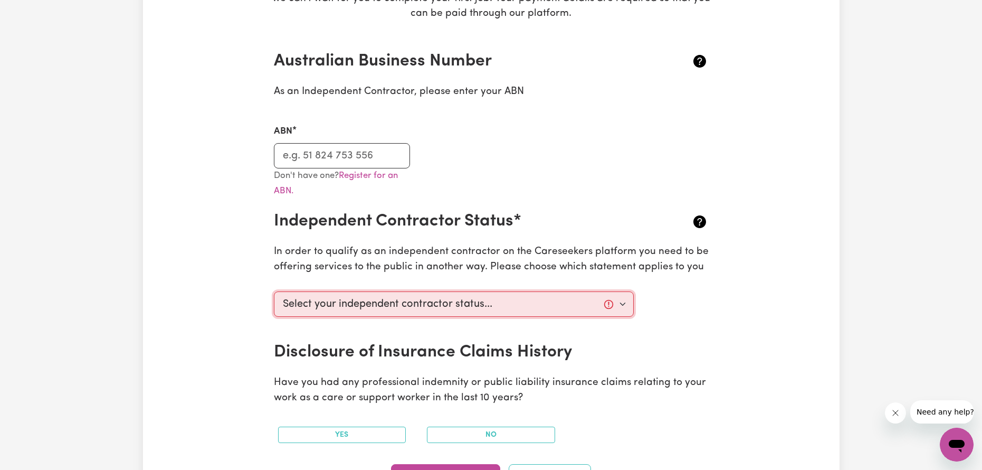
click at [504, 297] on select "Select your independent contractor status... I am providing services through an…" at bounding box center [454, 303] width 361 height 25
select select "I am providing services by being employed by an organisation"
click at [274, 291] on select "Select your independent contractor status... I am providing services through an…" at bounding box center [454, 303] width 361 height 25
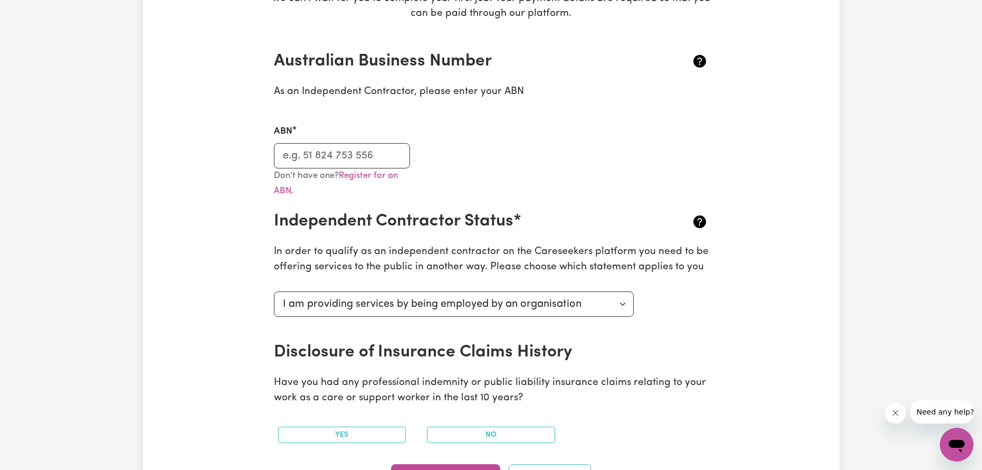
click at [675, 325] on div "Select your independent contractor status... I am providing services through an…" at bounding box center [492, 314] width 448 height 55
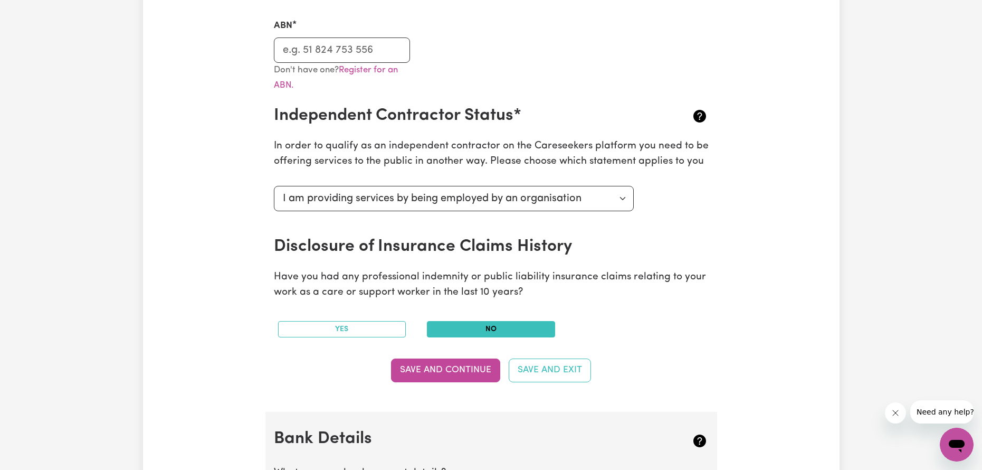
click at [532, 330] on button "No" at bounding box center [491, 329] width 128 height 16
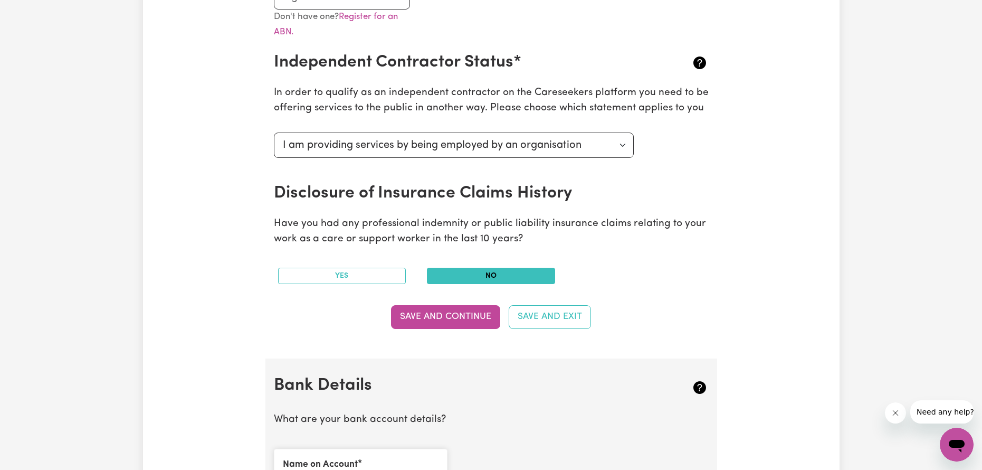
scroll to position [422, 0]
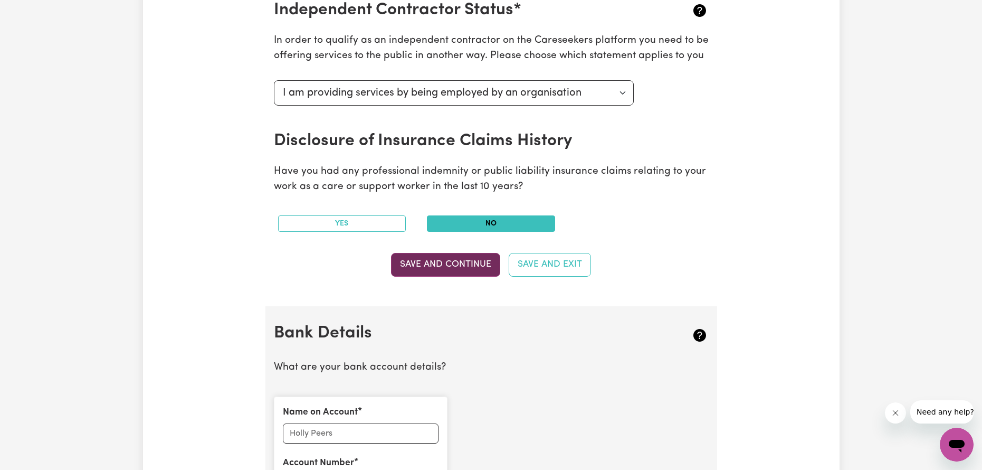
click at [457, 276] on button "Save and Continue" at bounding box center [445, 264] width 109 height 23
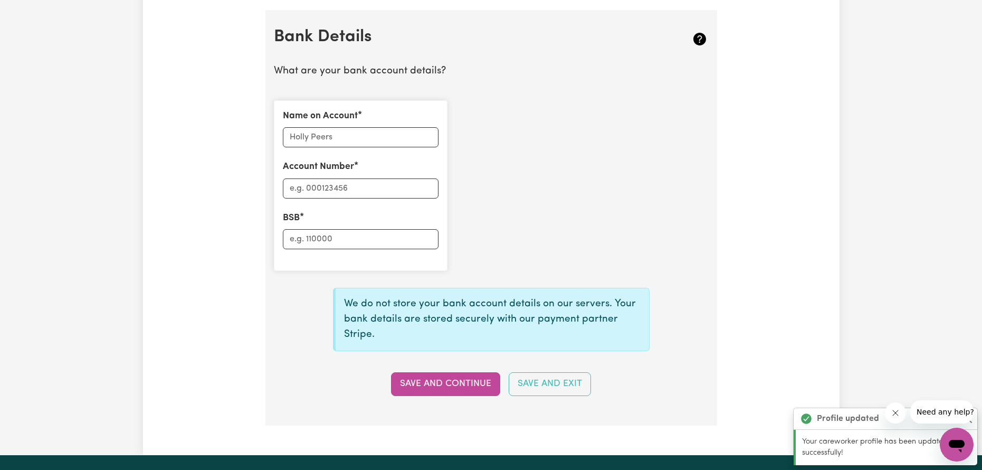
scroll to position [728, 0]
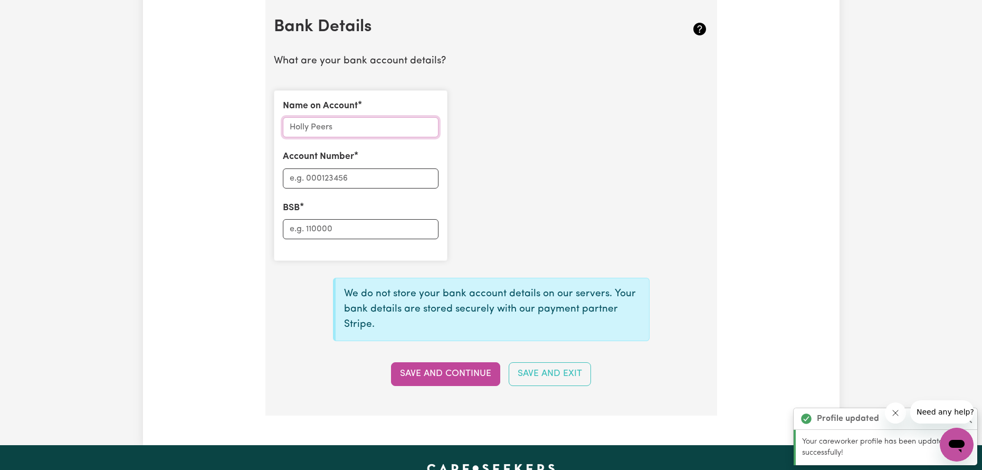
click at [378, 125] on input "Name on Account" at bounding box center [361, 127] width 156 height 20
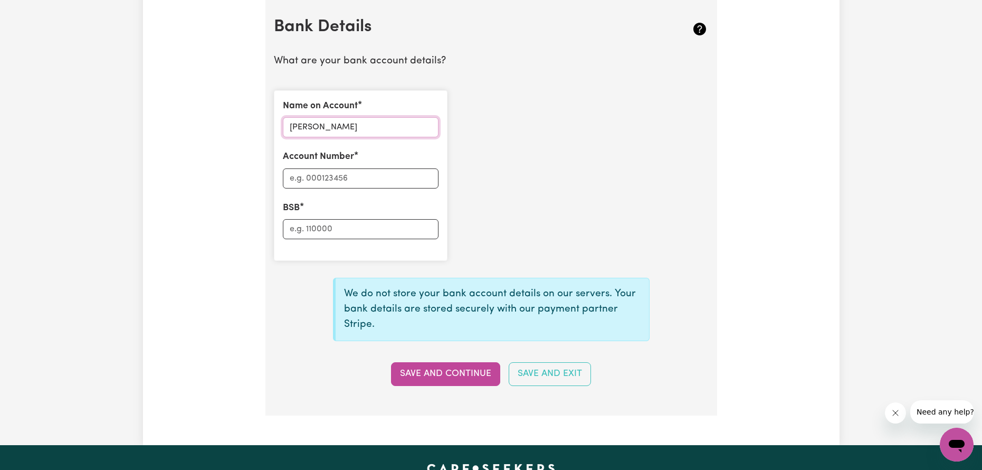
type input "[PERSON_NAME]"
type input "10573512"
type input "043464"
click at [452, 372] on button "Save and Continue" at bounding box center [445, 373] width 109 height 23
drag, startPoint x: 449, startPoint y: 371, endPoint x: 445, endPoint y: 380, distance: 9.9
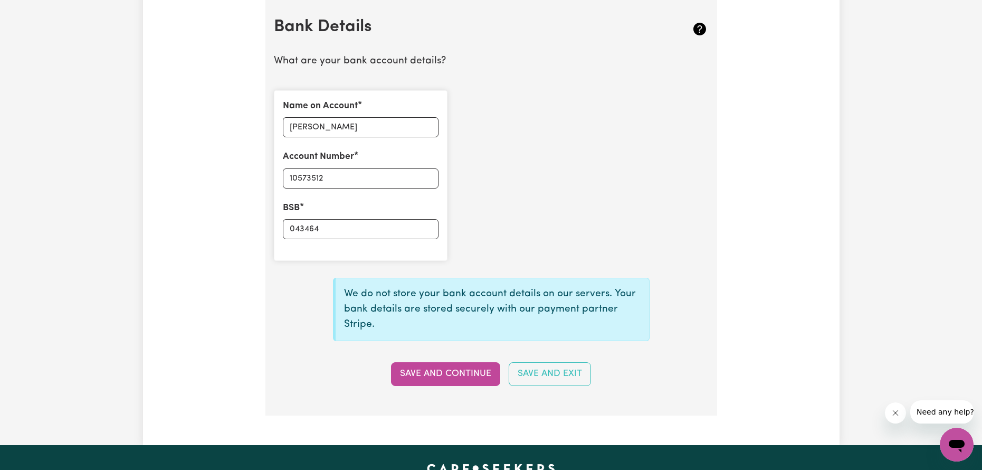
click at [449, 371] on button "Save and Continue" at bounding box center [445, 373] width 109 height 23
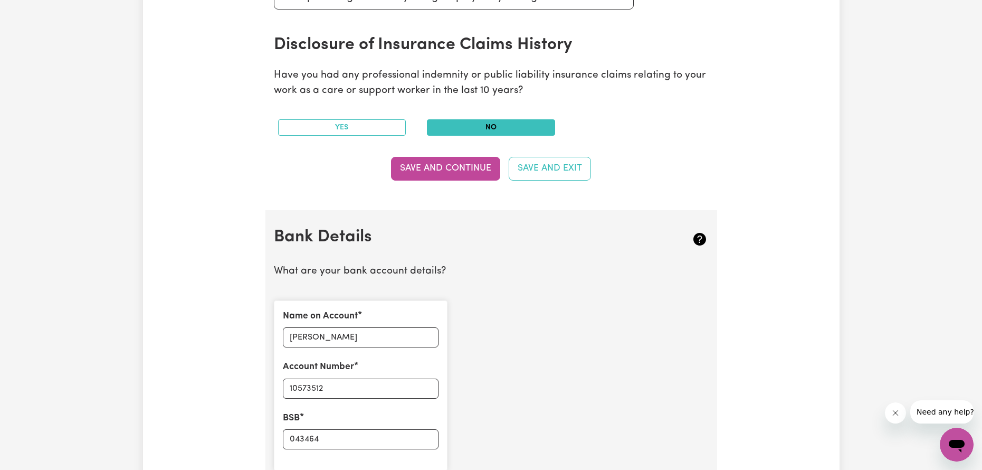
scroll to position [465, 0]
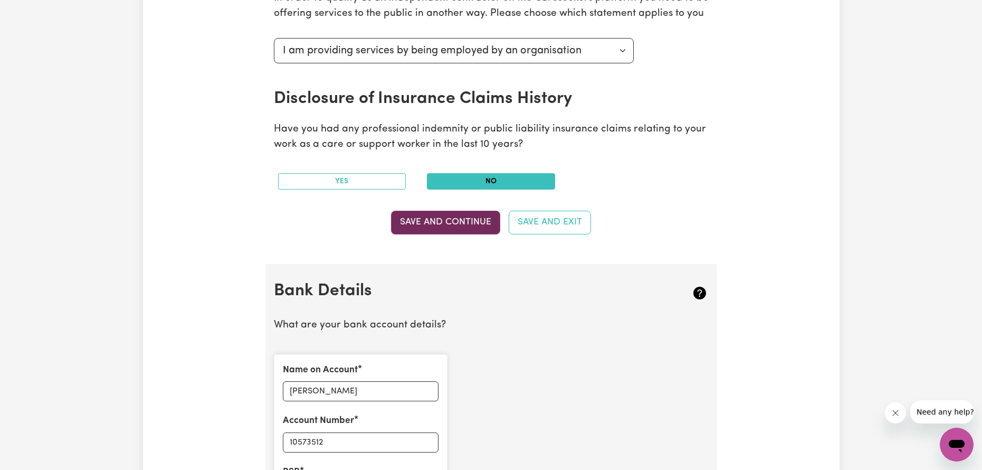
click at [459, 233] on button "Save and Continue" at bounding box center [445, 222] width 109 height 23
click at [456, 221] on div "Save and Continue Save and Exit" at bounding box center [491, 222] width 435 height 23
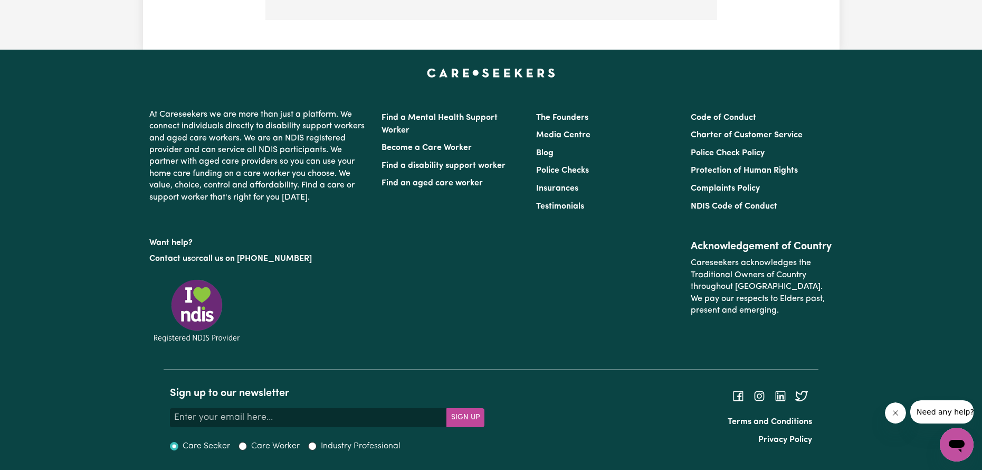
scroll to position [914, 0]
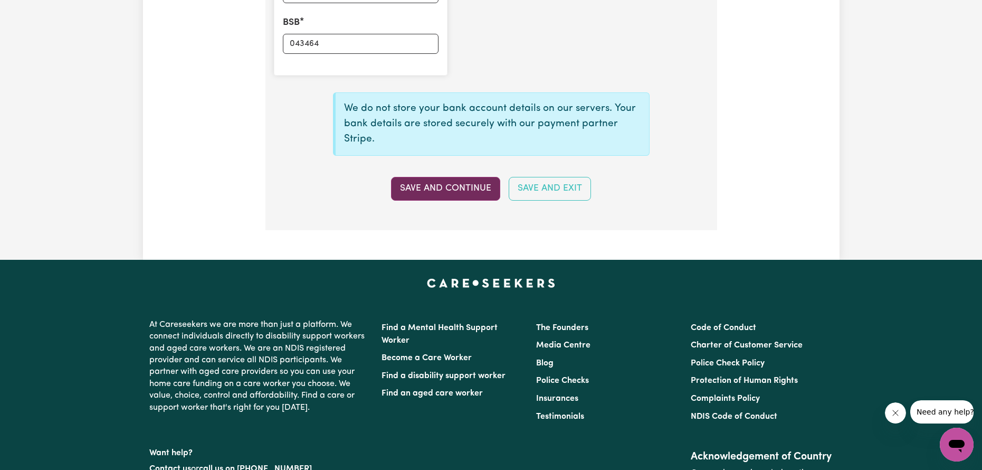
click at [471, 192] on button "Save and Continue" at bounding box center [445, 188] width 109 height 23
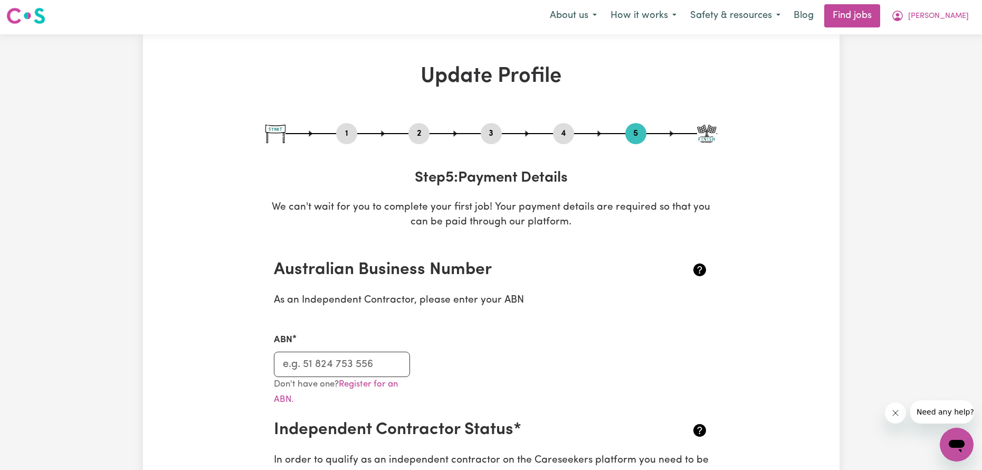
scroll to position [0, 0]
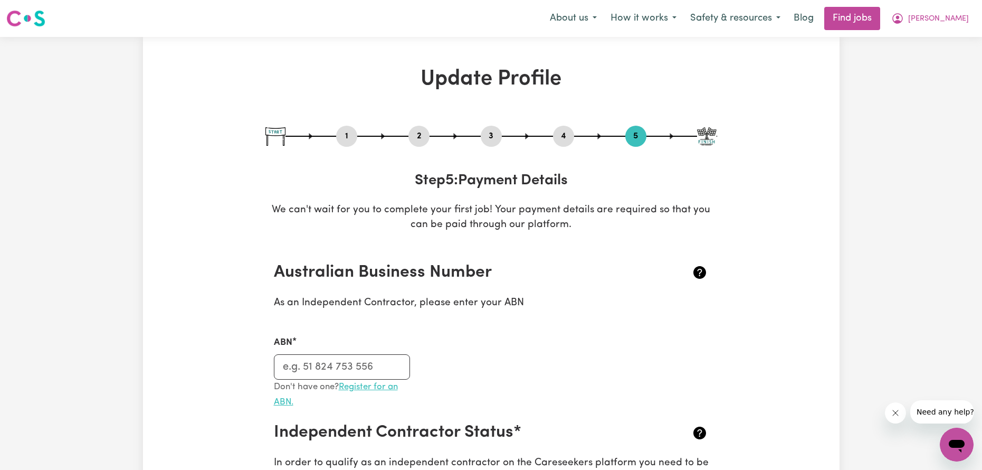
click at [360, 386] on link "Register for an ABN." at bounding box center [336, 394] width 124 height 24
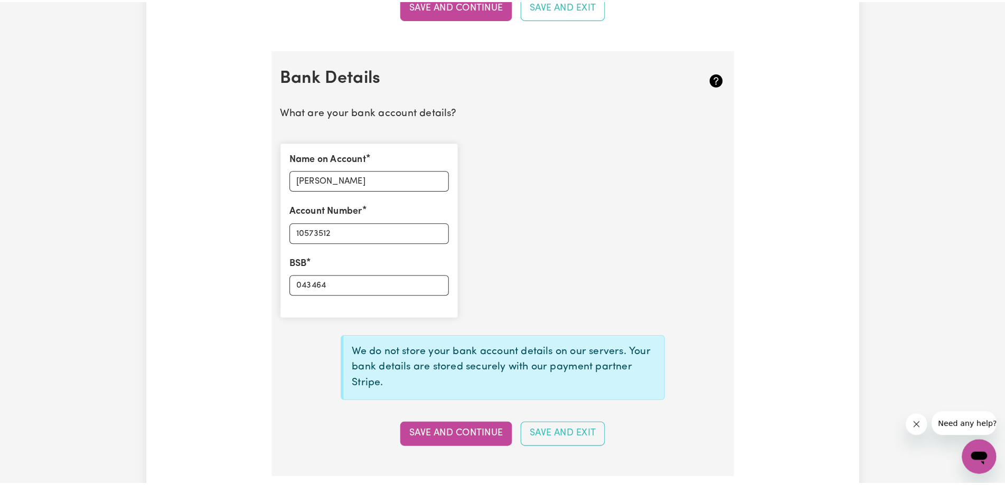
scroll to position [792, 0]
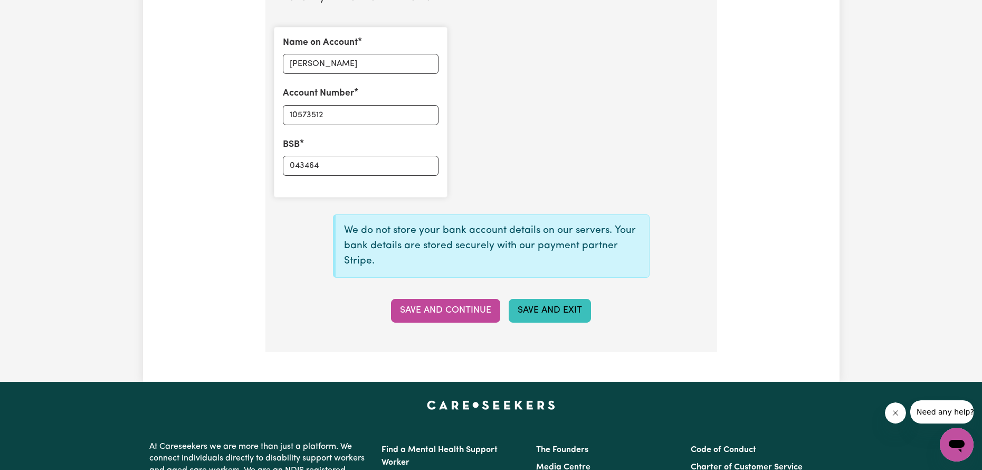
click at [546, 317] on button "Save and Exit" at bounding box center [550, 310] width 82 height 23
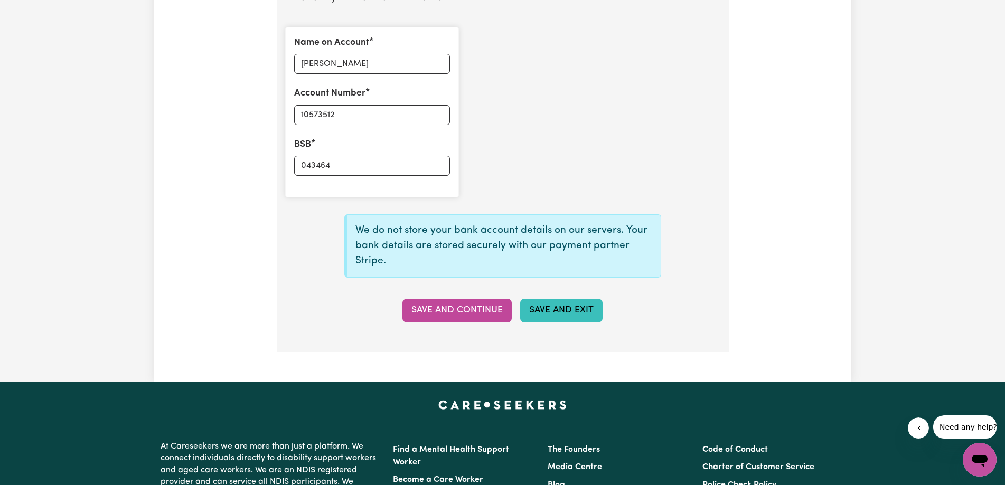
click at [548, 307] on button "Save and Exit" at bounding box center [561, 310] width 82 height 23
click at [552, 309] on button "Save and Exit" at bounding box center [561, 310] width 82 height 23
click at [484, 321] on button "Save and Continue" at bounding box center [456, 310] width 109 height 23
click at [483, 308] on div "Save and Continue Save and Exit" at bounding box center [503, 310] width 448 height 23
